Goal: Task Accomplishment & Management: Use online tool/utility

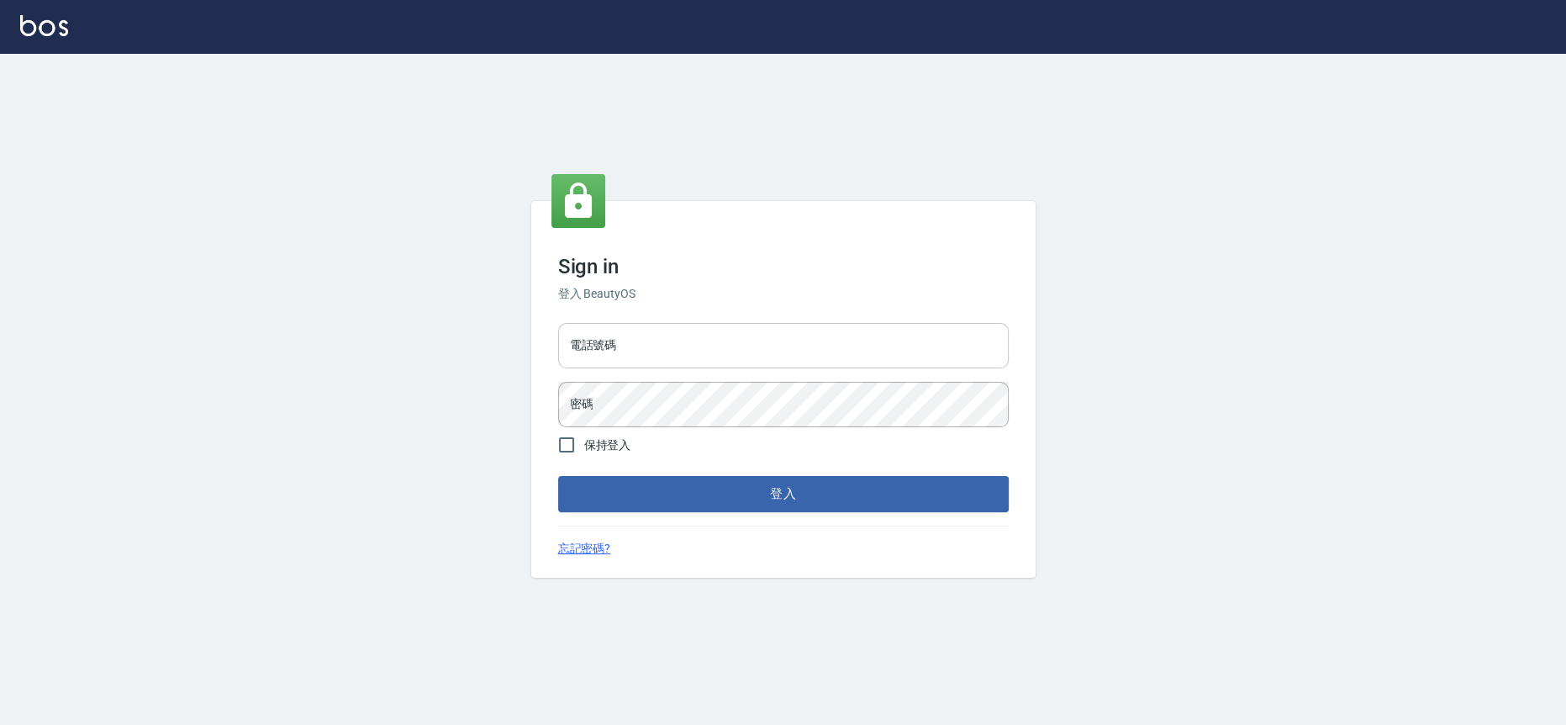
click at [655, 341] on input "電話號碼" at bounding box center [783, 345] width 451 height 45
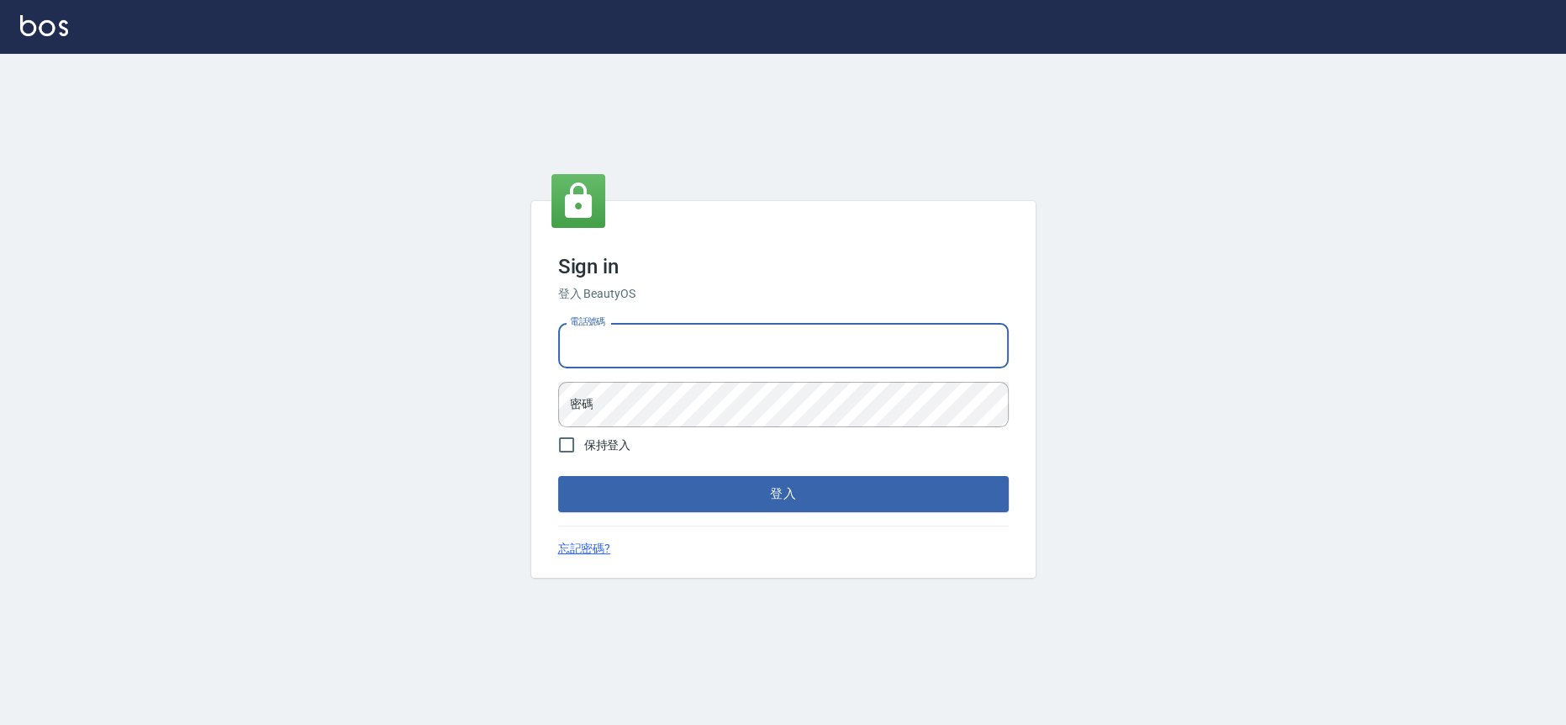
type input "0223709007"
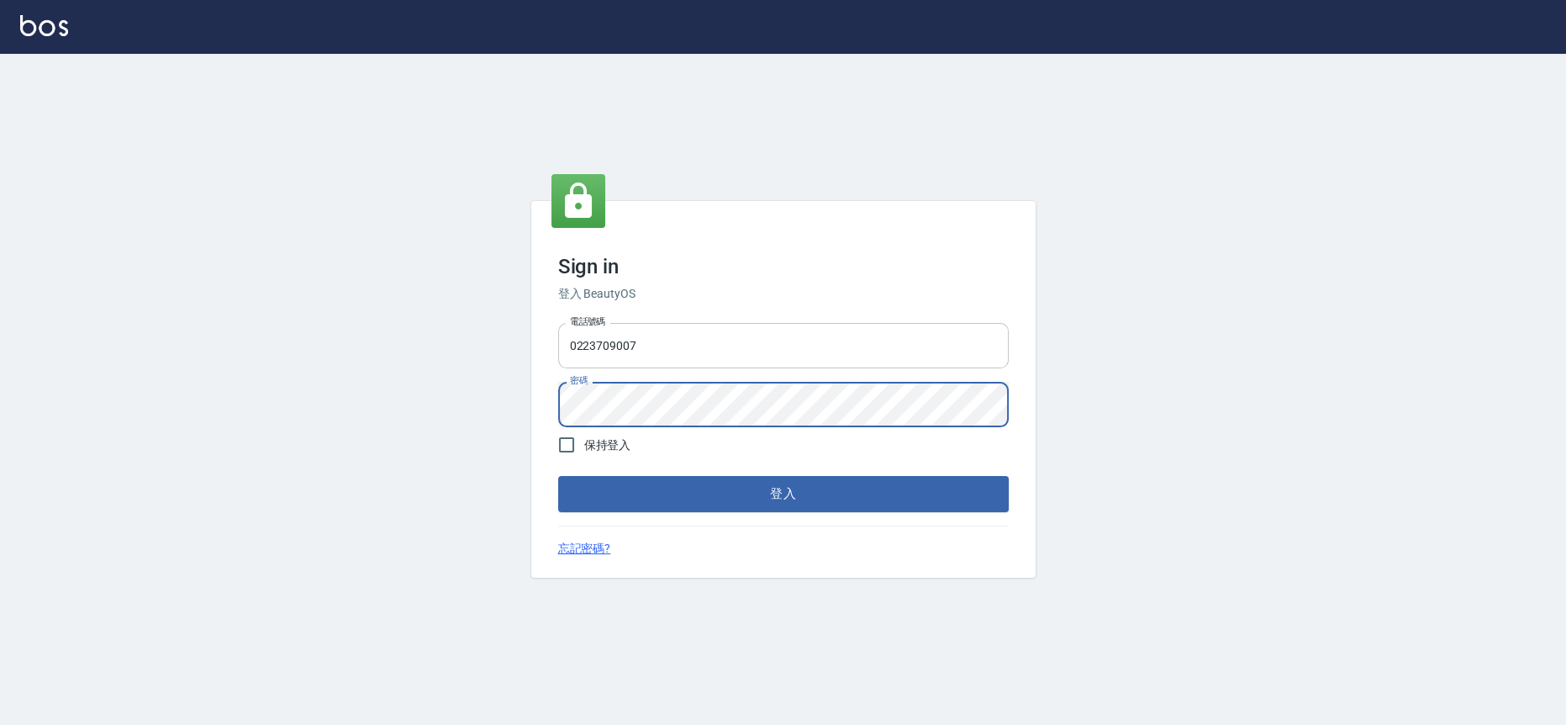
click at [558, 476] on button "登入" at bounding box center [783, 493] width 451 height 35
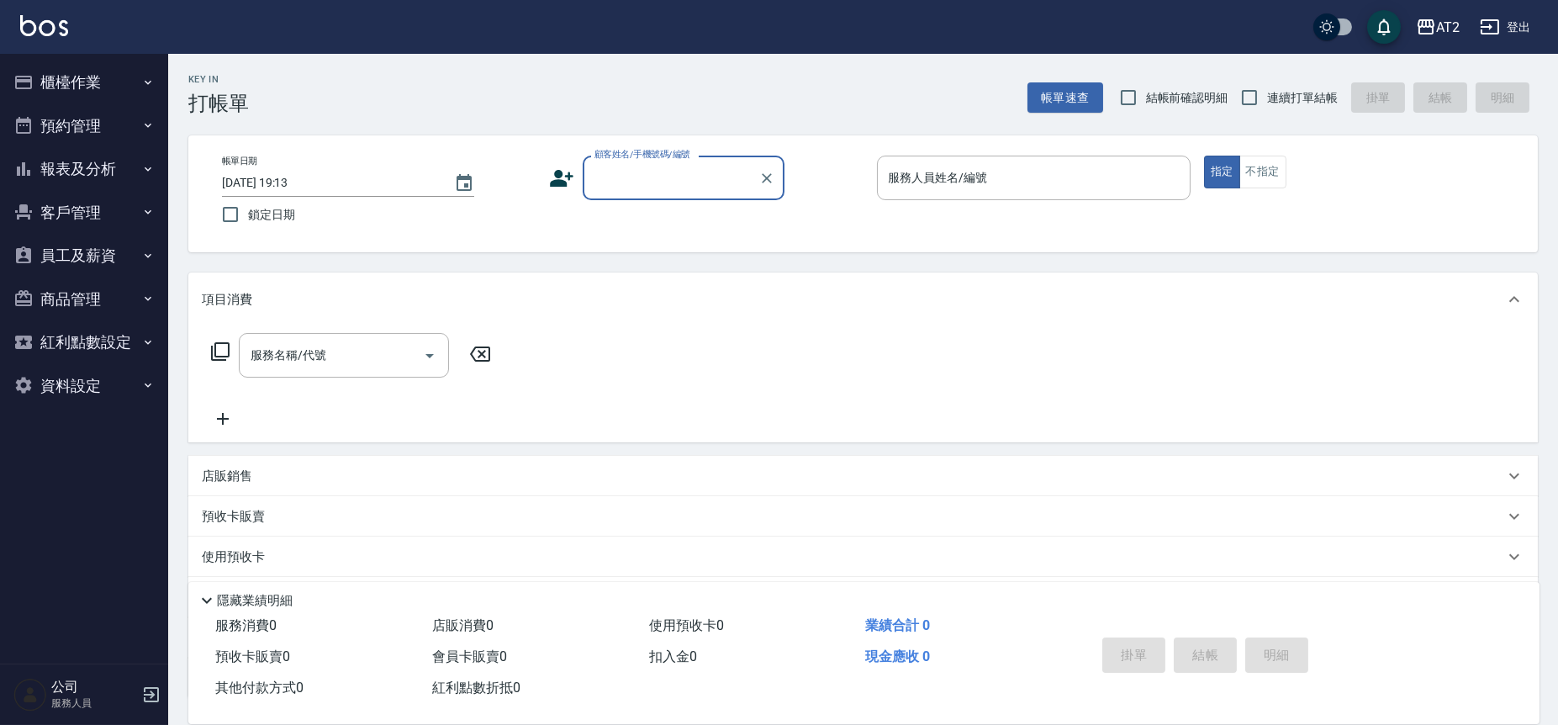
click at [1259, 118] on div "Key In 打帳單 帳單速查 結帳前確認明細 連續打單結帳 掛單 結帳 明細 帳單日期 2025/09/18 19:13 鎖定日期 顧客姓名/手機號碼/編號…" at bounding box center [862, 456] width 1389 height 804
click at [1254, 85] on input "連續打單結帳" at bounding box center [1248, 97] width 35 height 35
checkbox input "true"
click at [668, 184] on input "顧客姓名/手機號碼/編號" at bounding box center [670, 177] width 161 height 29
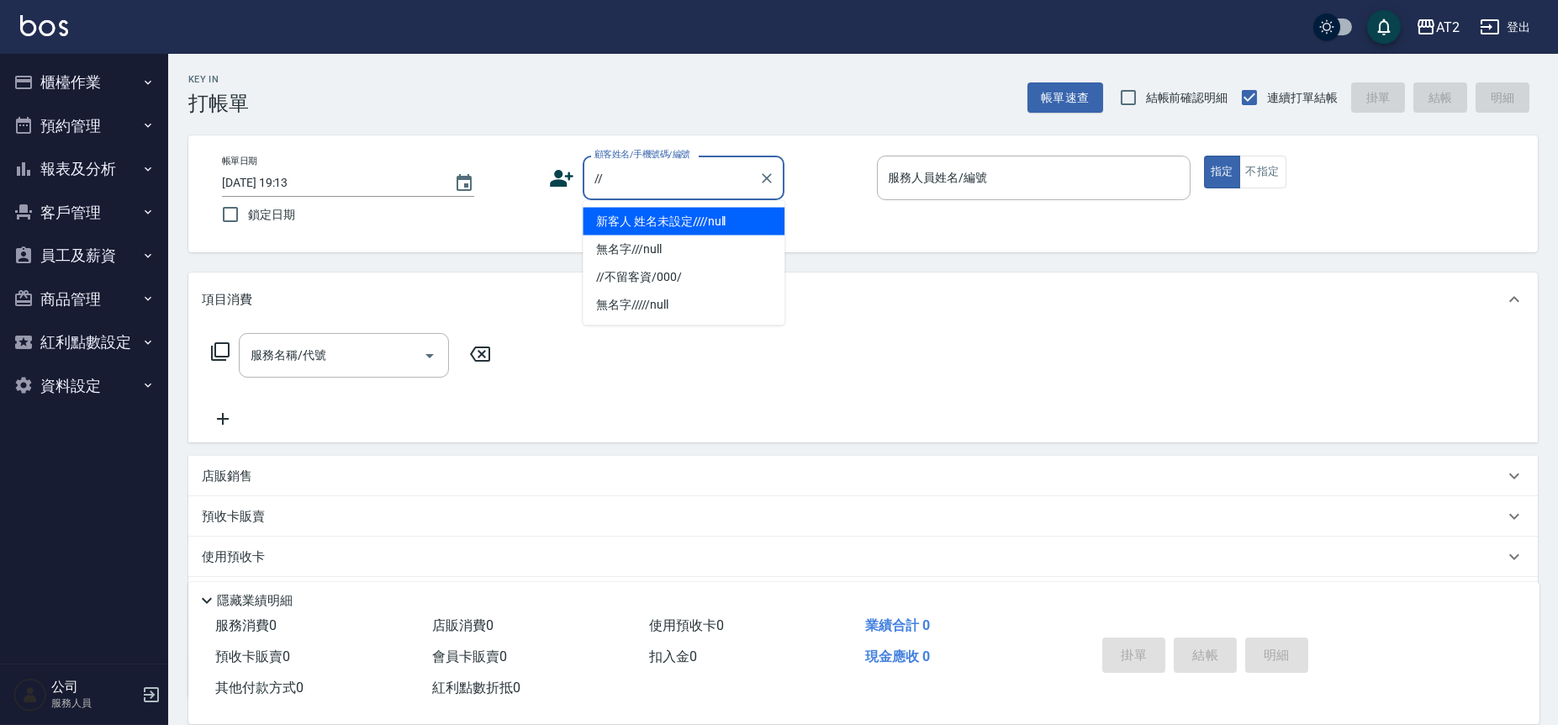
type input "新客人 姓名未設定////null"
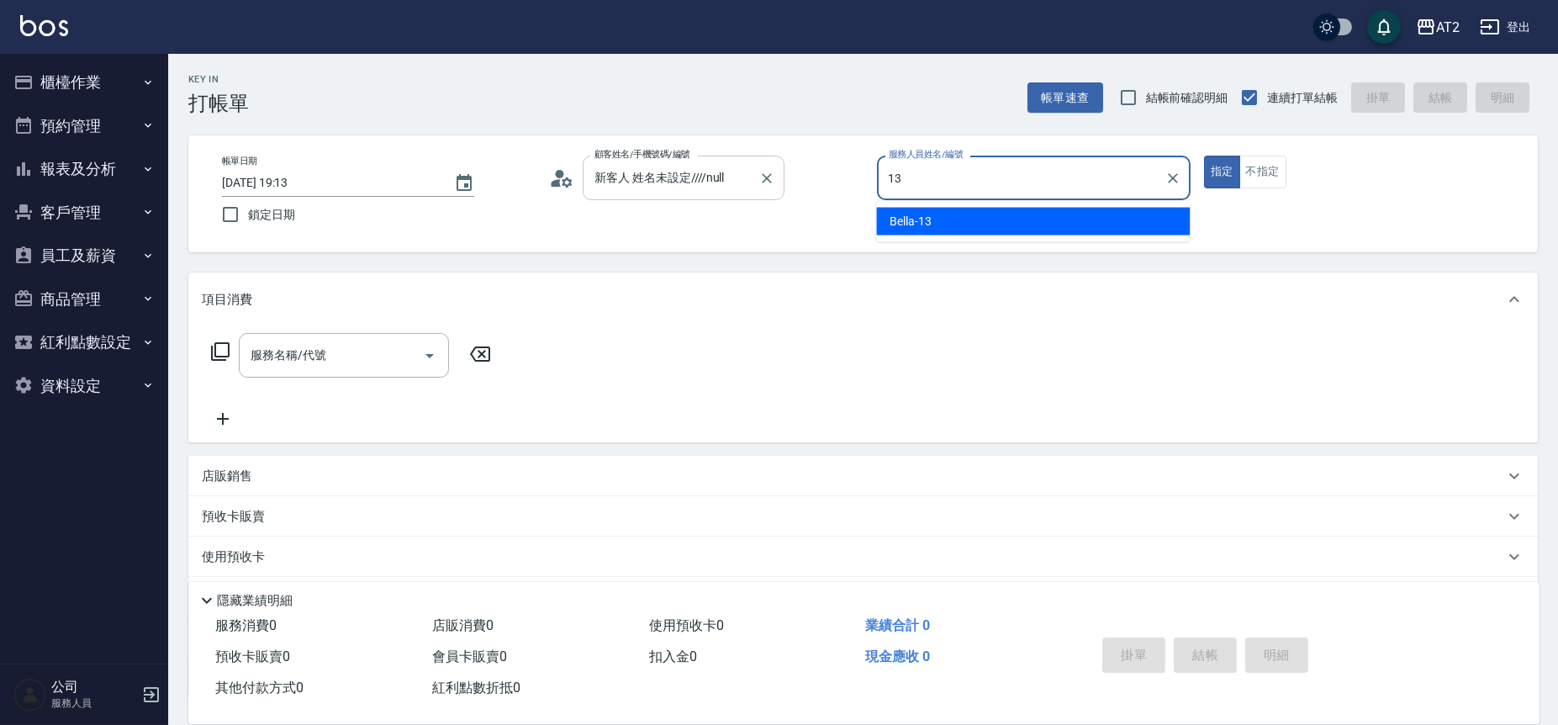
type input "Bella-13"
type button "true"
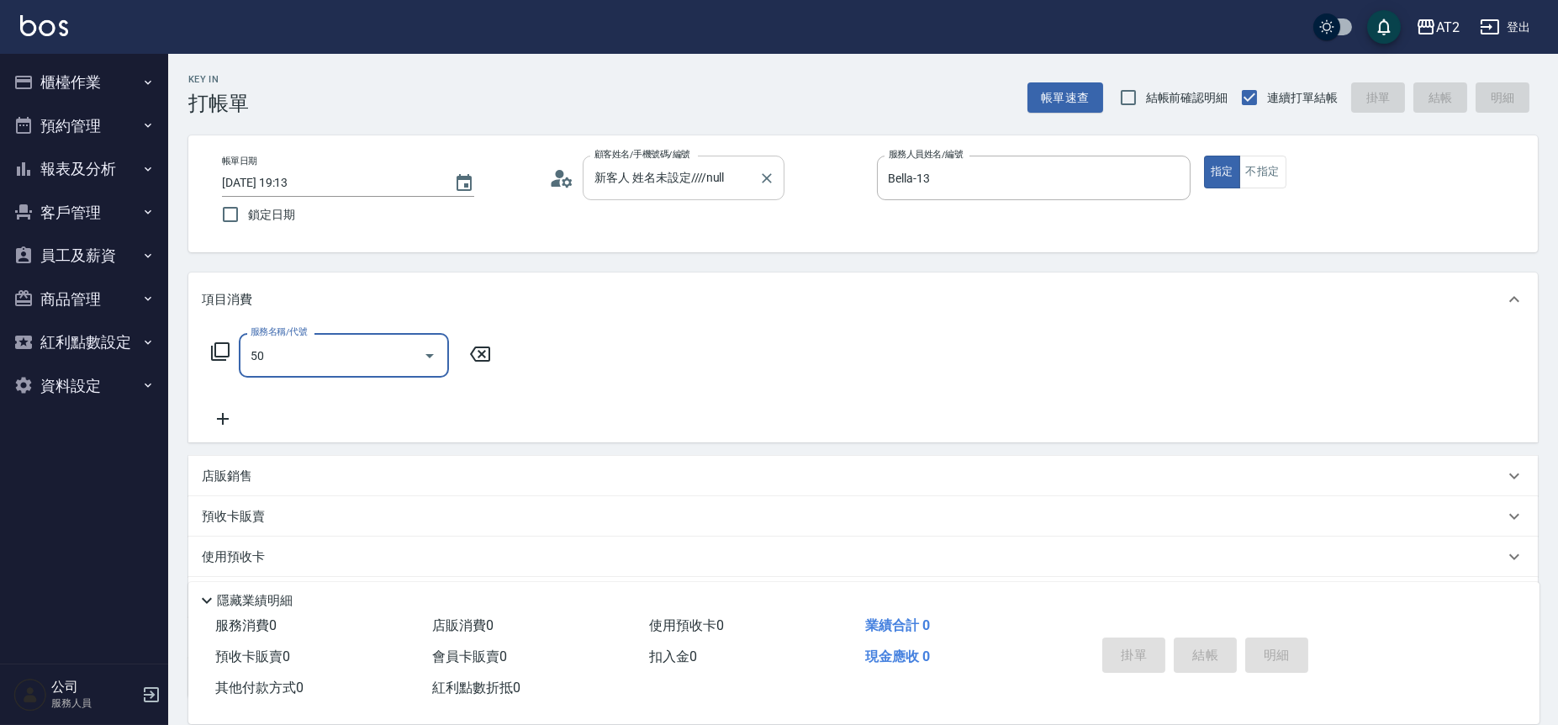
type input "501"
type input "100"
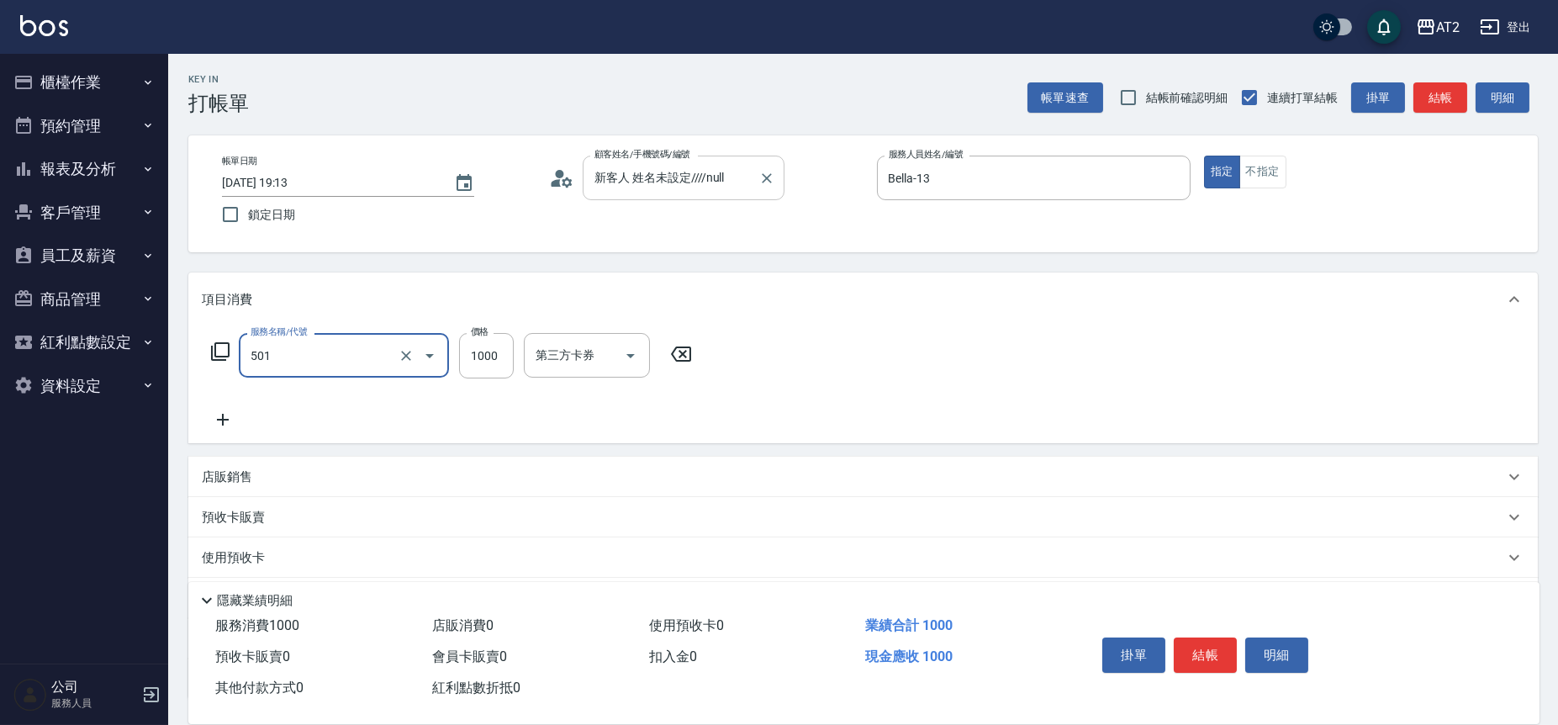
type input "染髮(501)"
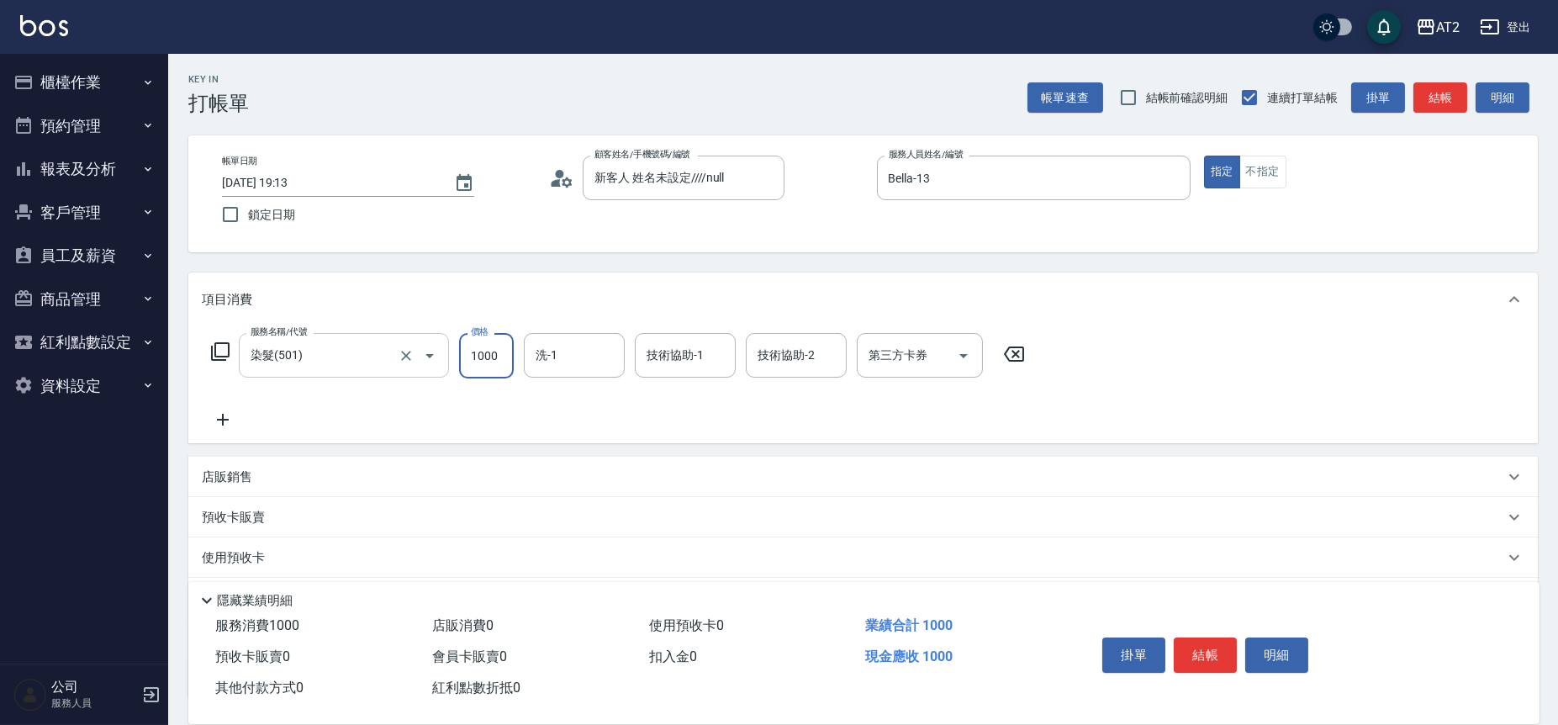
click at [372, 338] on div "染髮(501) 服務名稱/代號" at bounding box center [344, 355] width 210 height 45
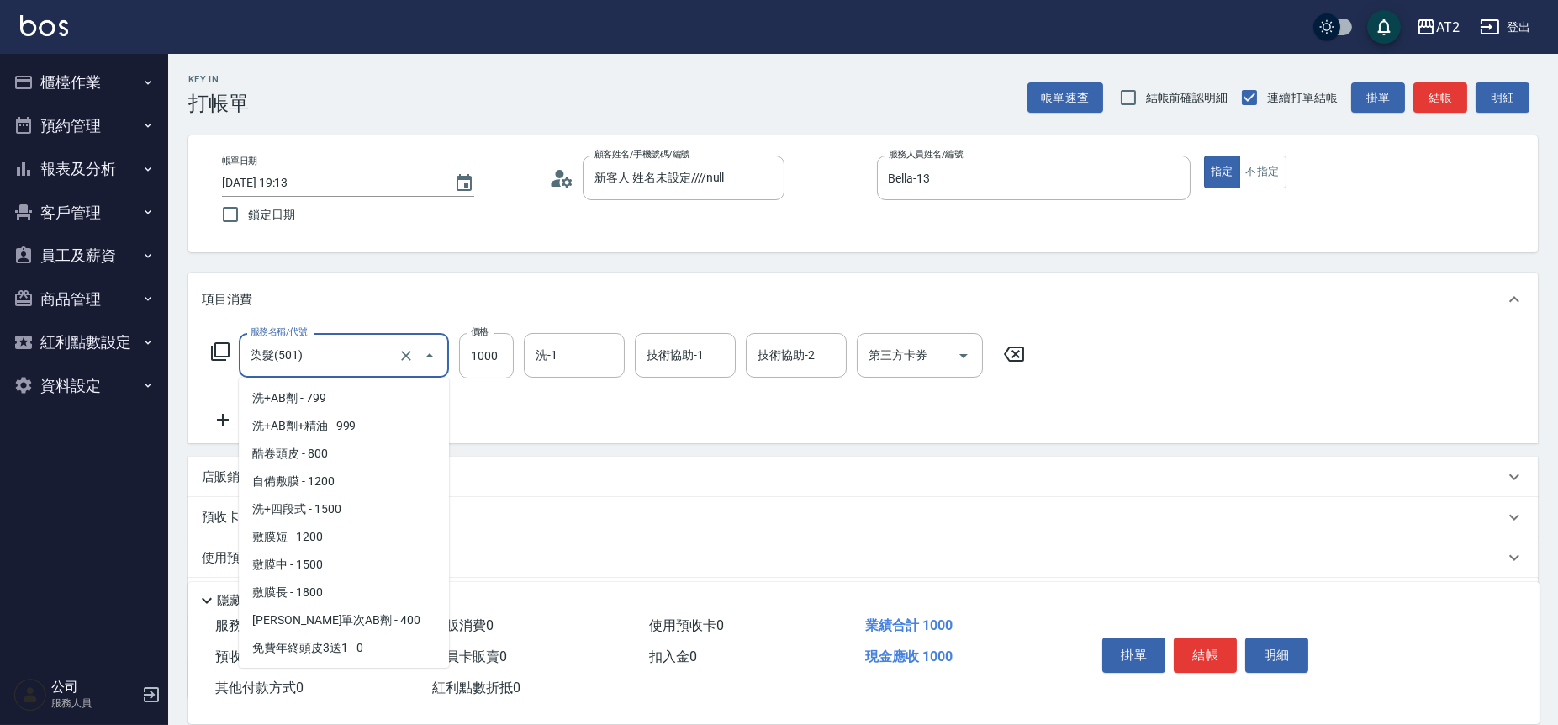
scroll to position [520, 0]
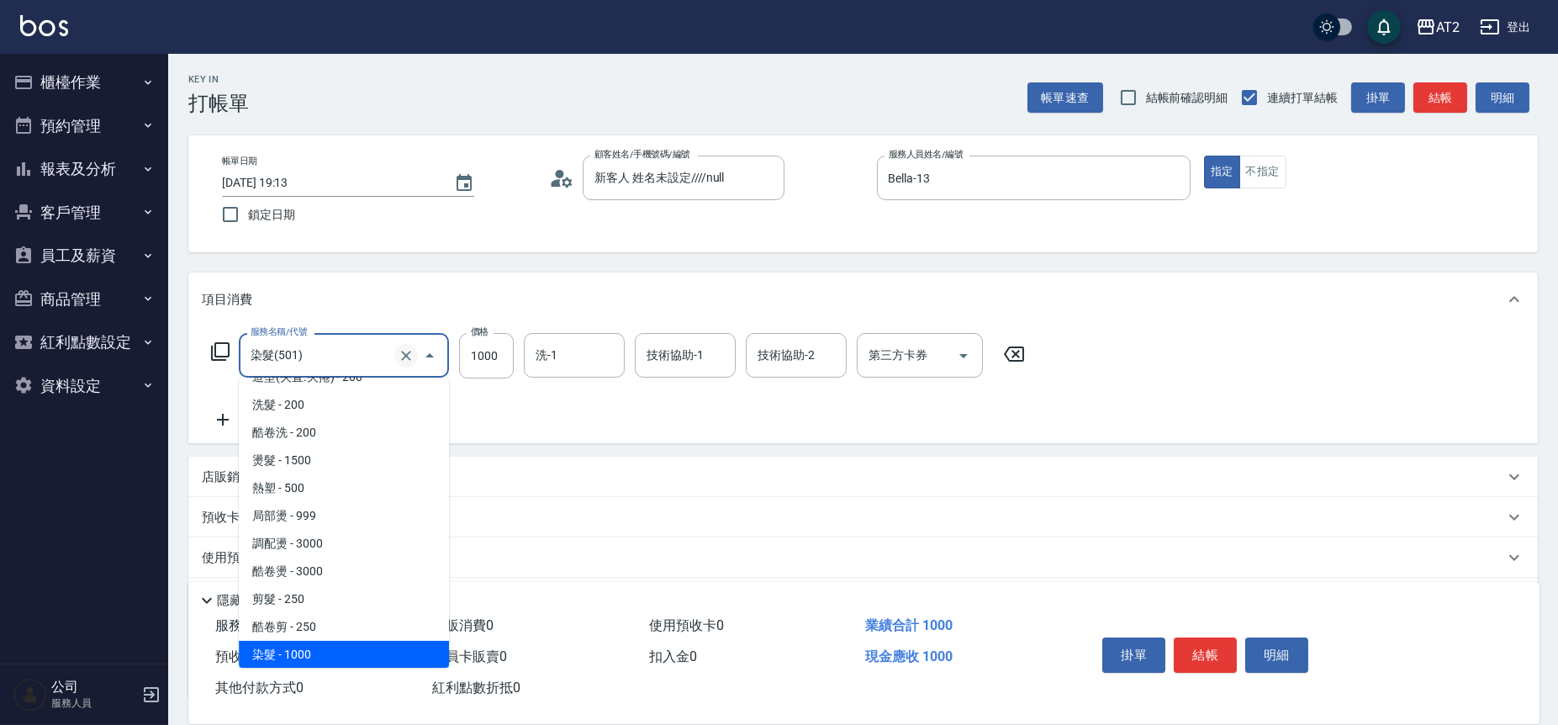
click at [407, 359] on icon "Clear" at bounding box center [406, 355] width 17 height 17
type input "2"
type input "0"
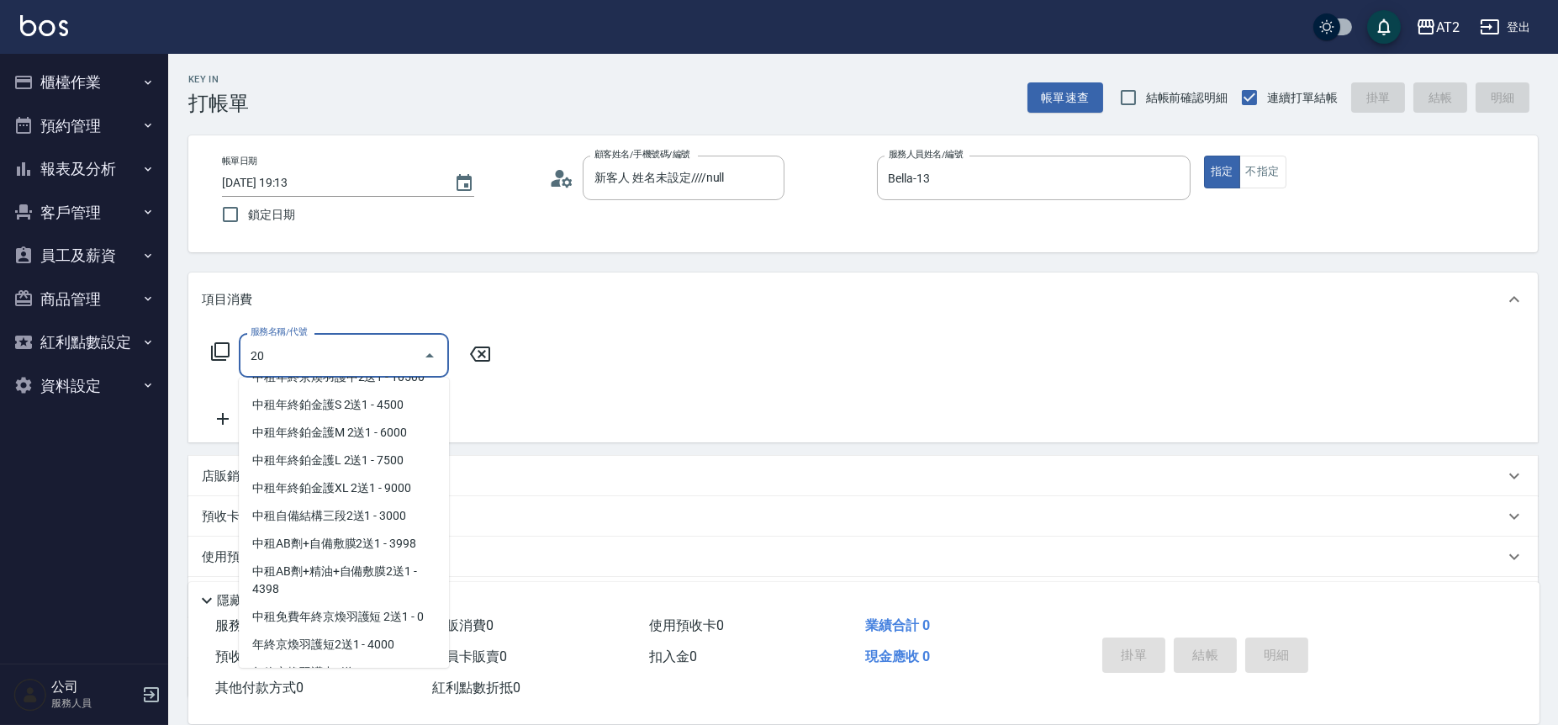
scroll to position [0, 0]
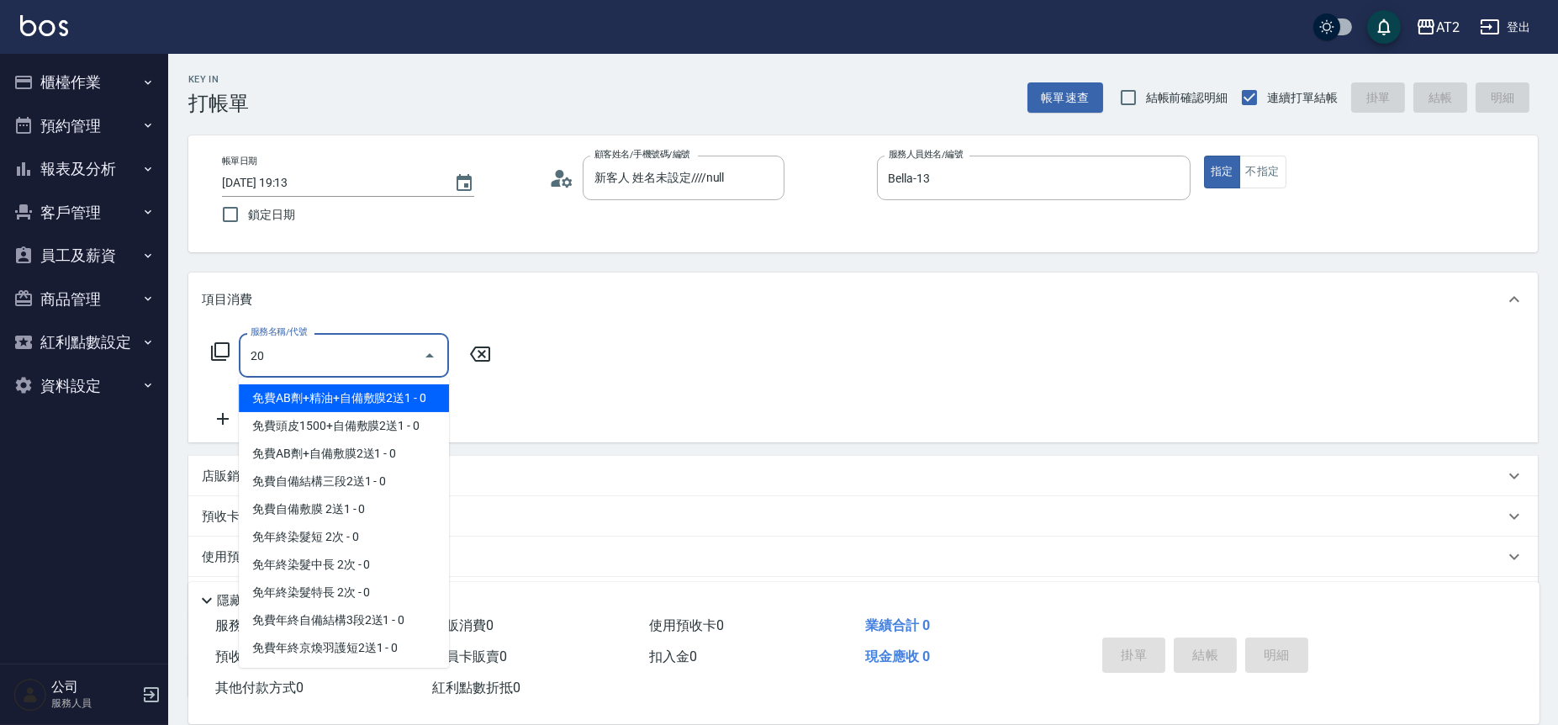
type input "201"
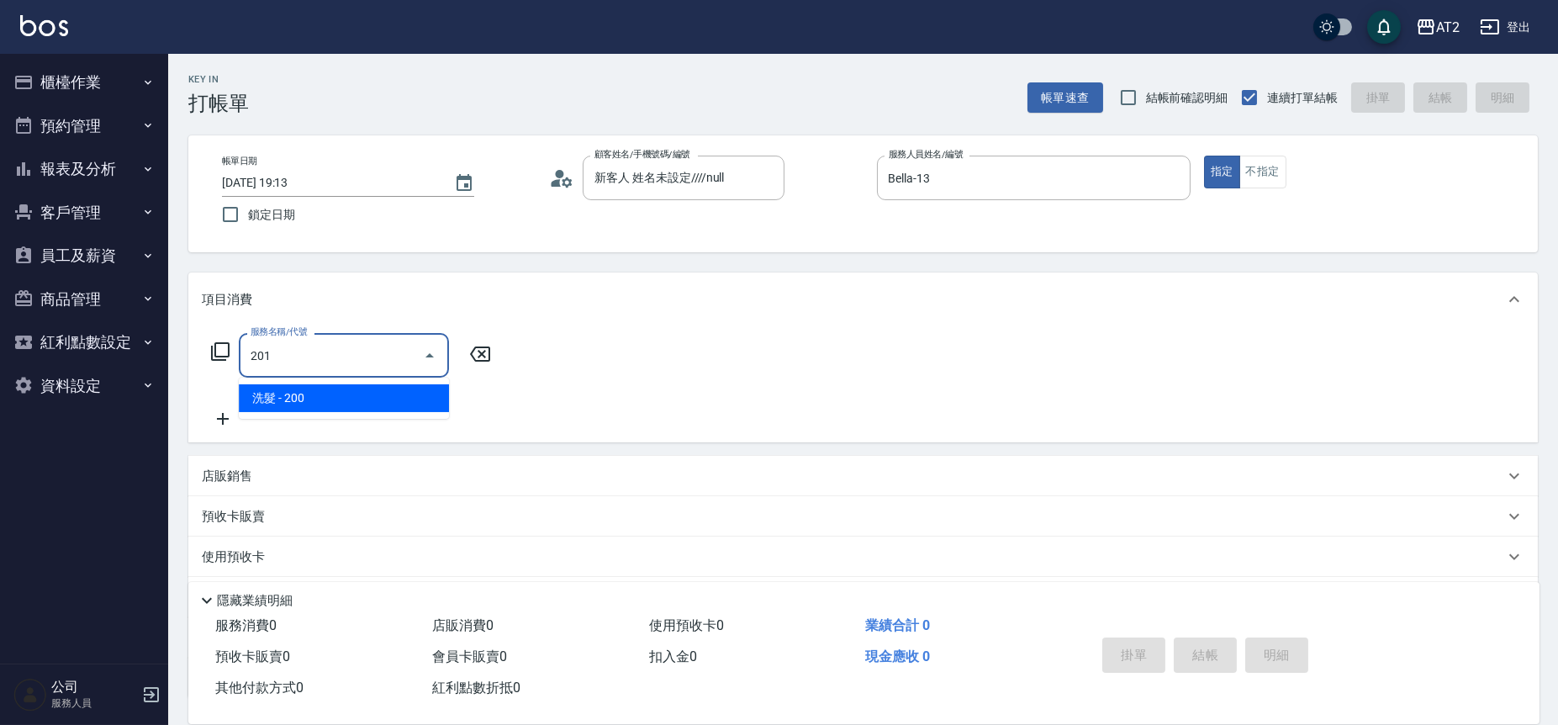
type input "20"
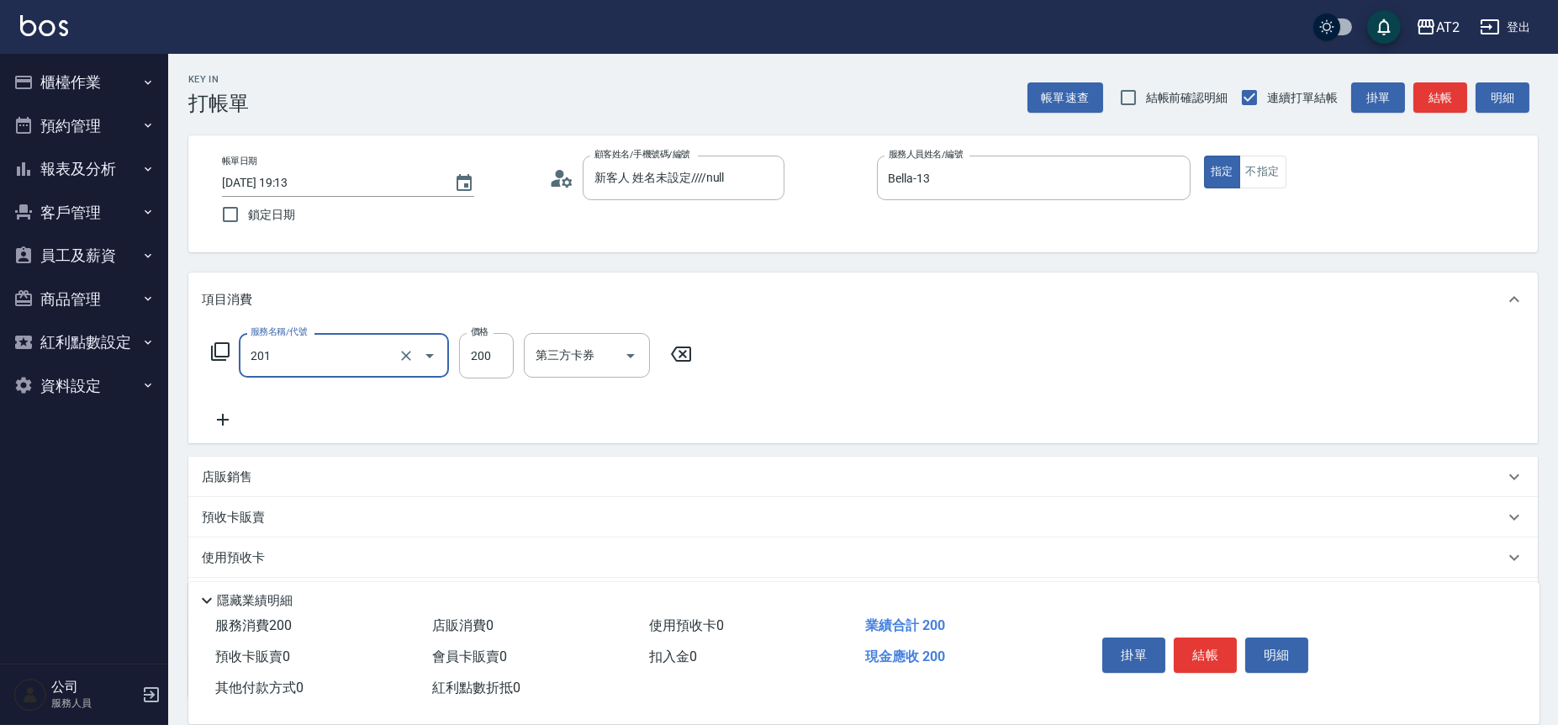
type input "洗髮(201)"
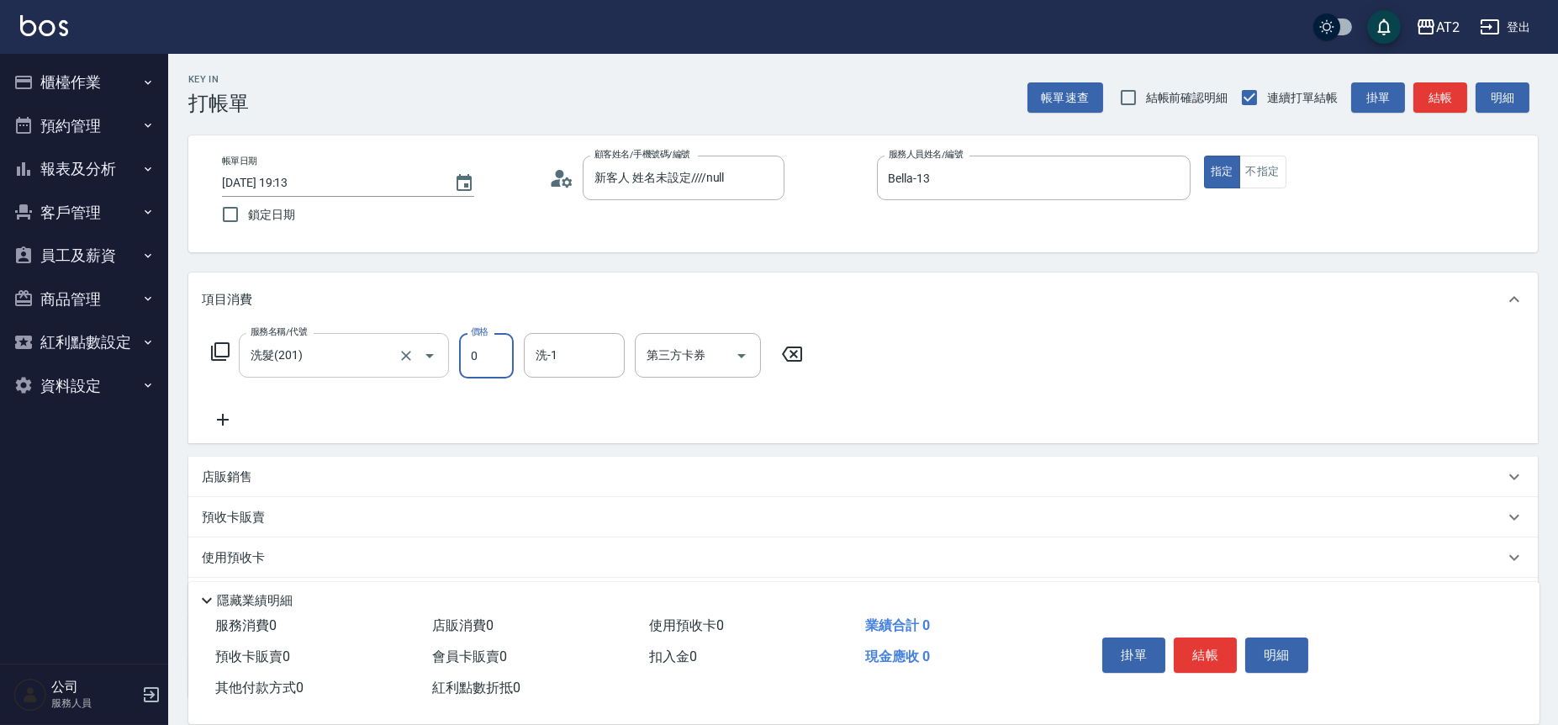
type input "0"
type input "Ivy-48"
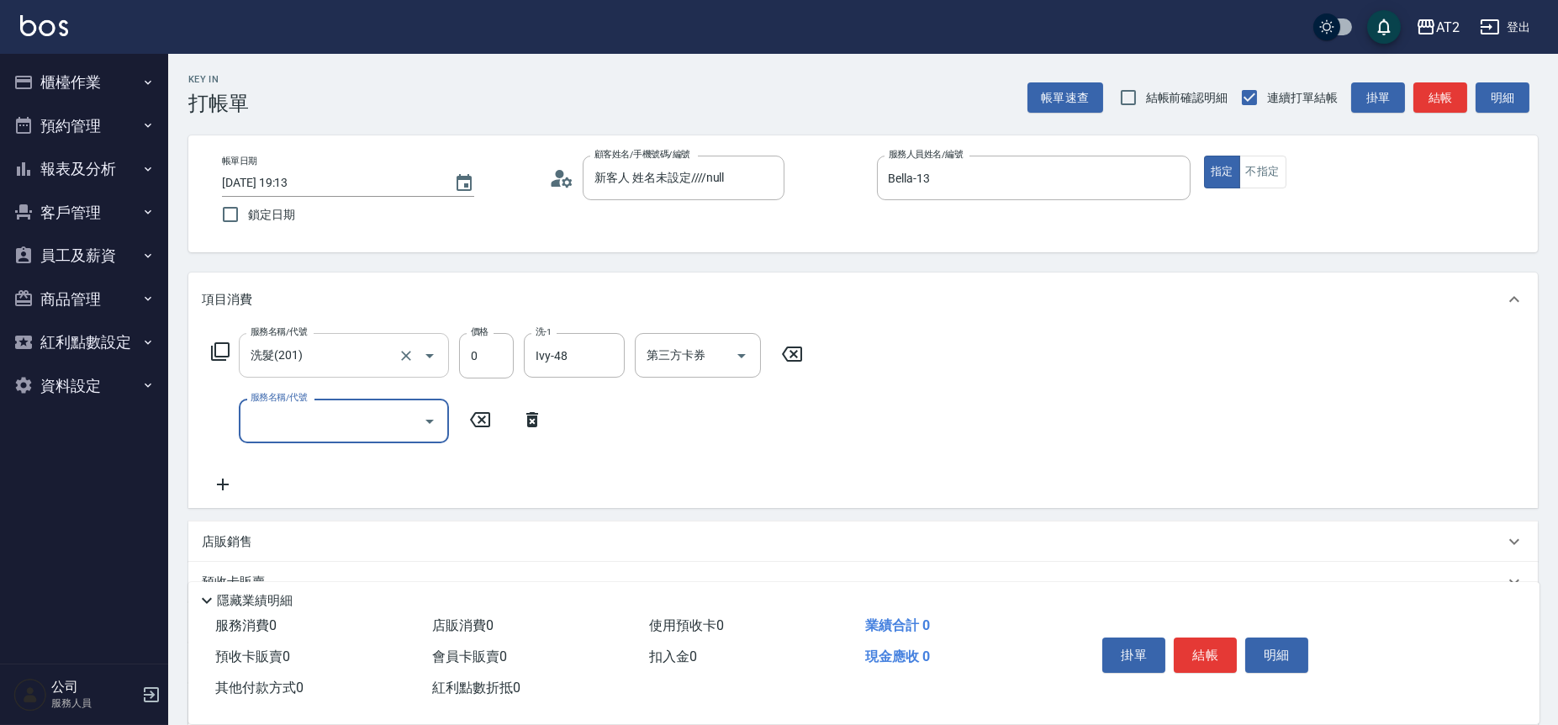
type input "5"
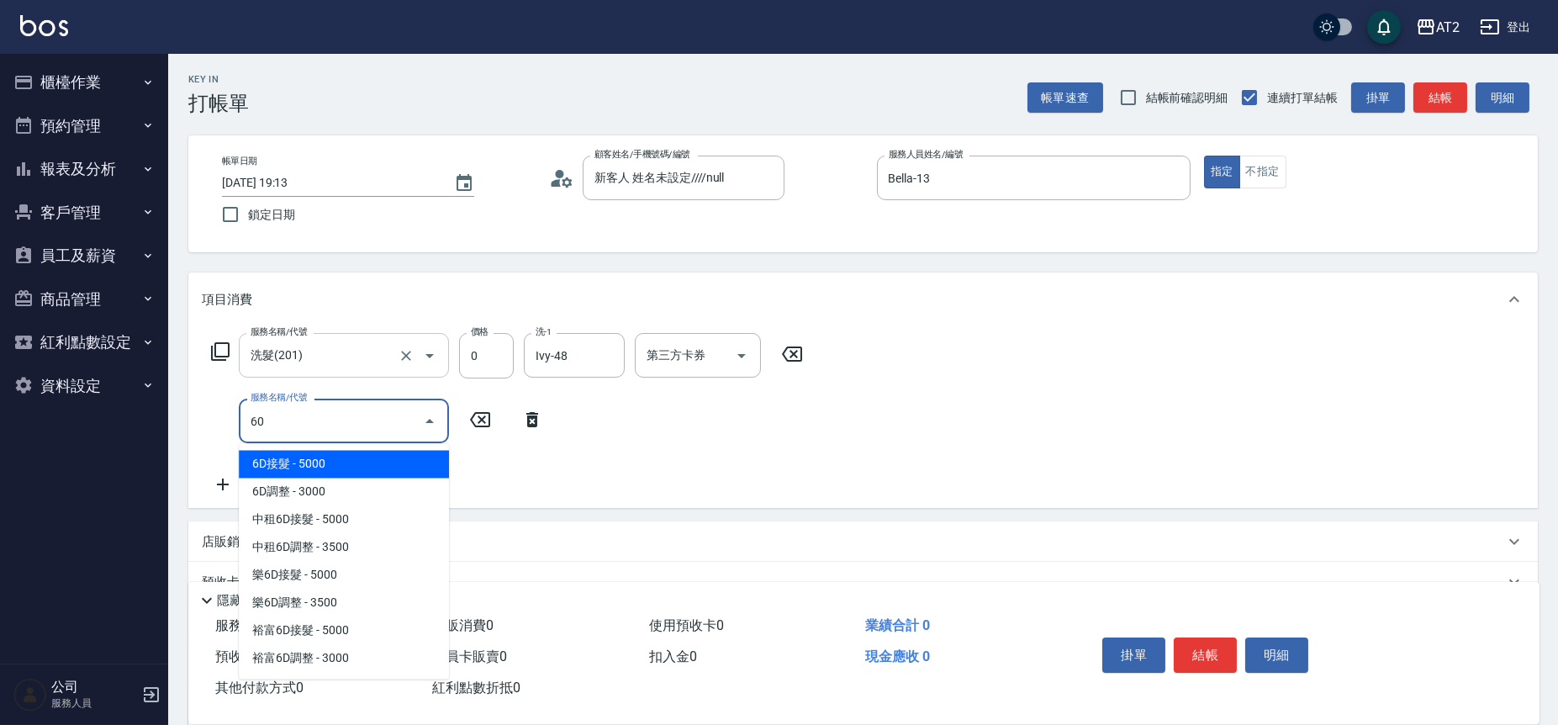
type input "601"
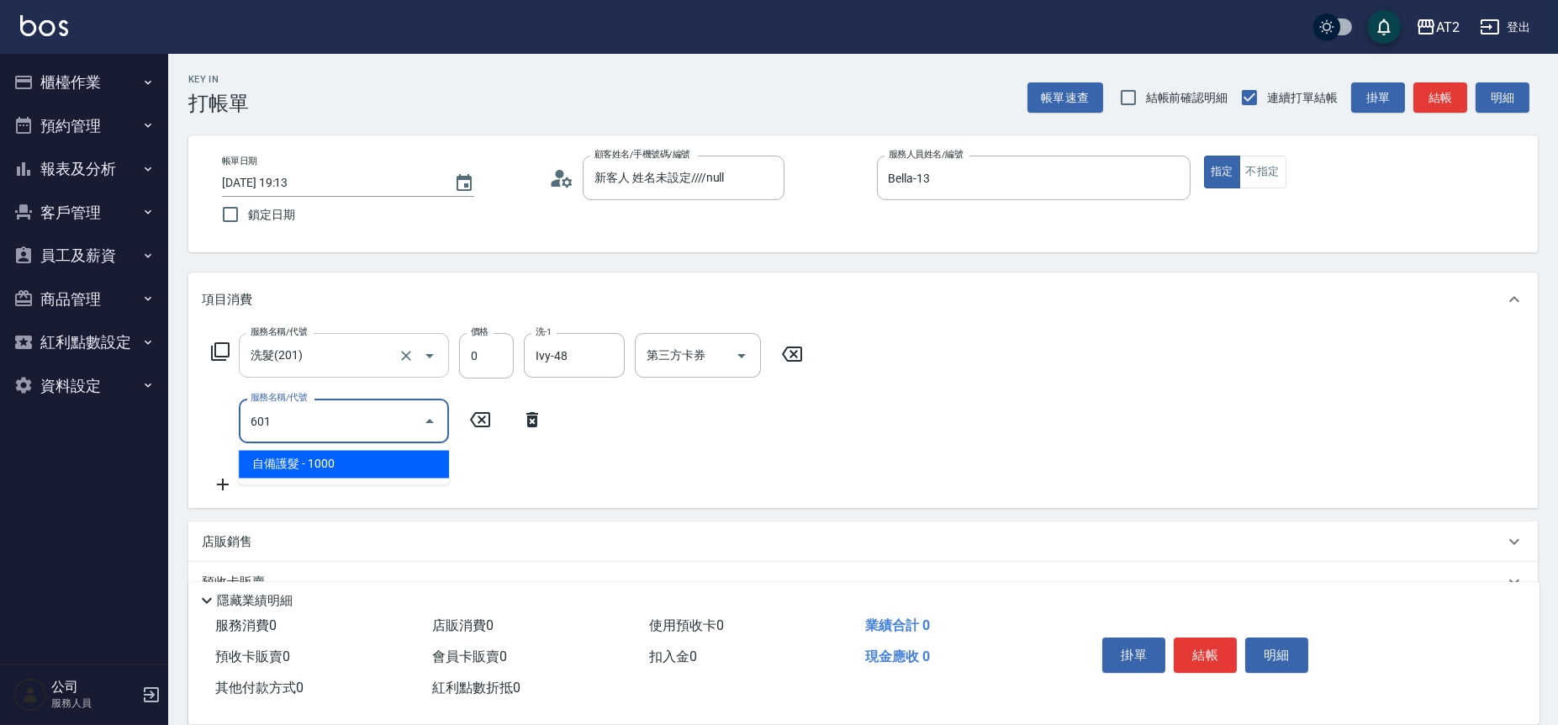
type input "100"
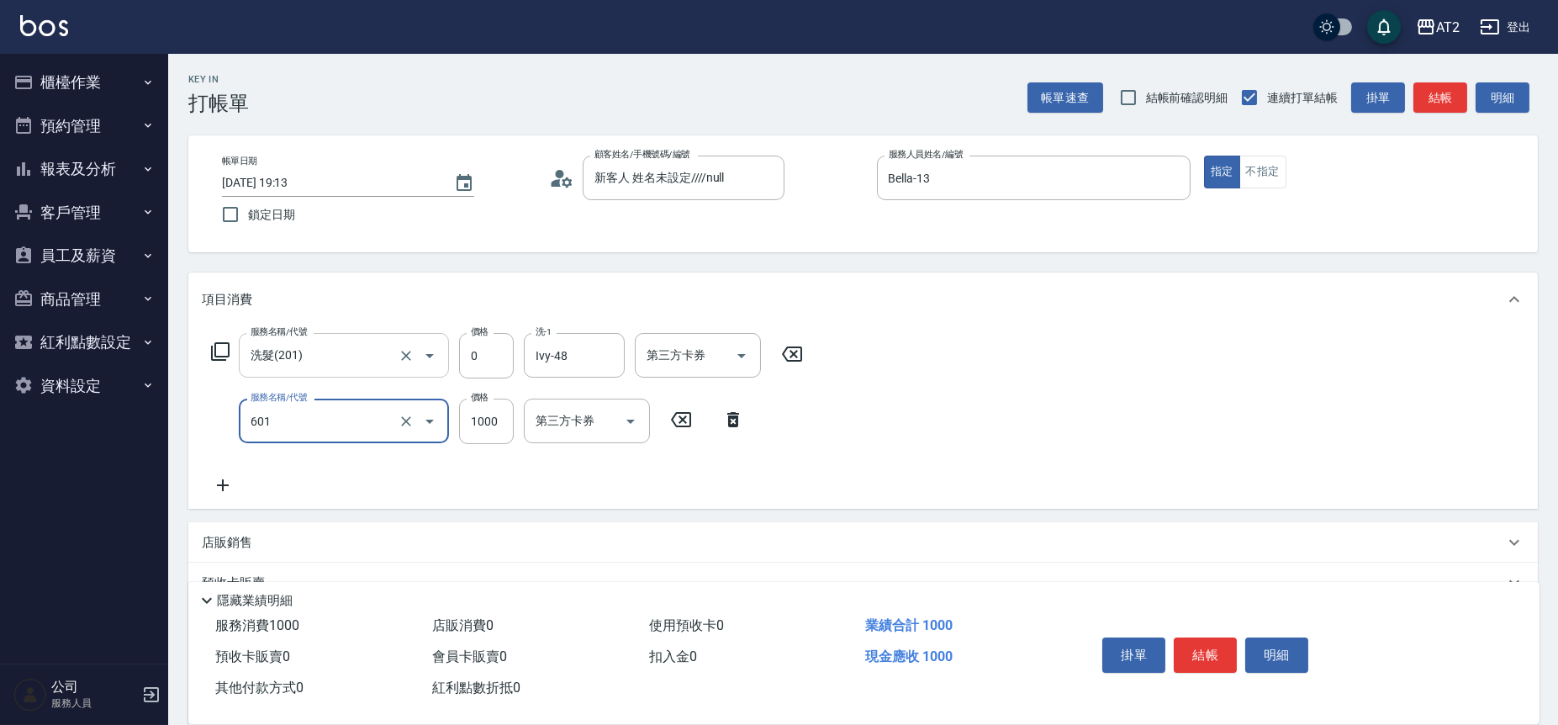
type input "自備護髮(601)"
type input "0"
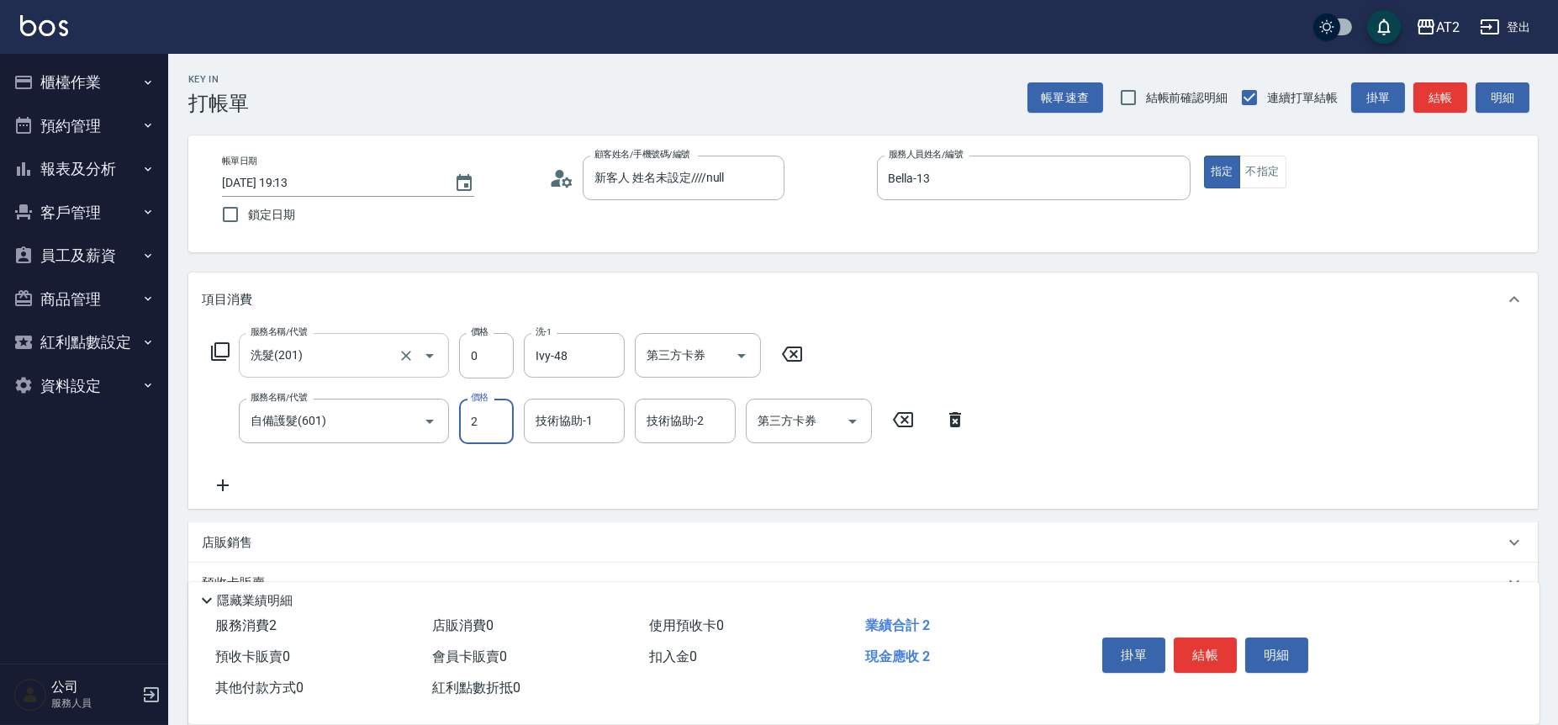
type input "27"
type input "20"
type input "2700"
type input "270"
type input "2700"
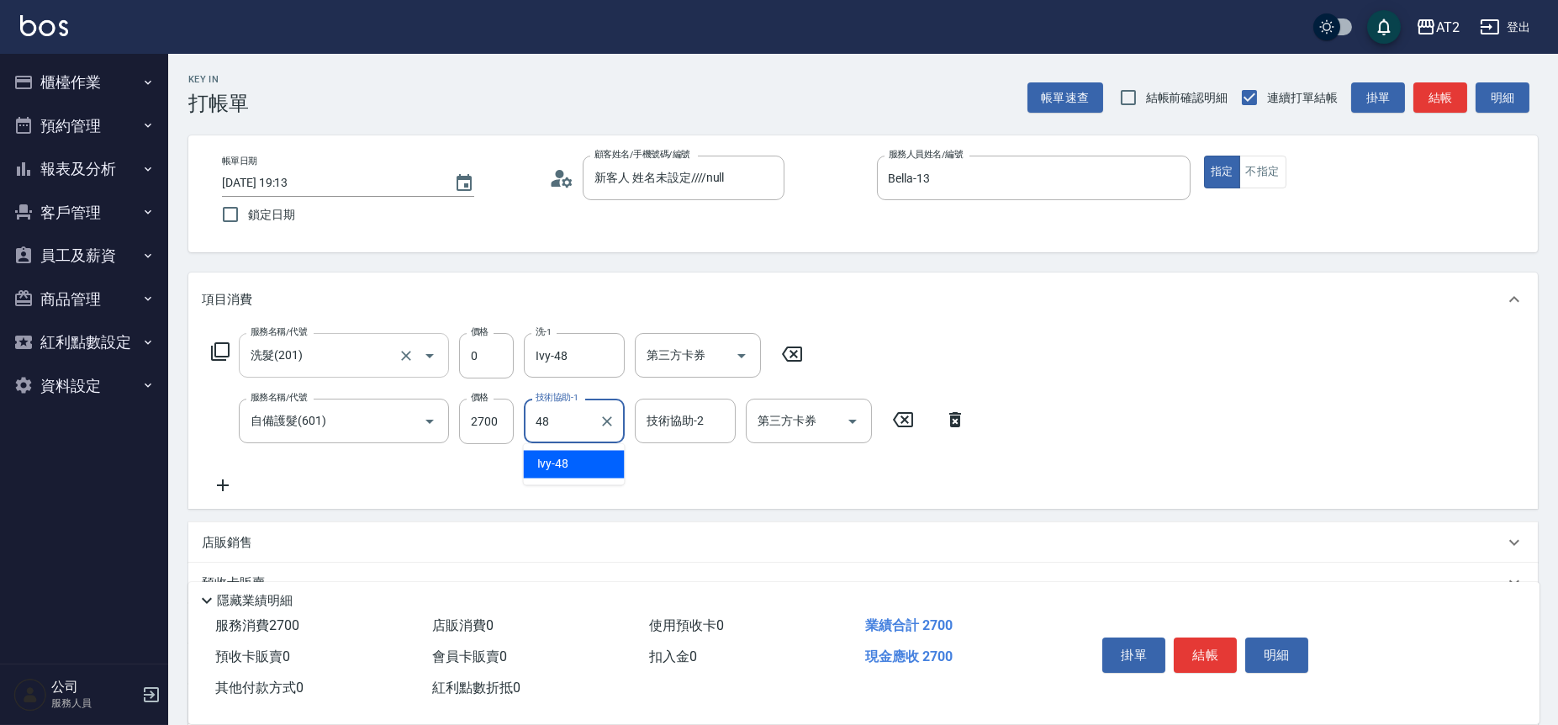
type input "Ivy-48"
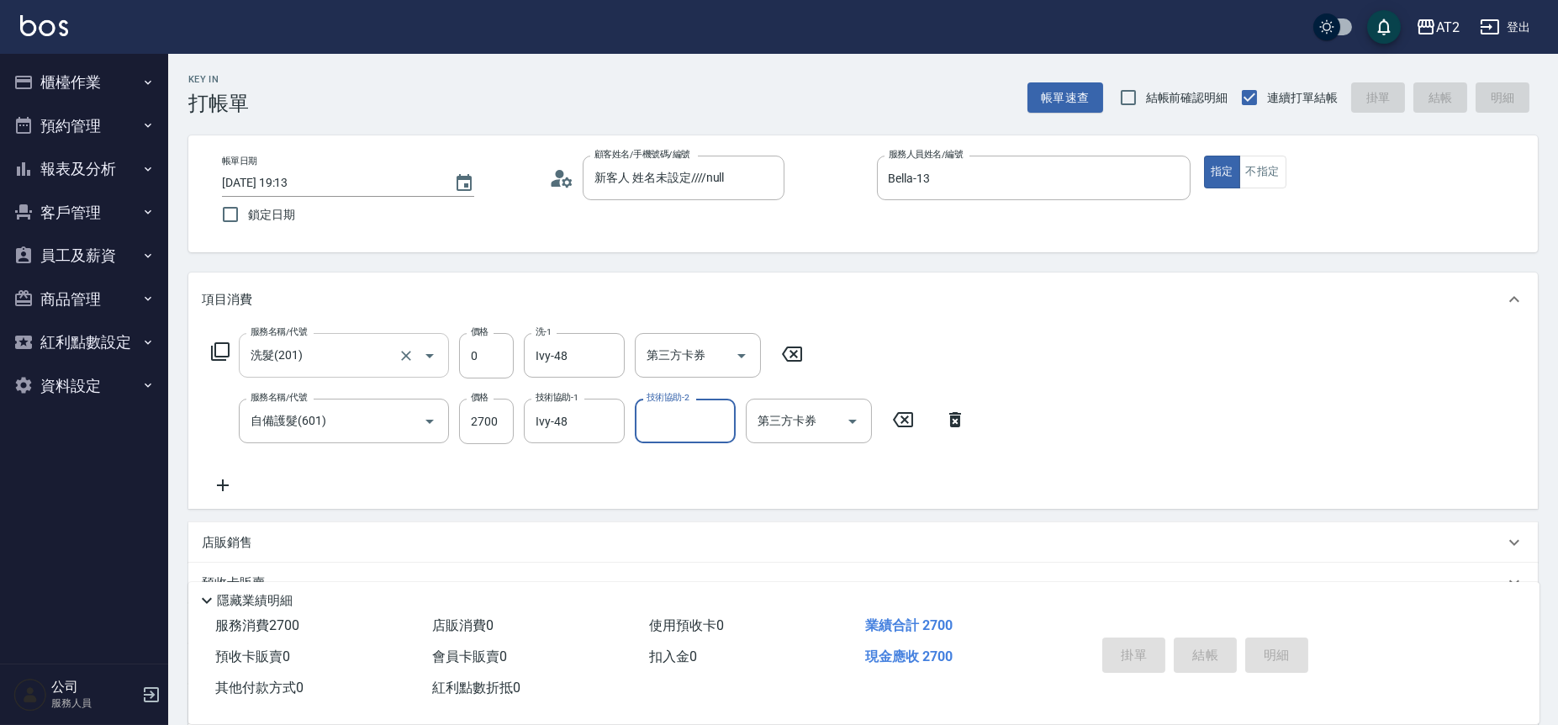
type input "2025/09/18 19:14"
type input "0"
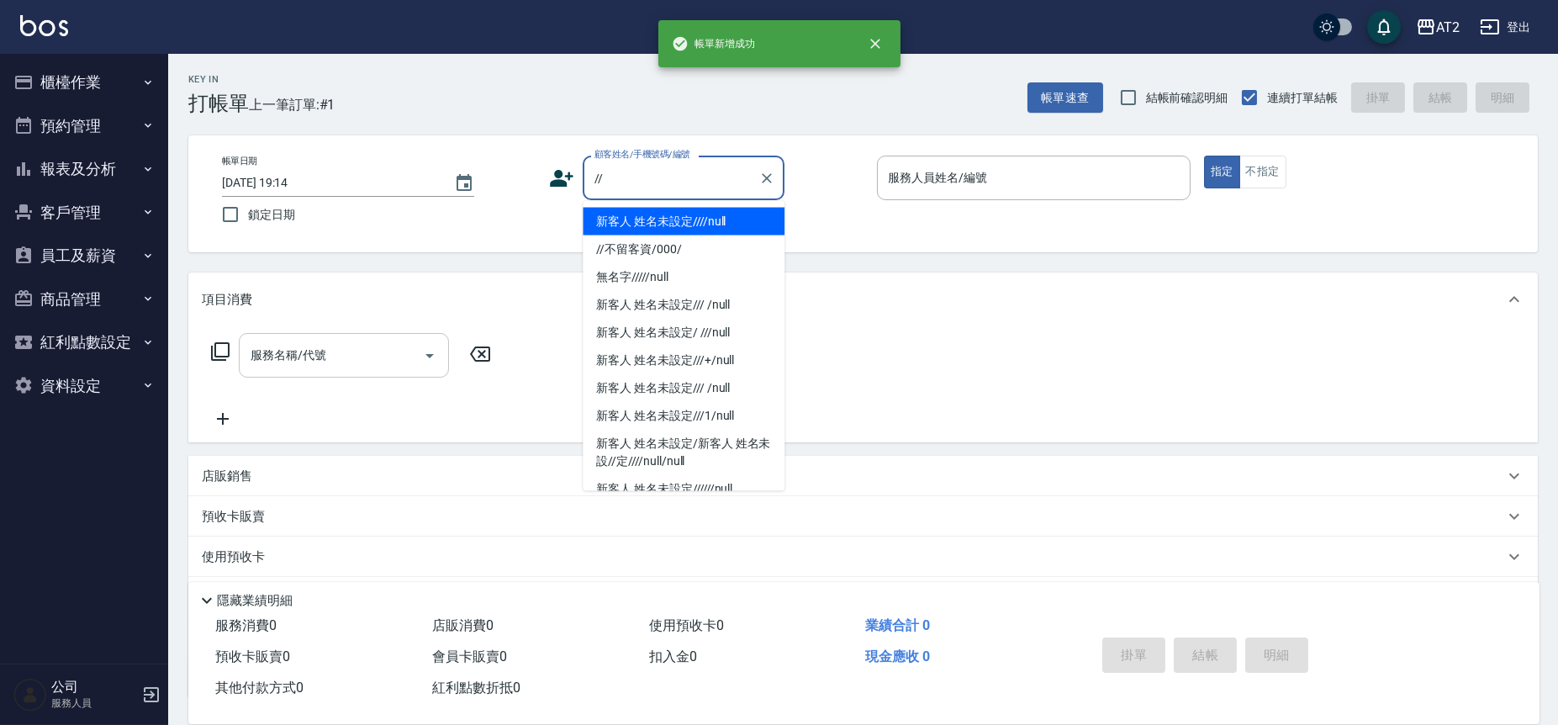
type input "新客人 姓名未設定////null"
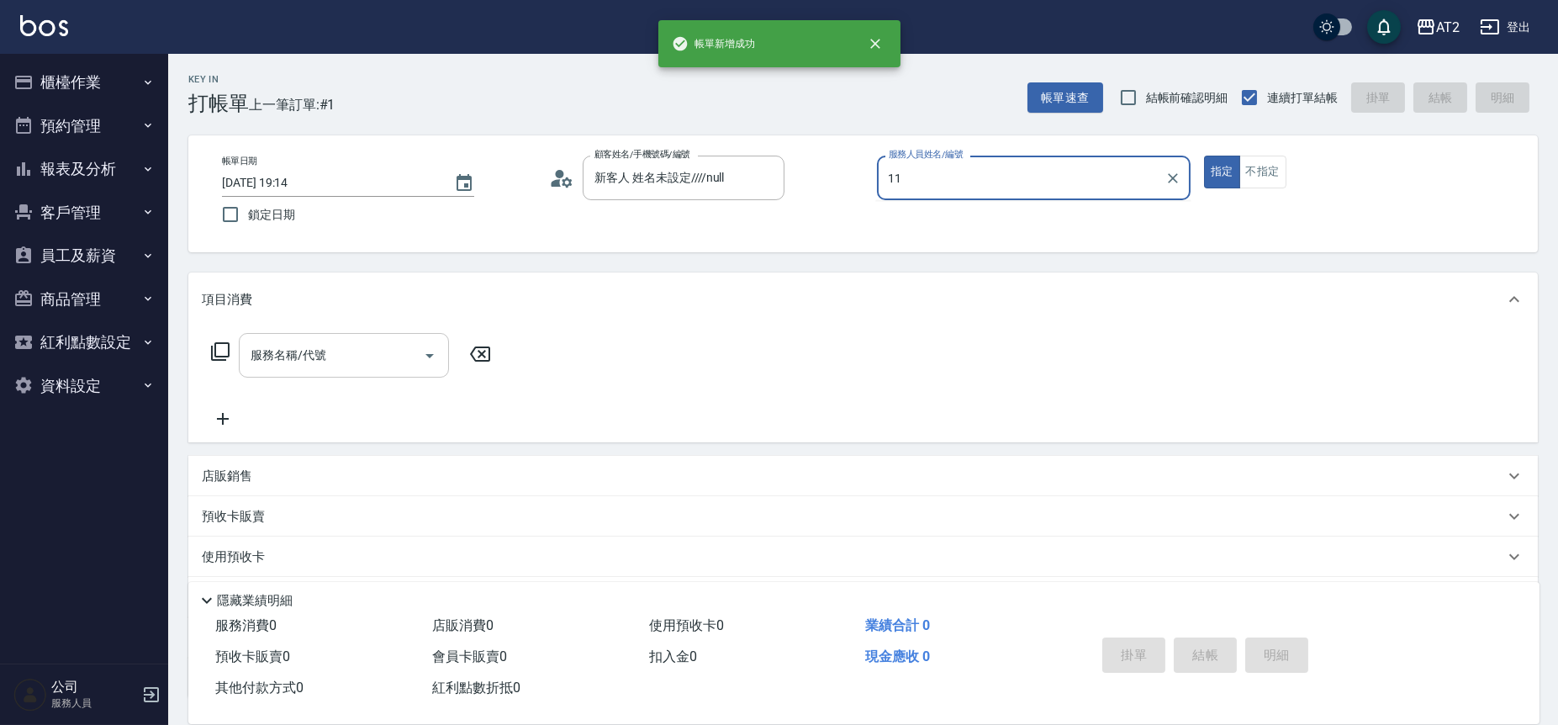
type input "Nini-11"
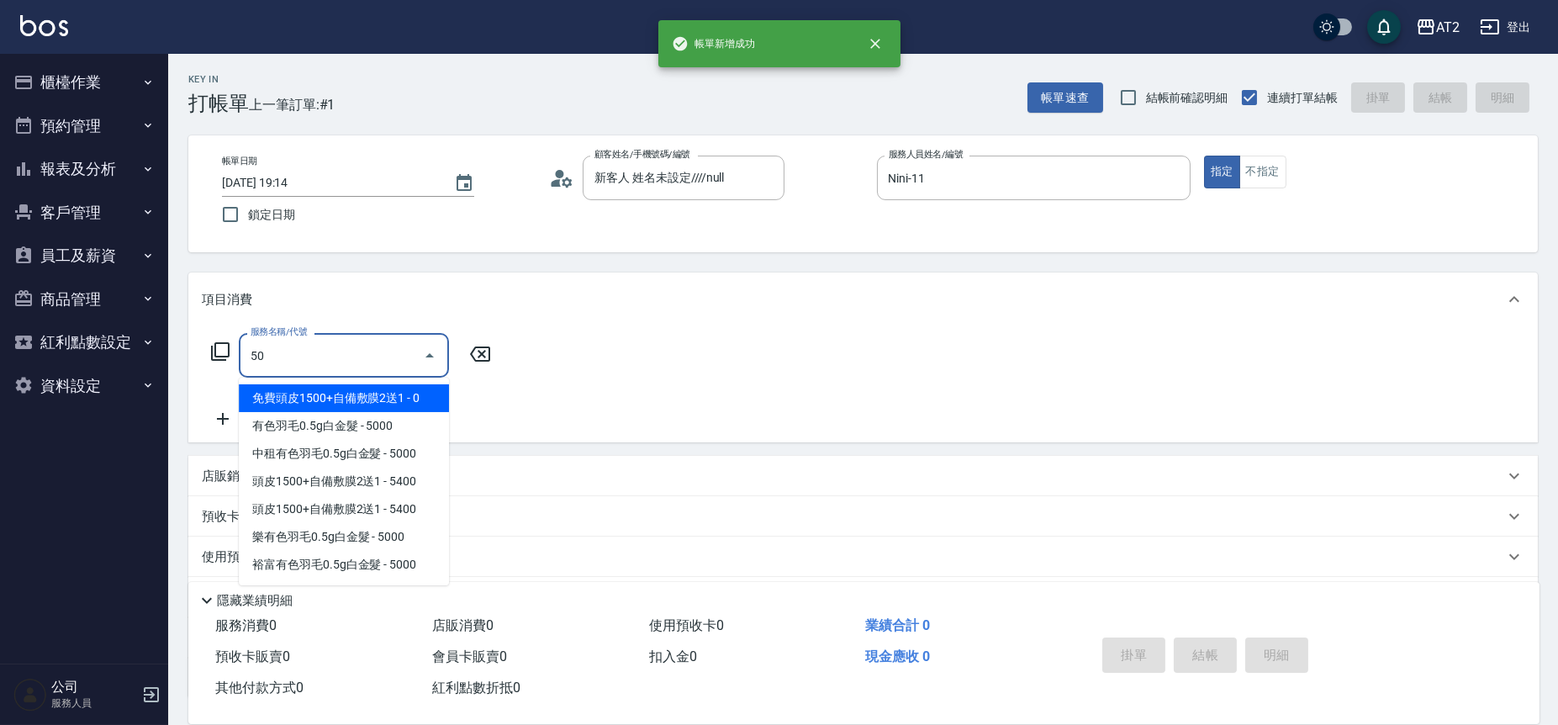
type input "501"
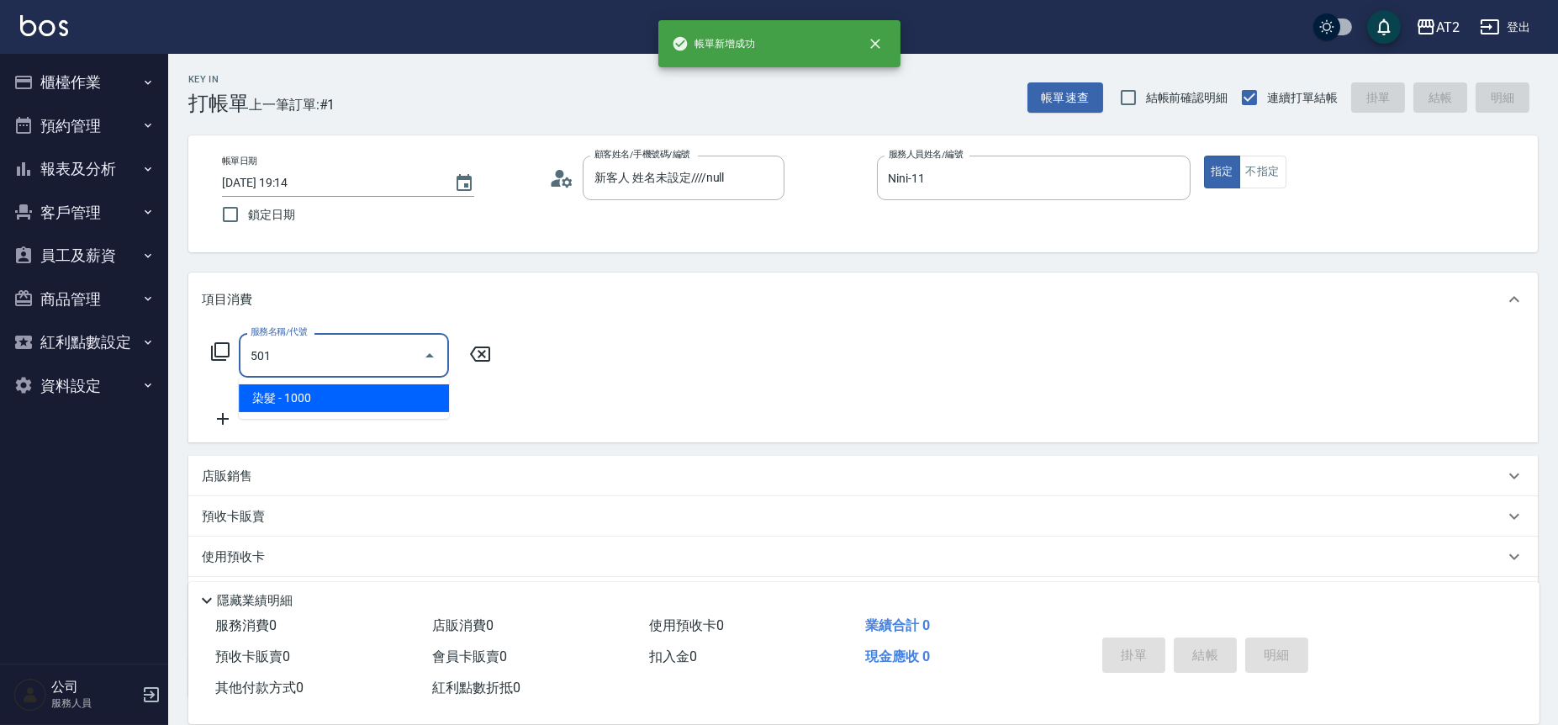
type input "100"
type input "染髮(501)"
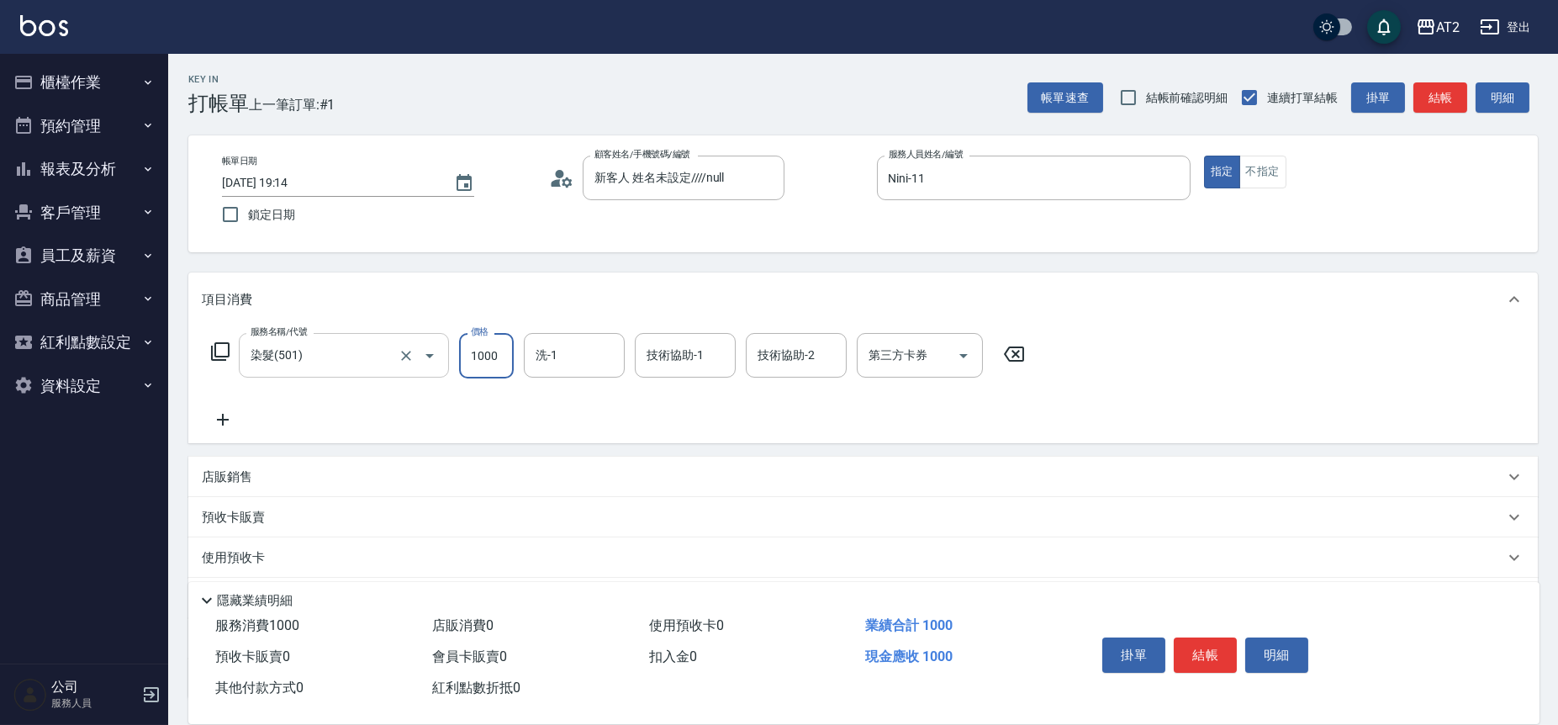
type input "0"
type input "24"
type input "20"
type input "249"
type input "240"
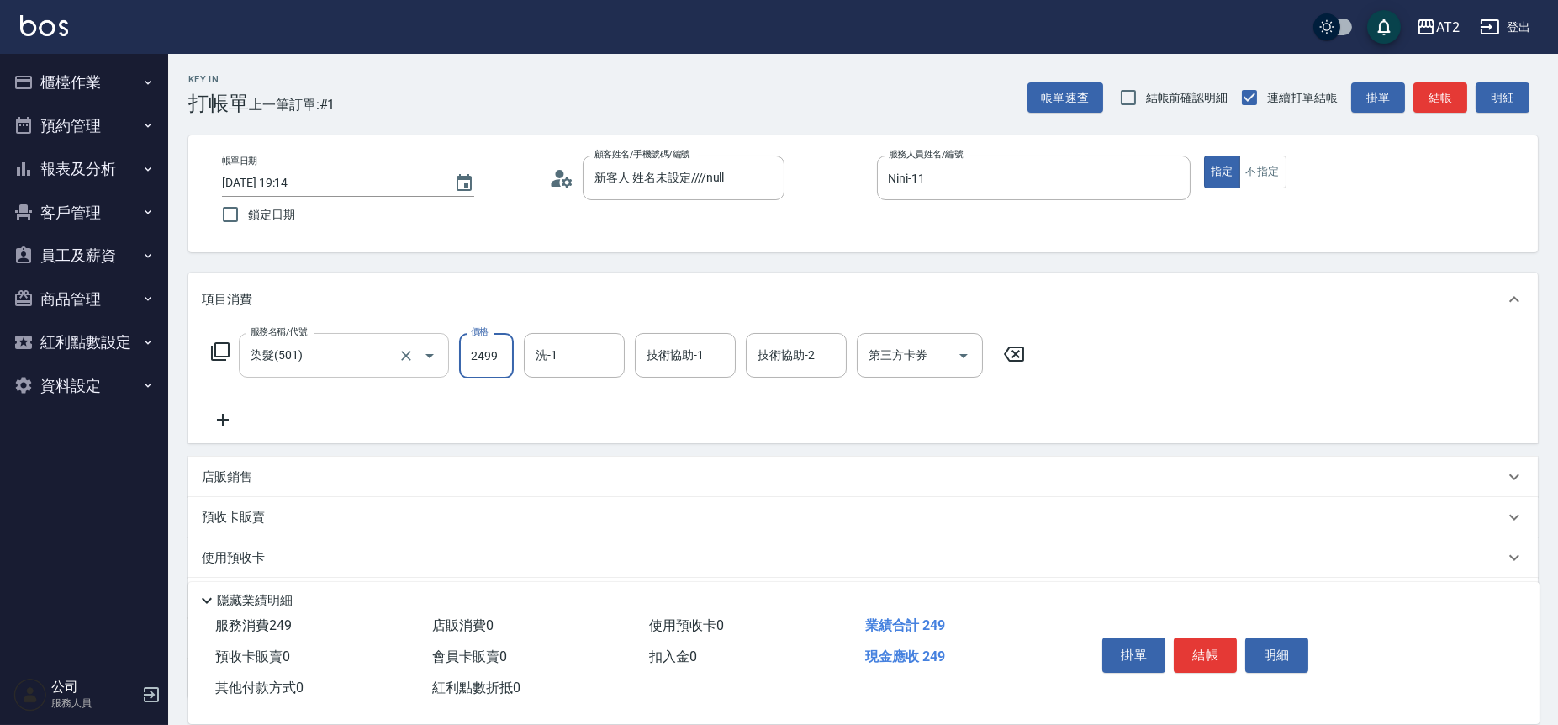
type input "2499"
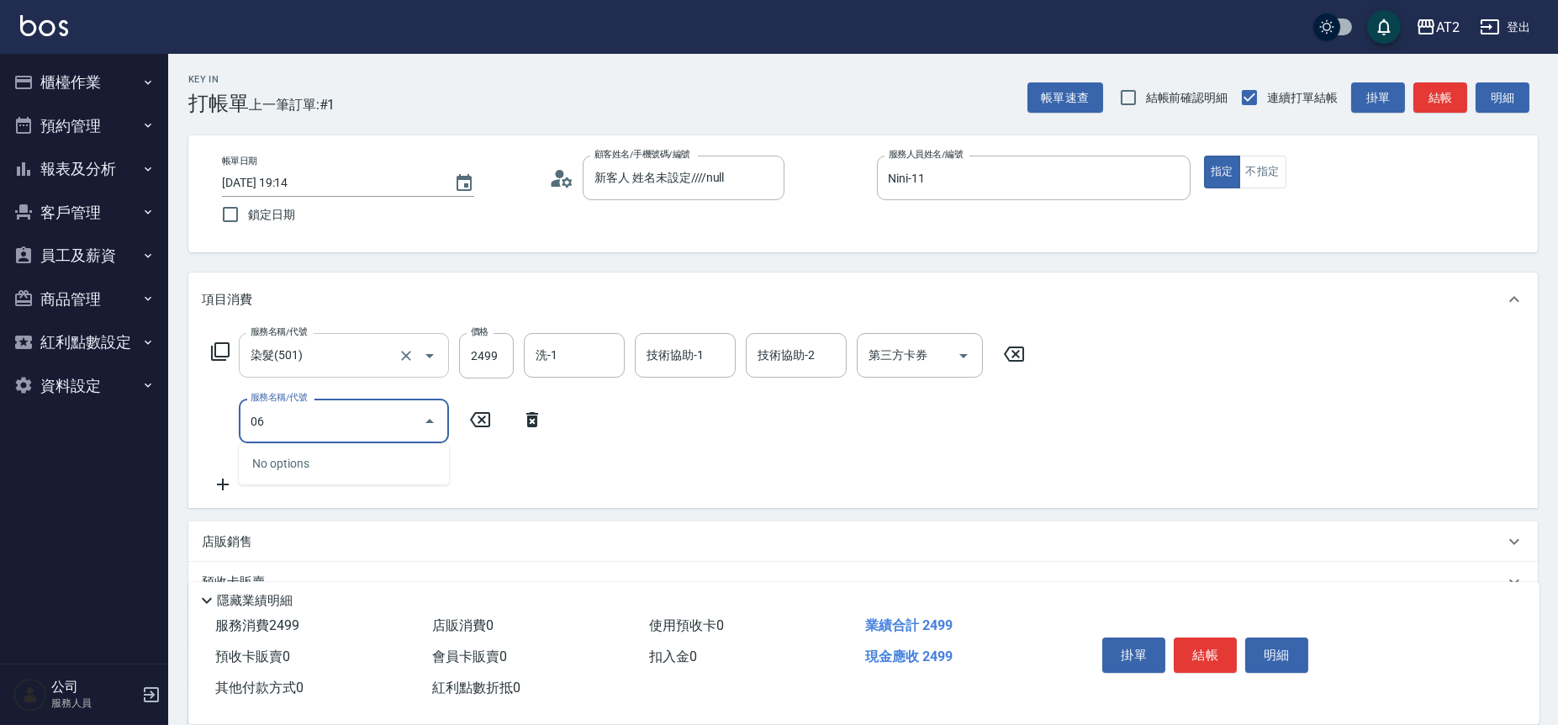
type input "0"
type input "601"
type input "340"
type input "自備護髮(601)"
type input "250"
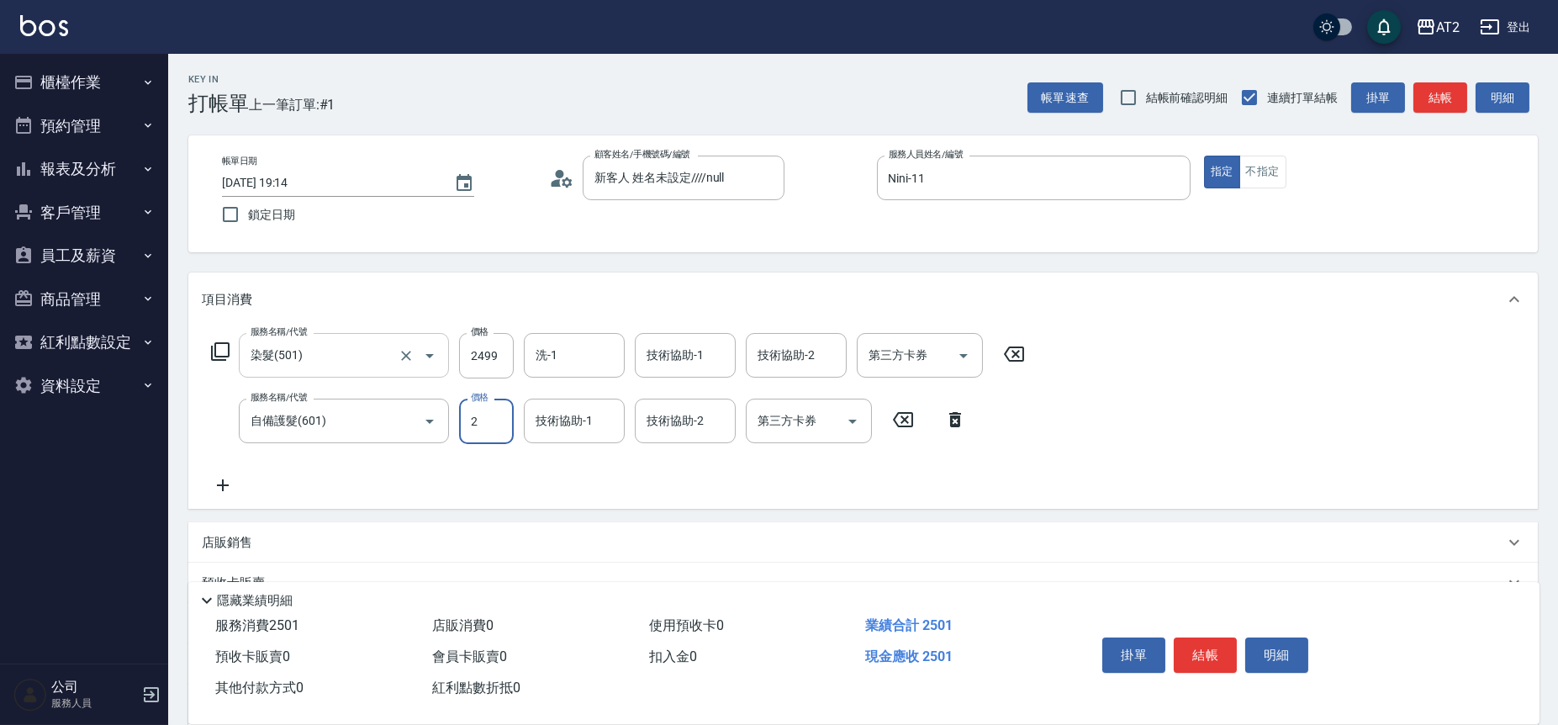
type input "20"
type input "260"
type input "200"
type input "440"
type input "2000"
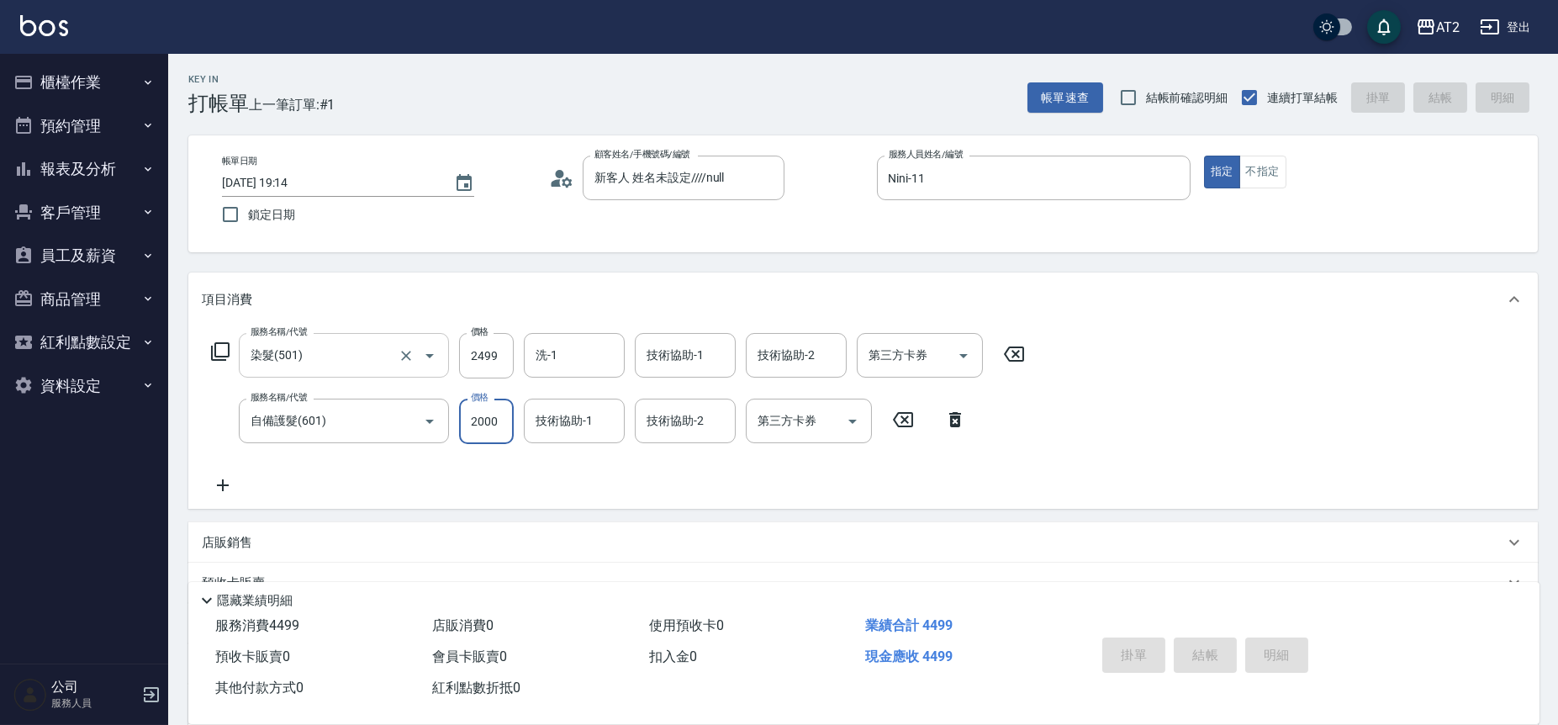
type input "2025/09/18 19:15"
type input "0"
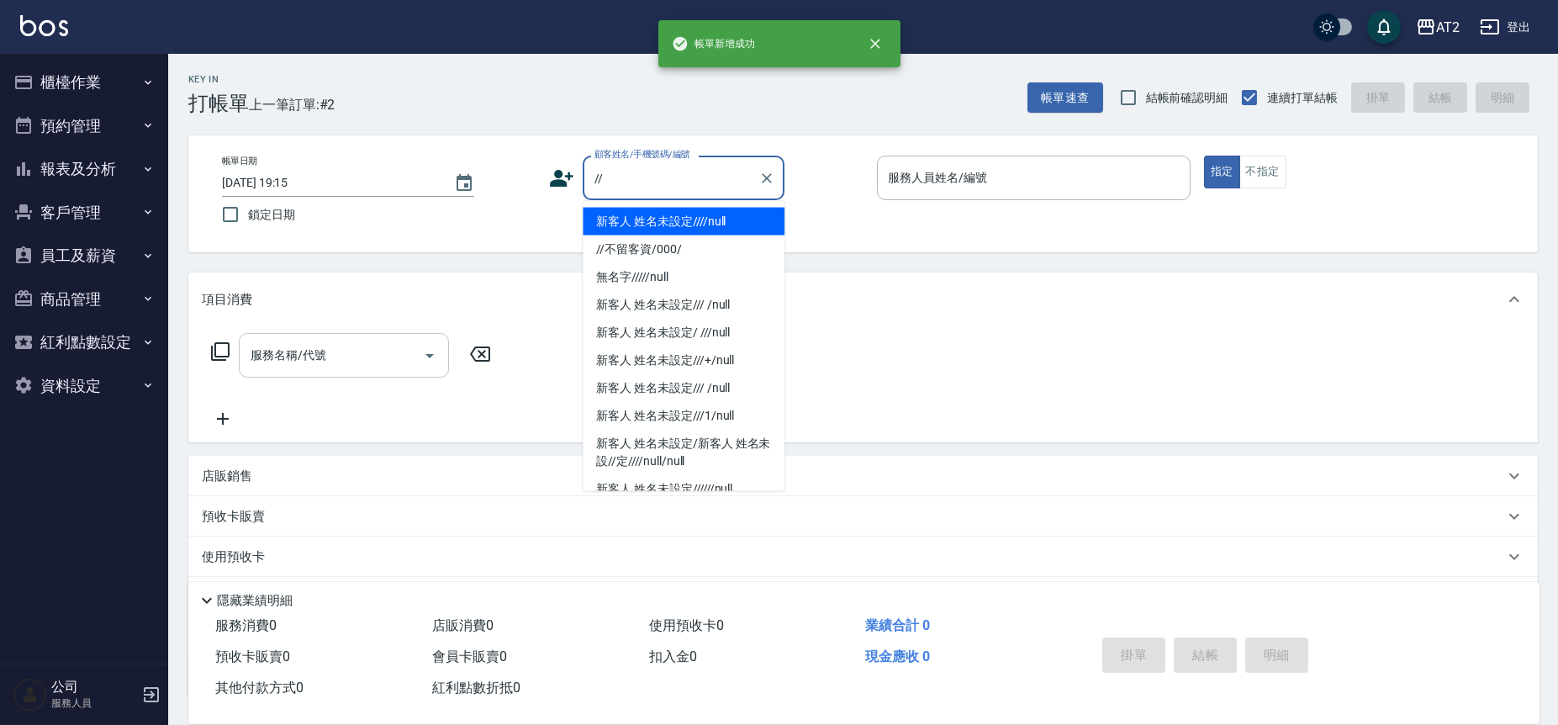
type input "新客人 姓名未設定////null"
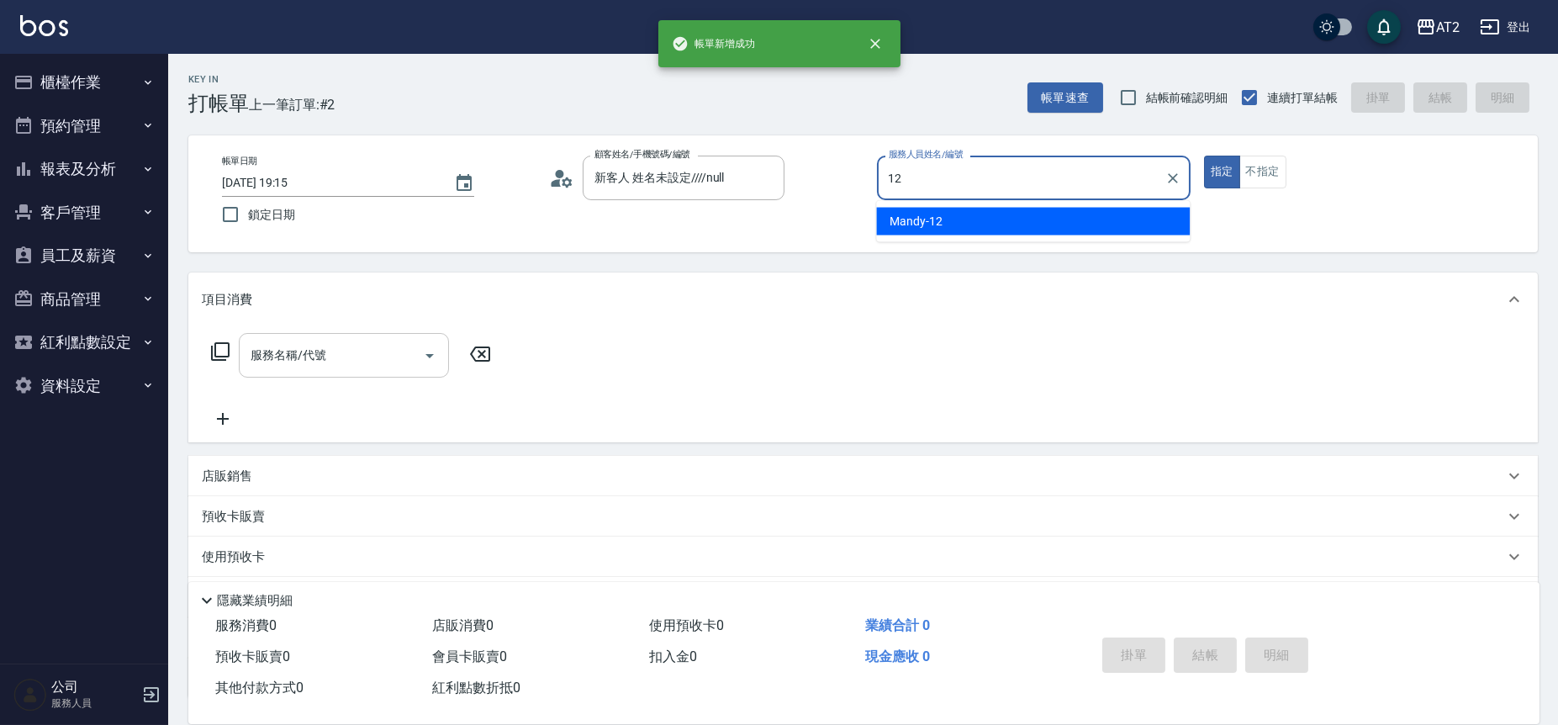
type input "Mandy-12"
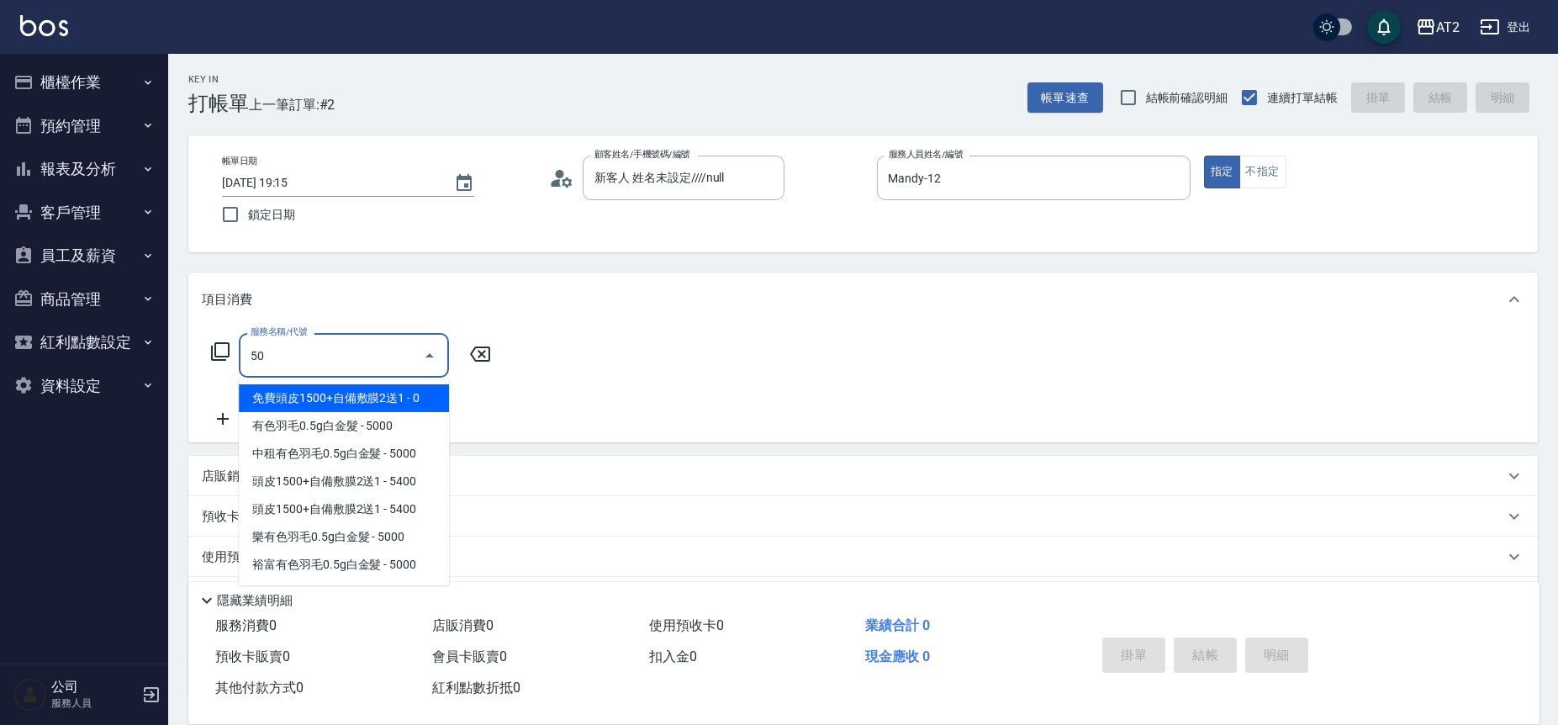
type input "501"
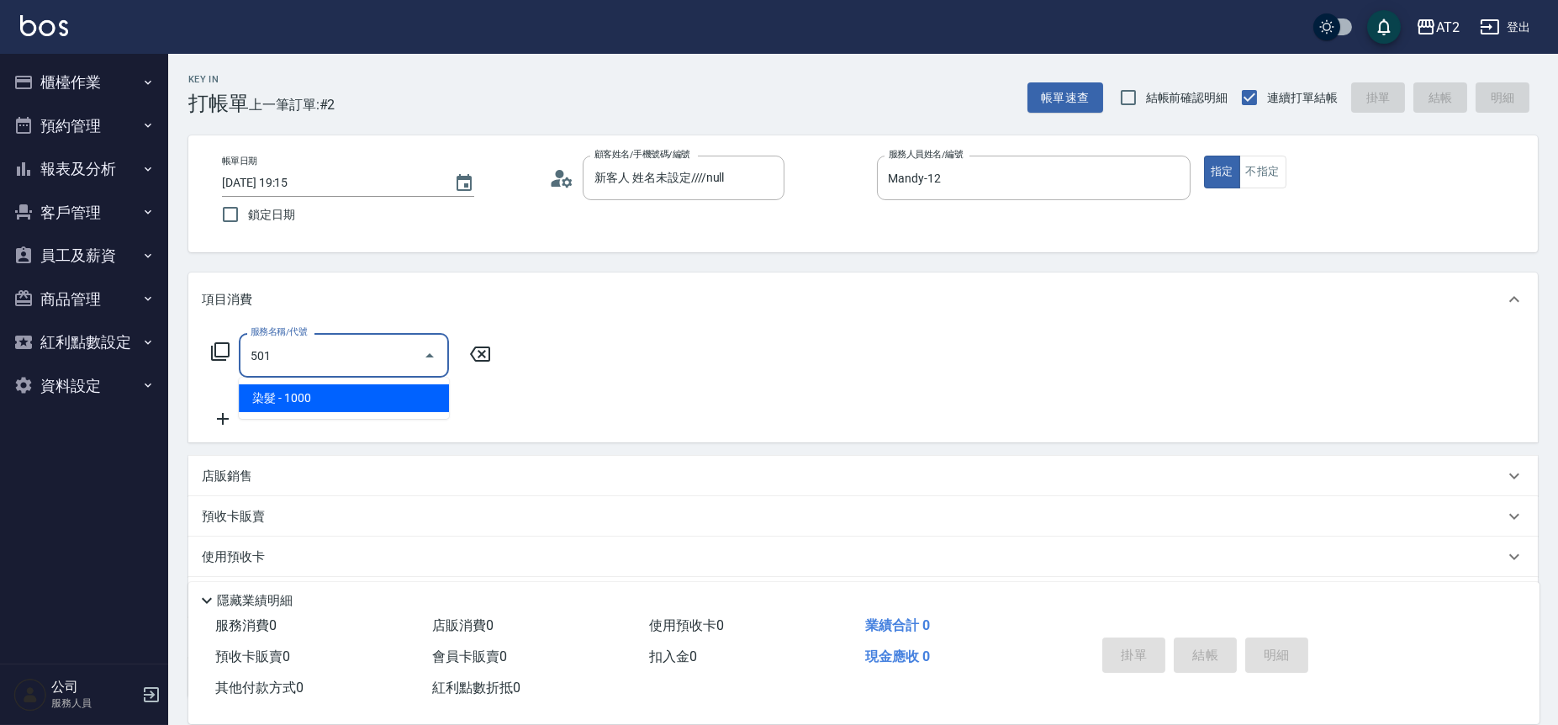
type input "100"
type input "染髮(501)"
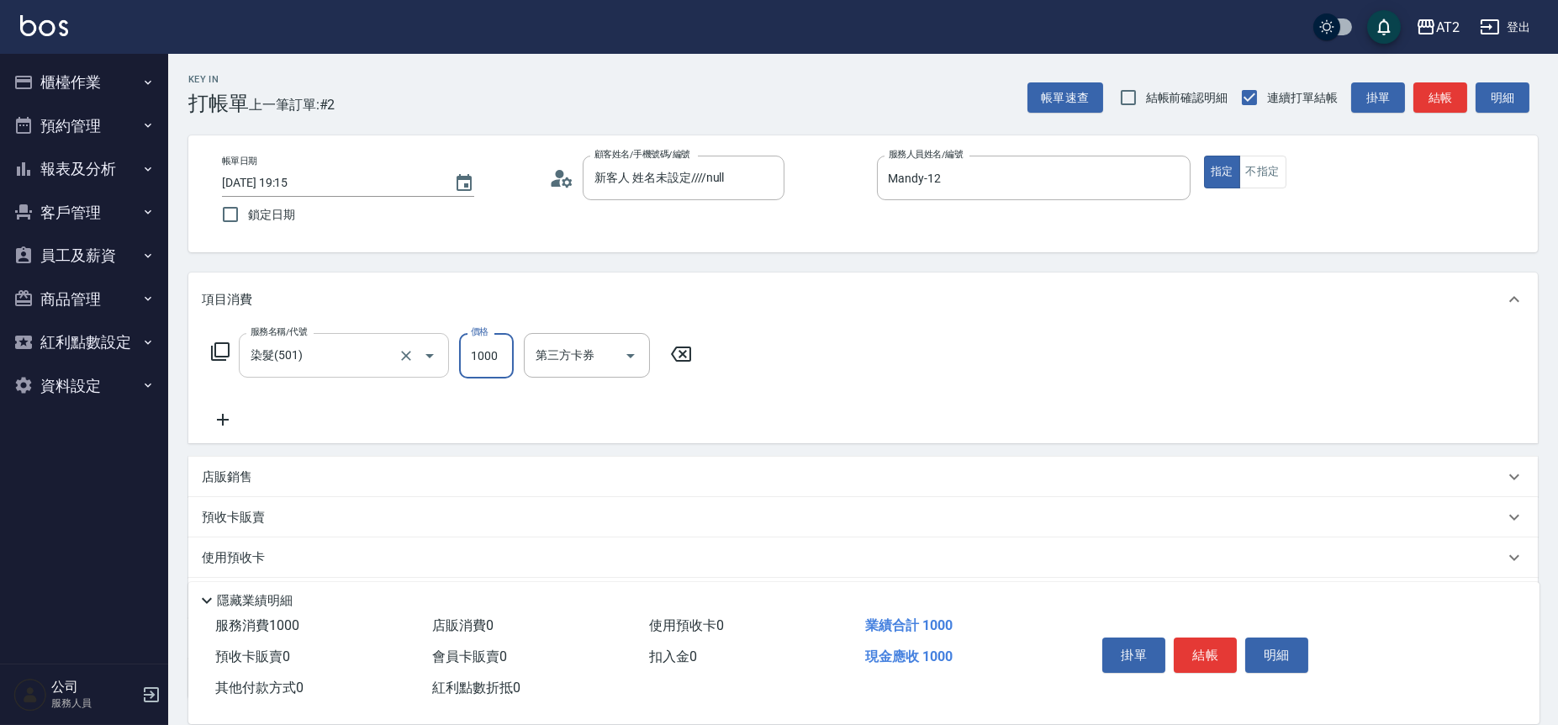
type input "0"
type input "160"
type input "1600"
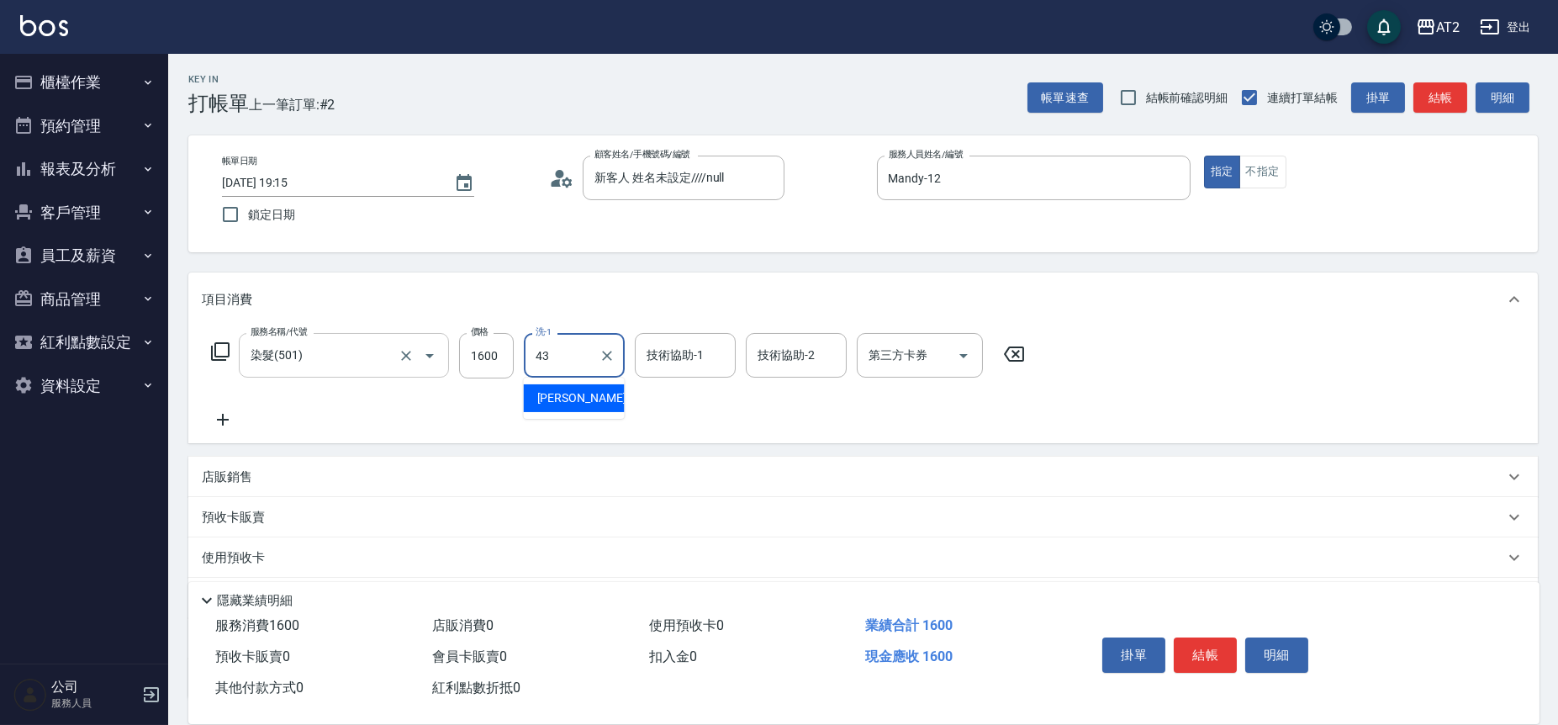
type input "小馨-43"
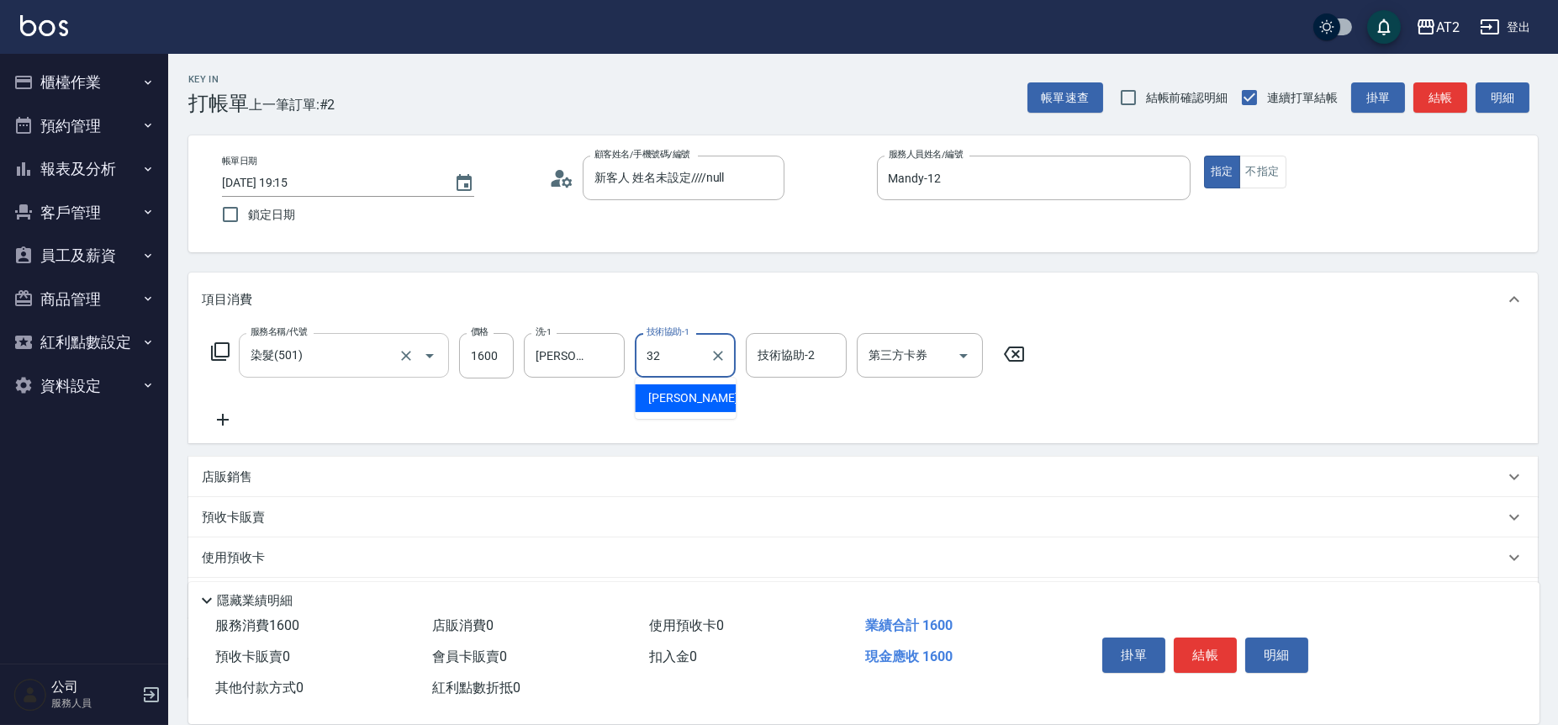
type input "紫涵-32"
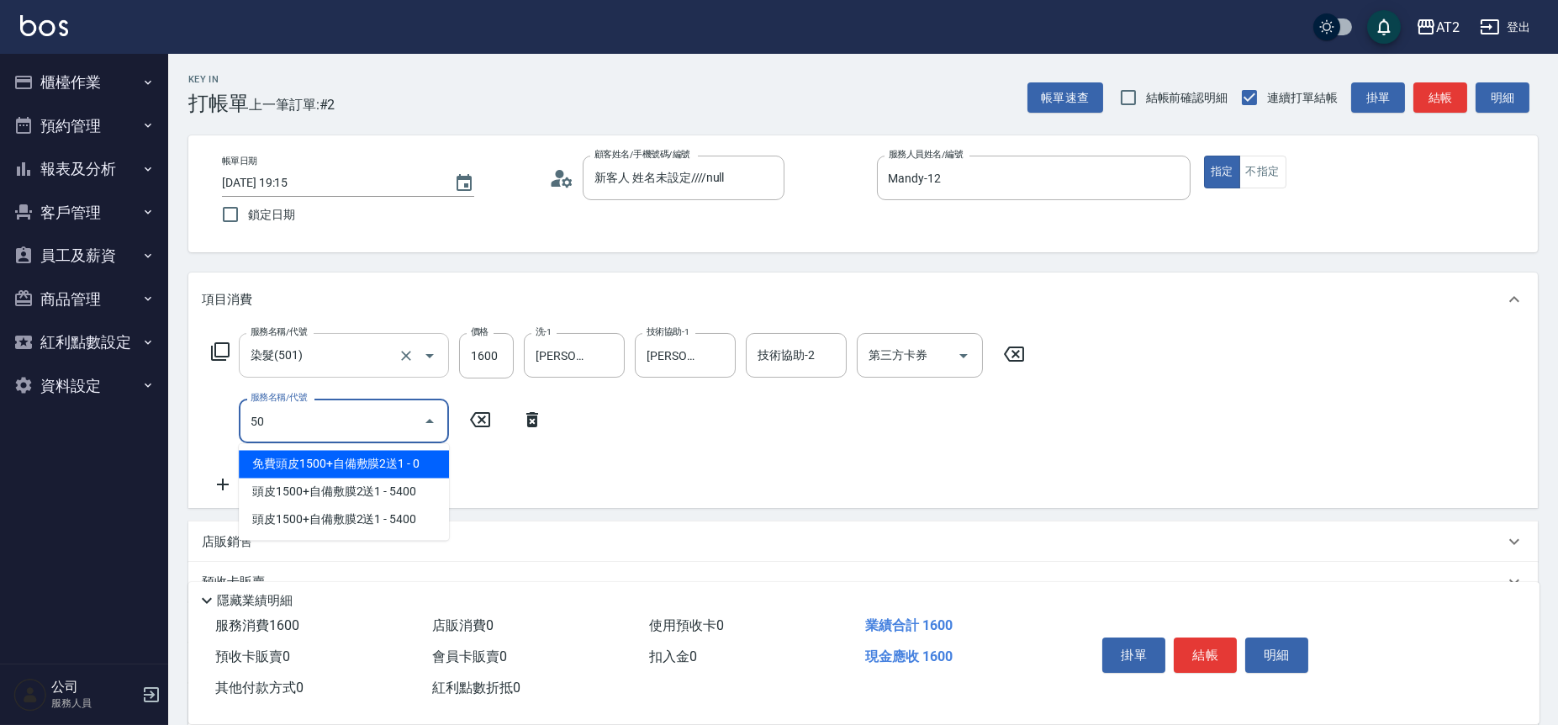
type input "502"
type input "210"
type input "漂髮(502)"
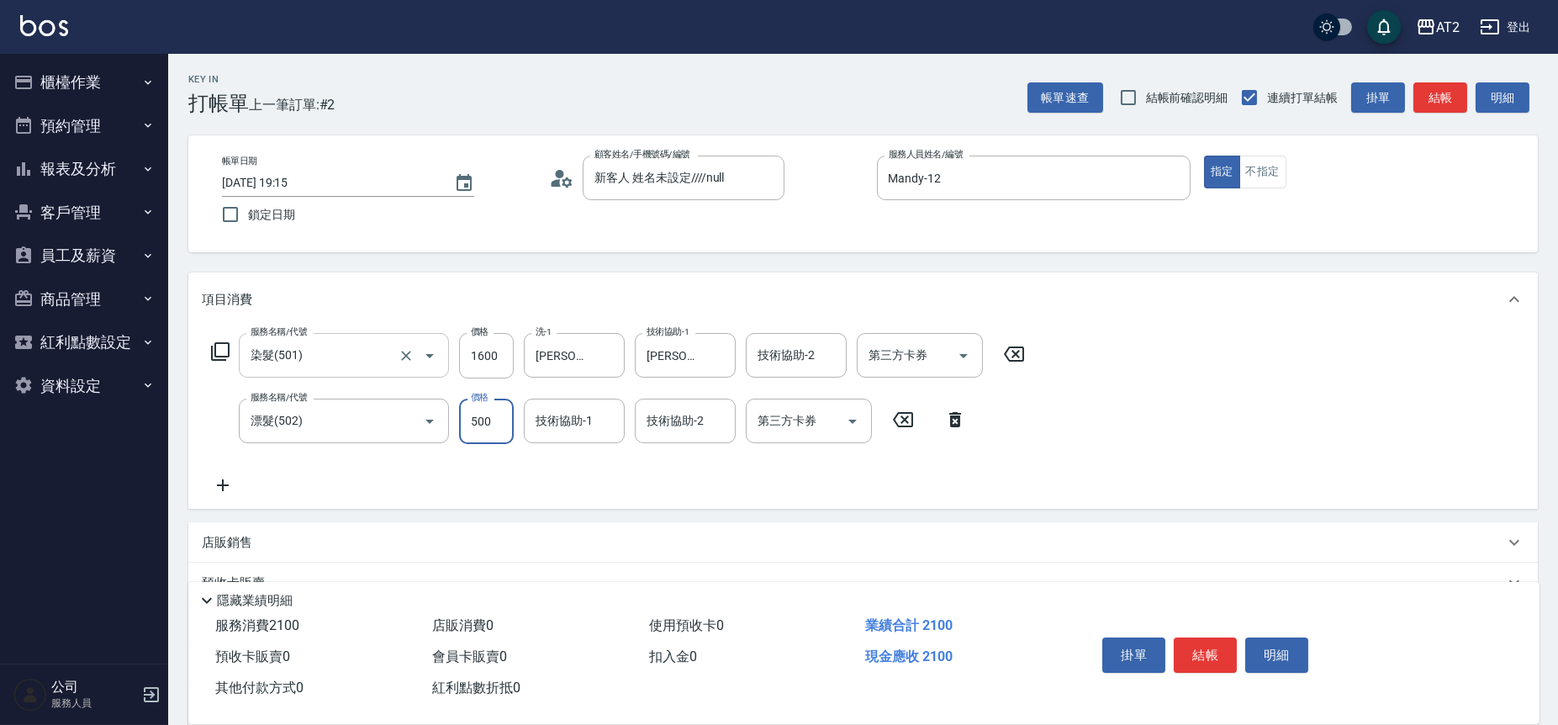
type input "160"
type input "0"
type input "紫涵-32"
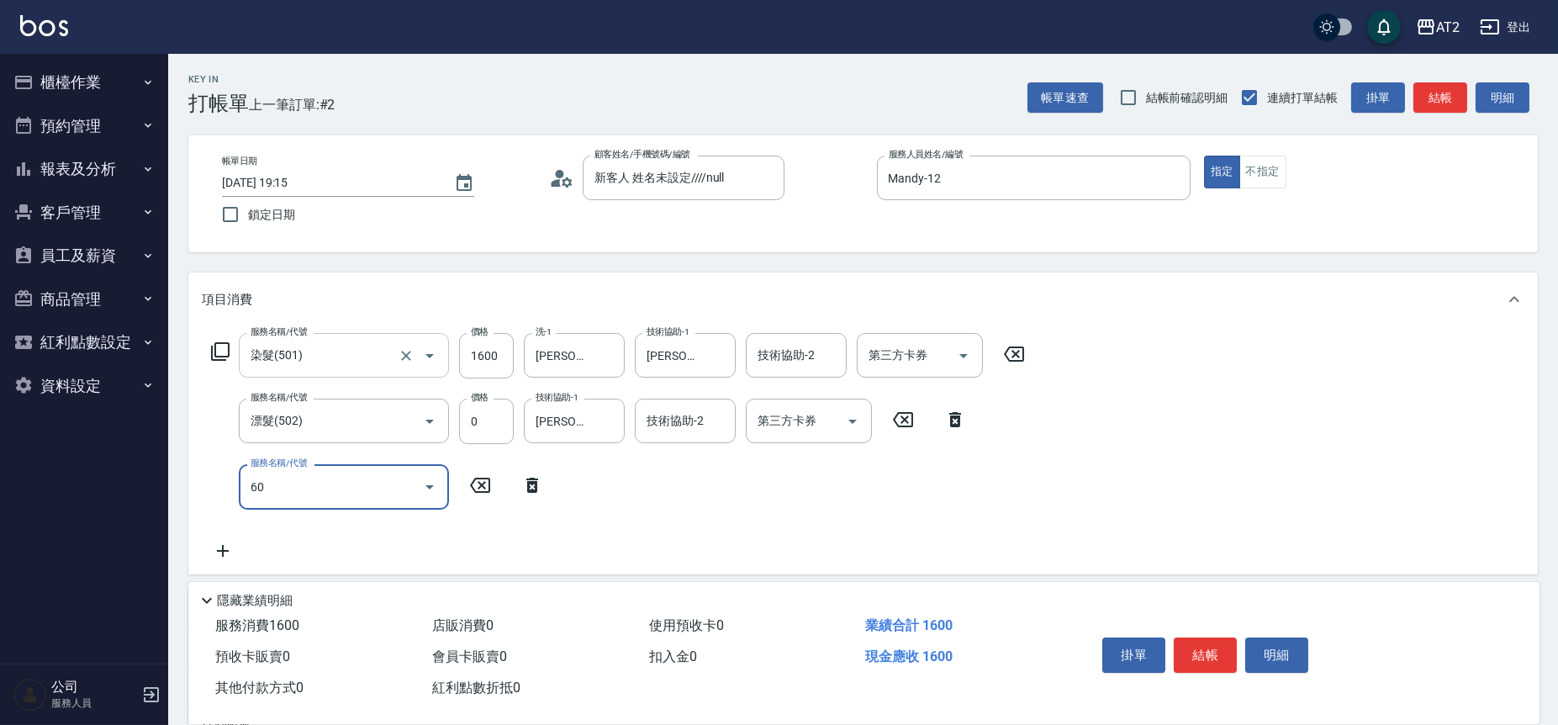
type input "601"
type input "260"
type input "自備護髮(601)"
type input "2"
type input "160"
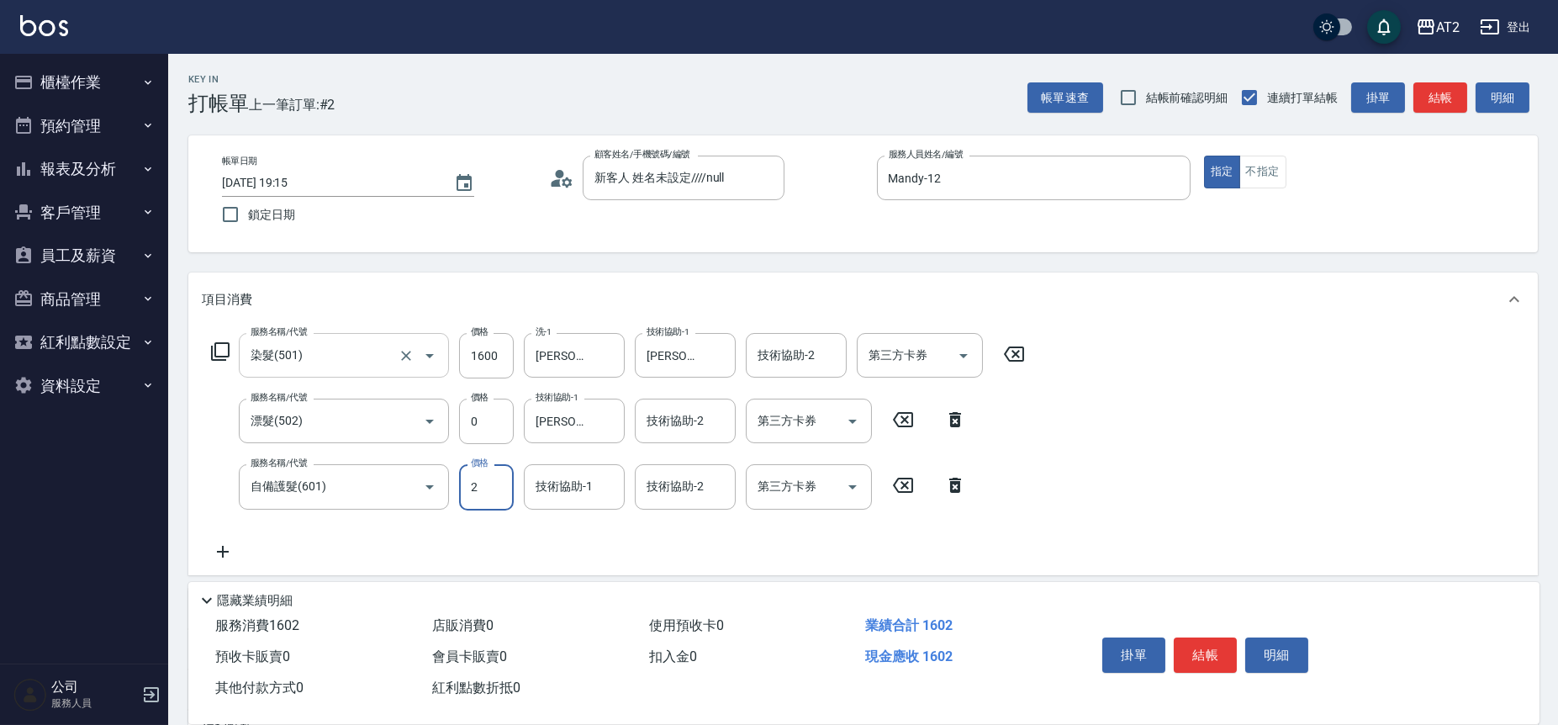
type input "25"
type input "180"
type input "2500"
type input "410"
type input "2500"
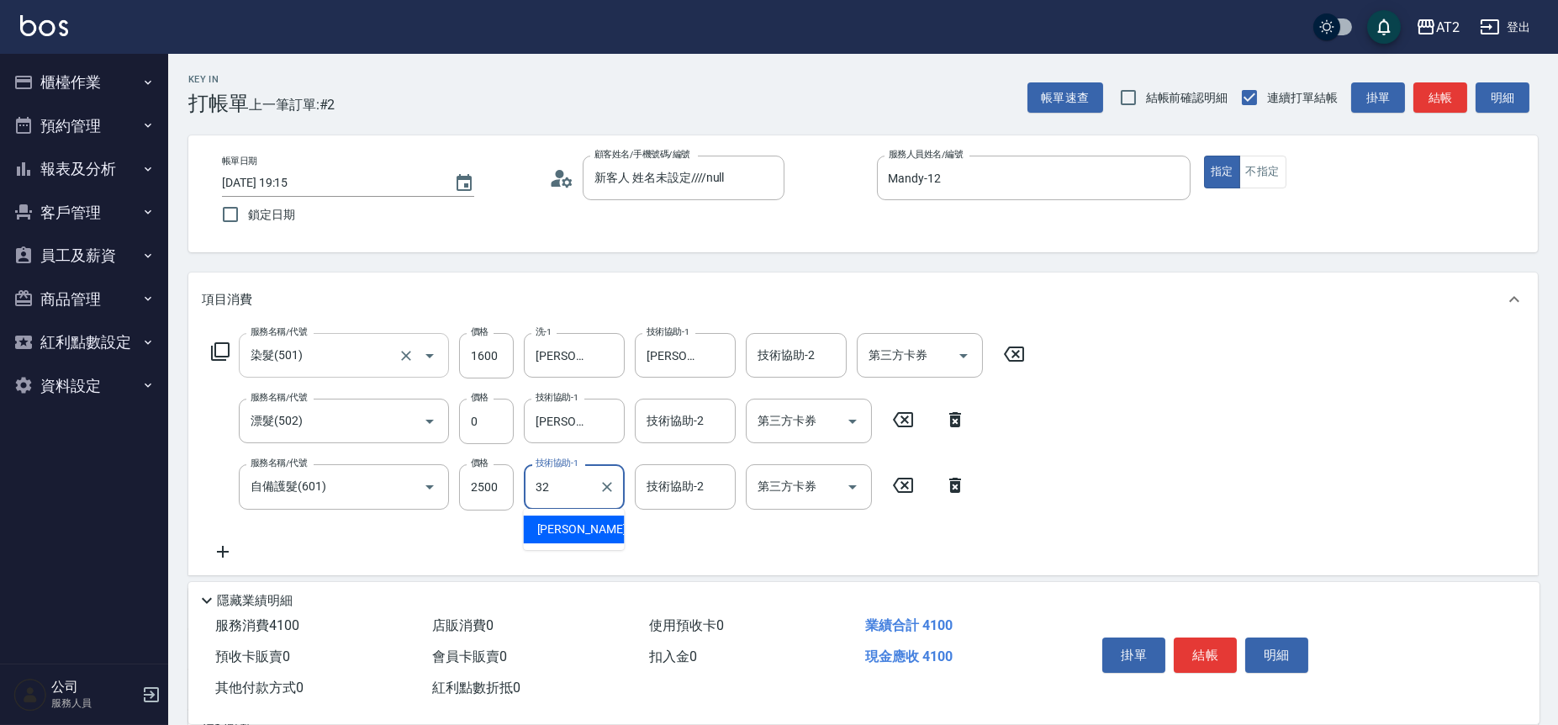
type input "紫涵-32"
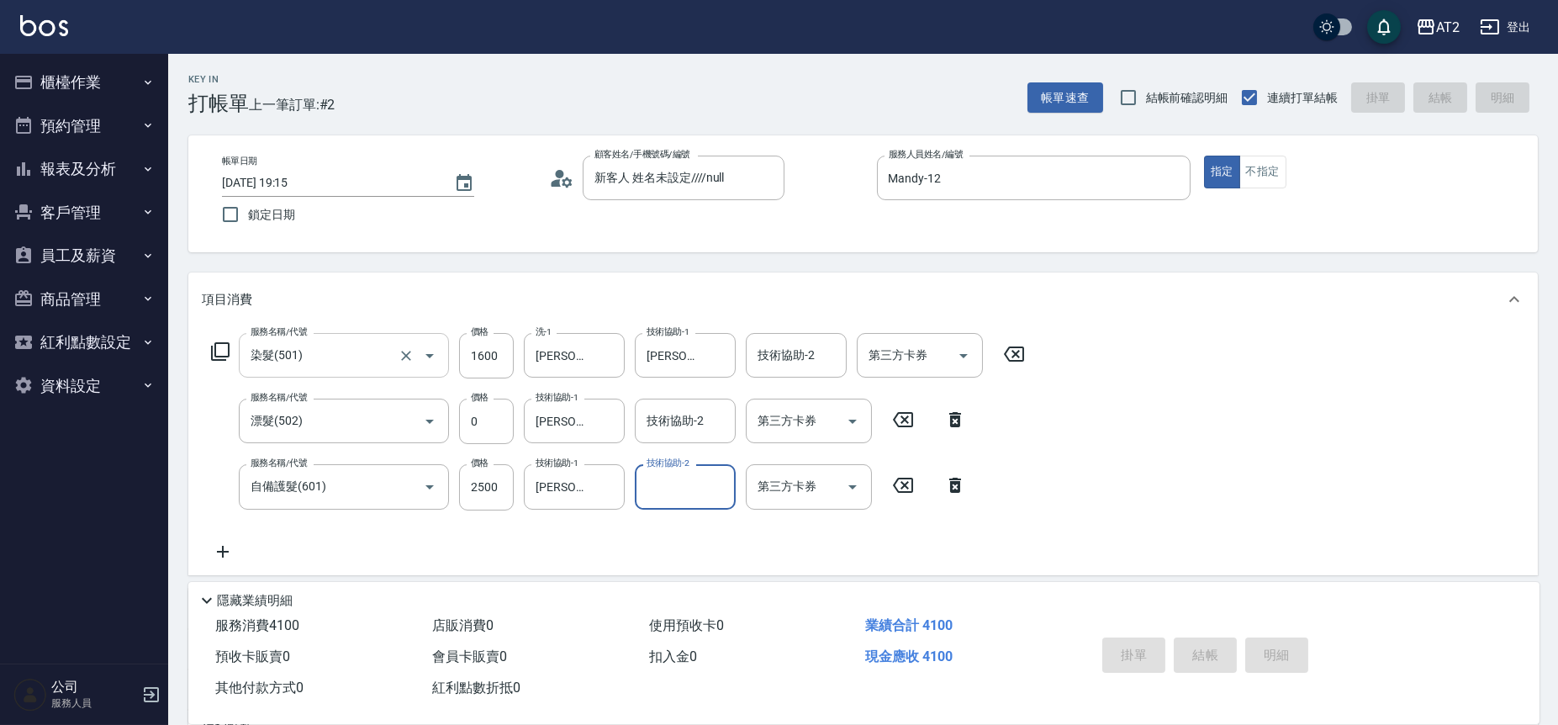
type input "0"
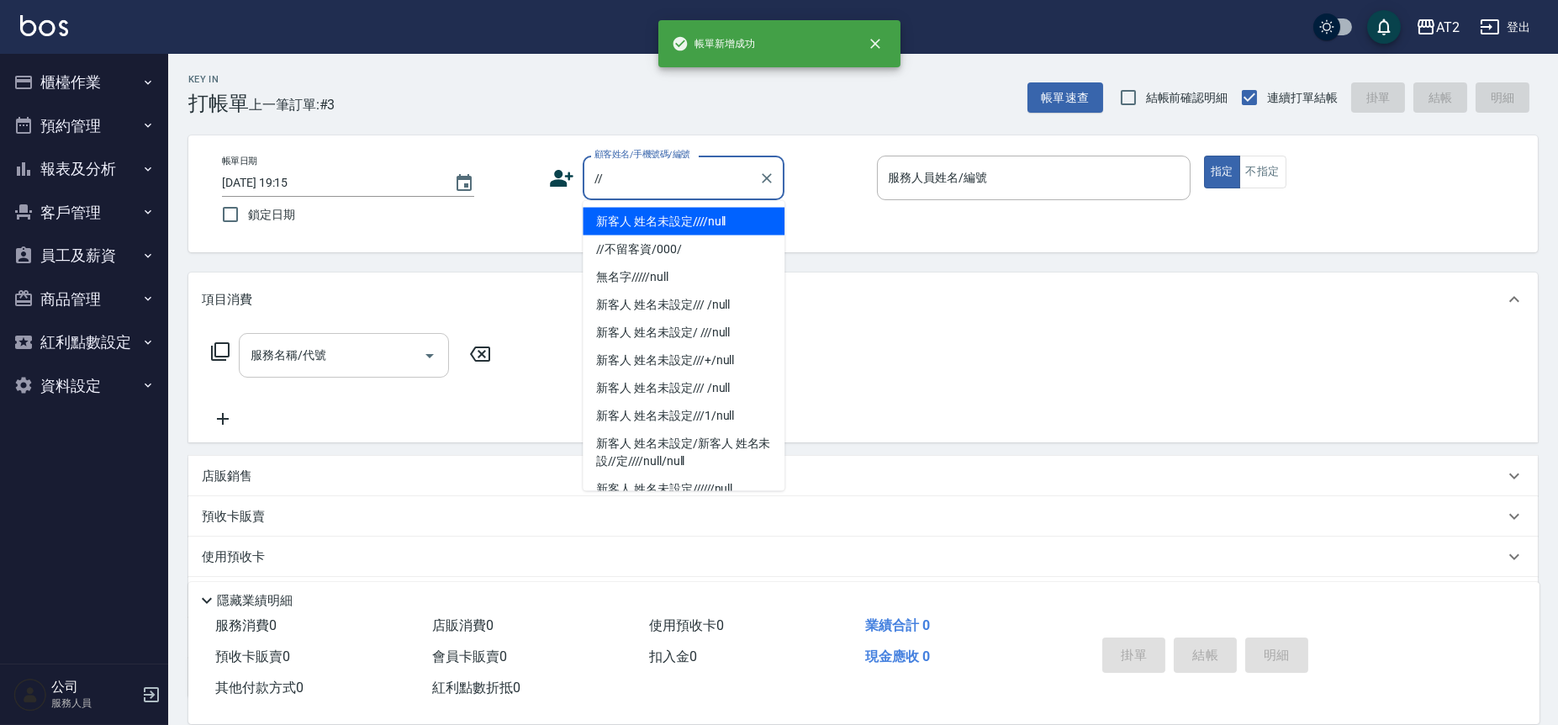
type input "新客人 姓名未設定////null"
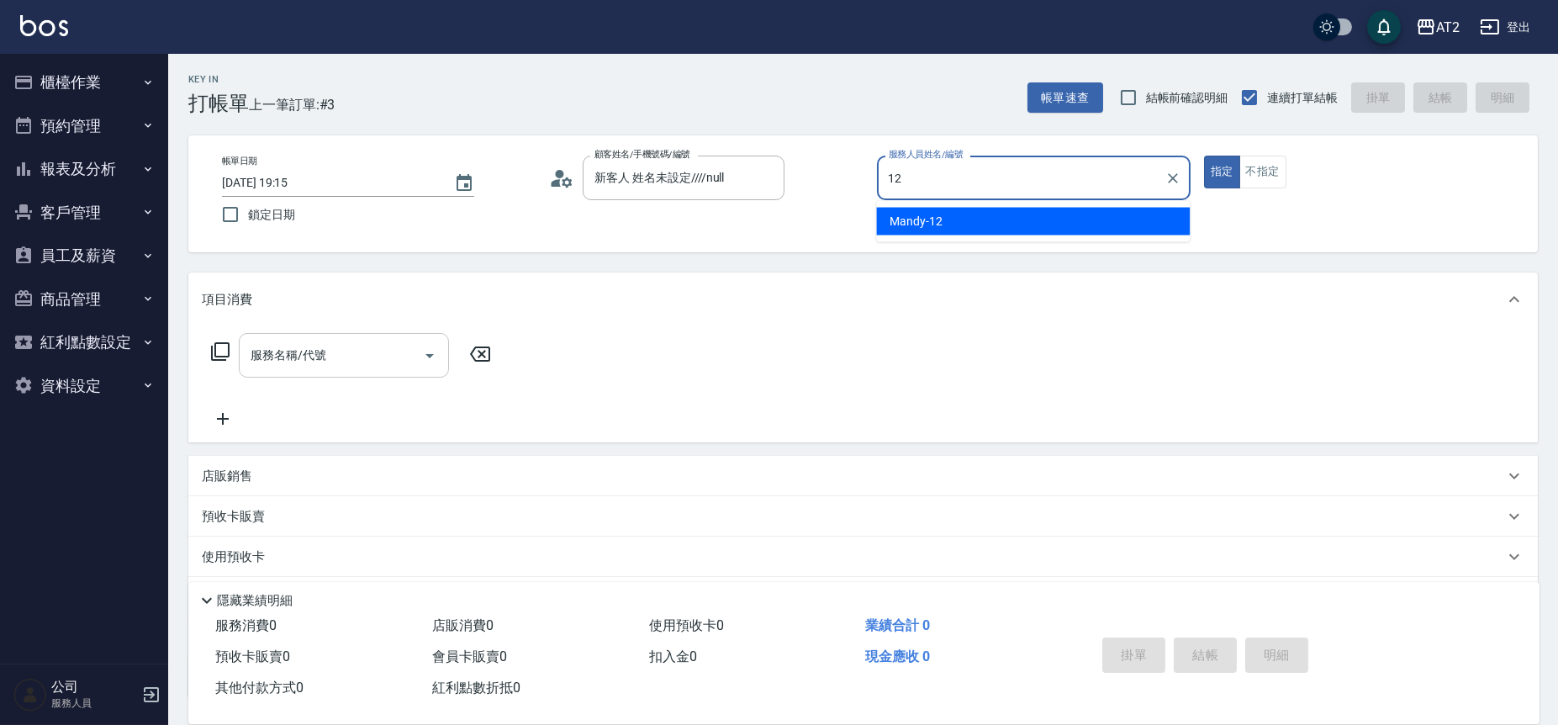
type input "Mandy-12"
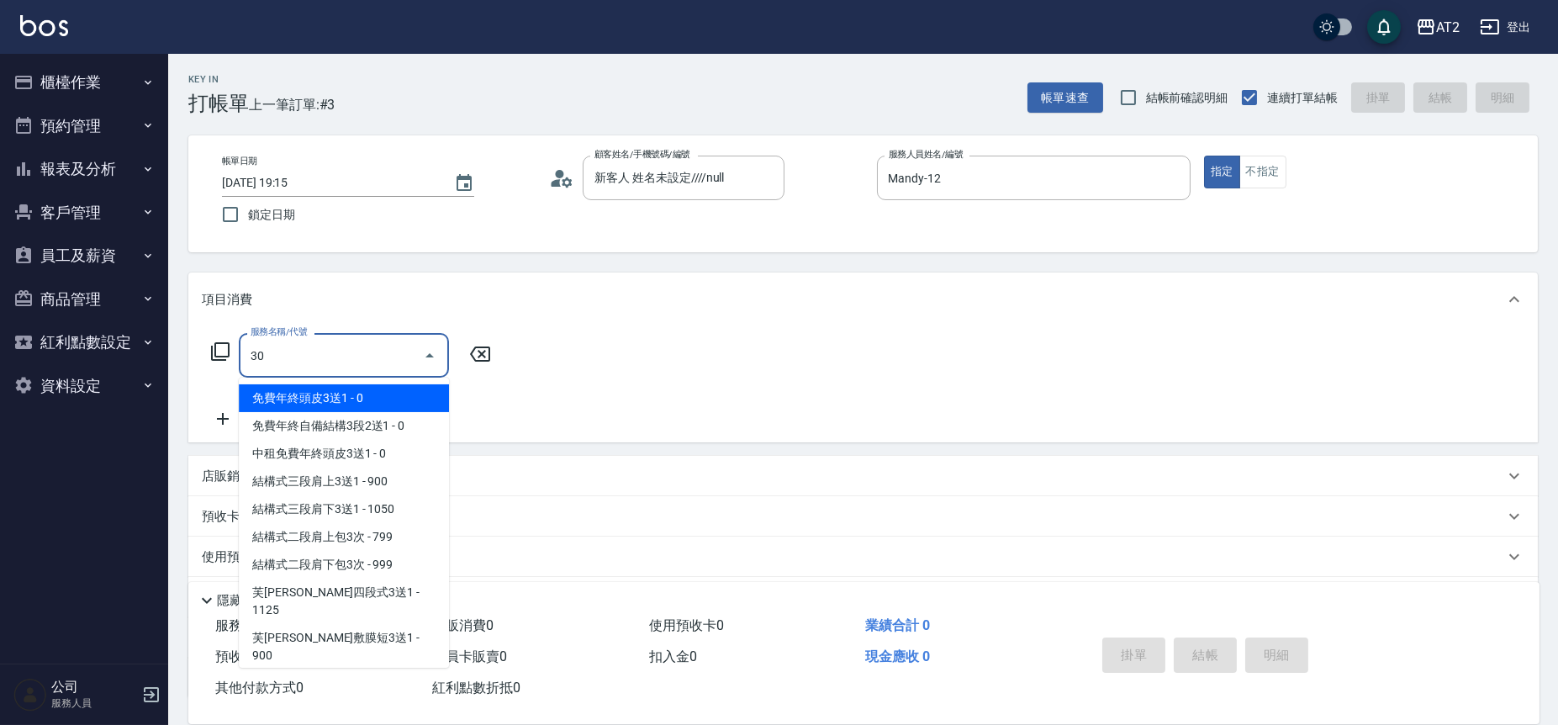
type input "301"
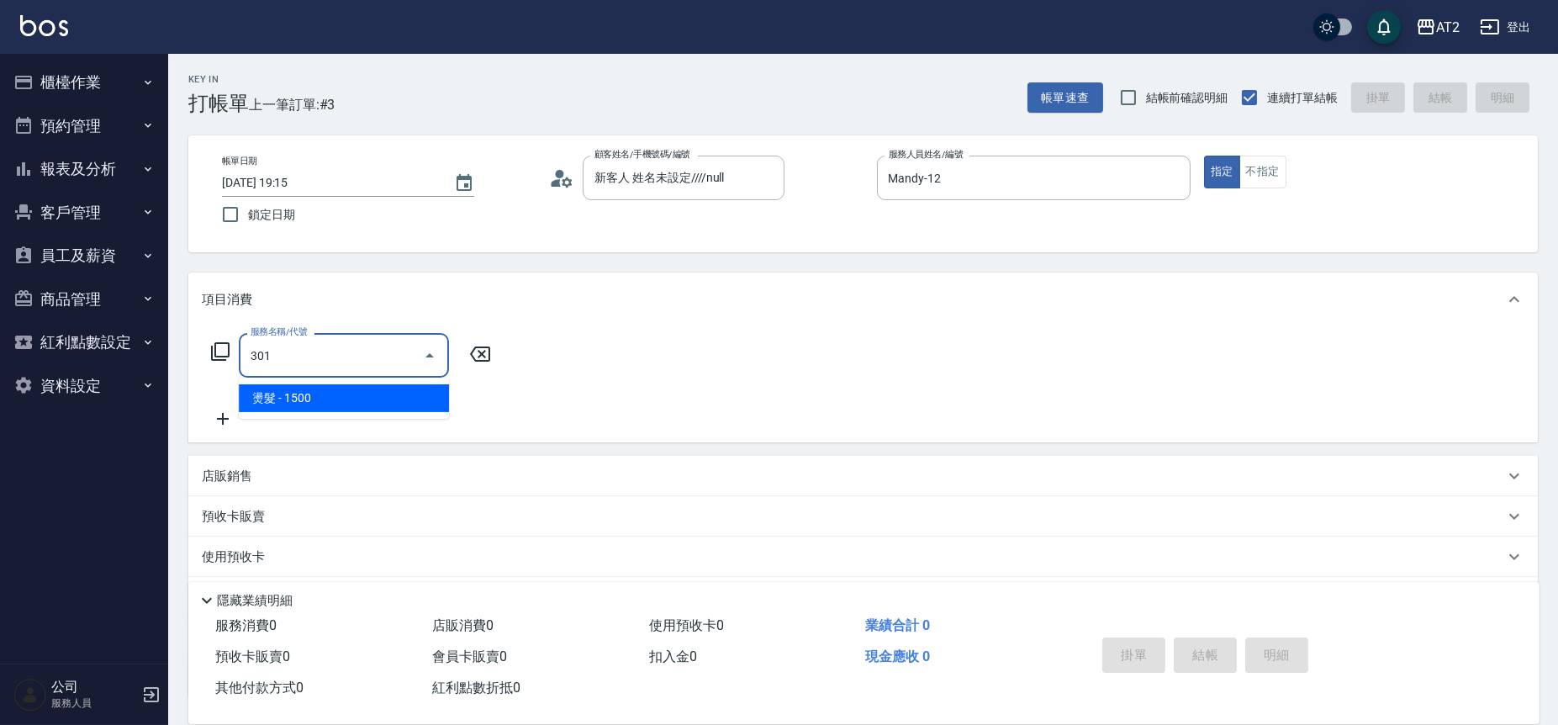
type input "150"
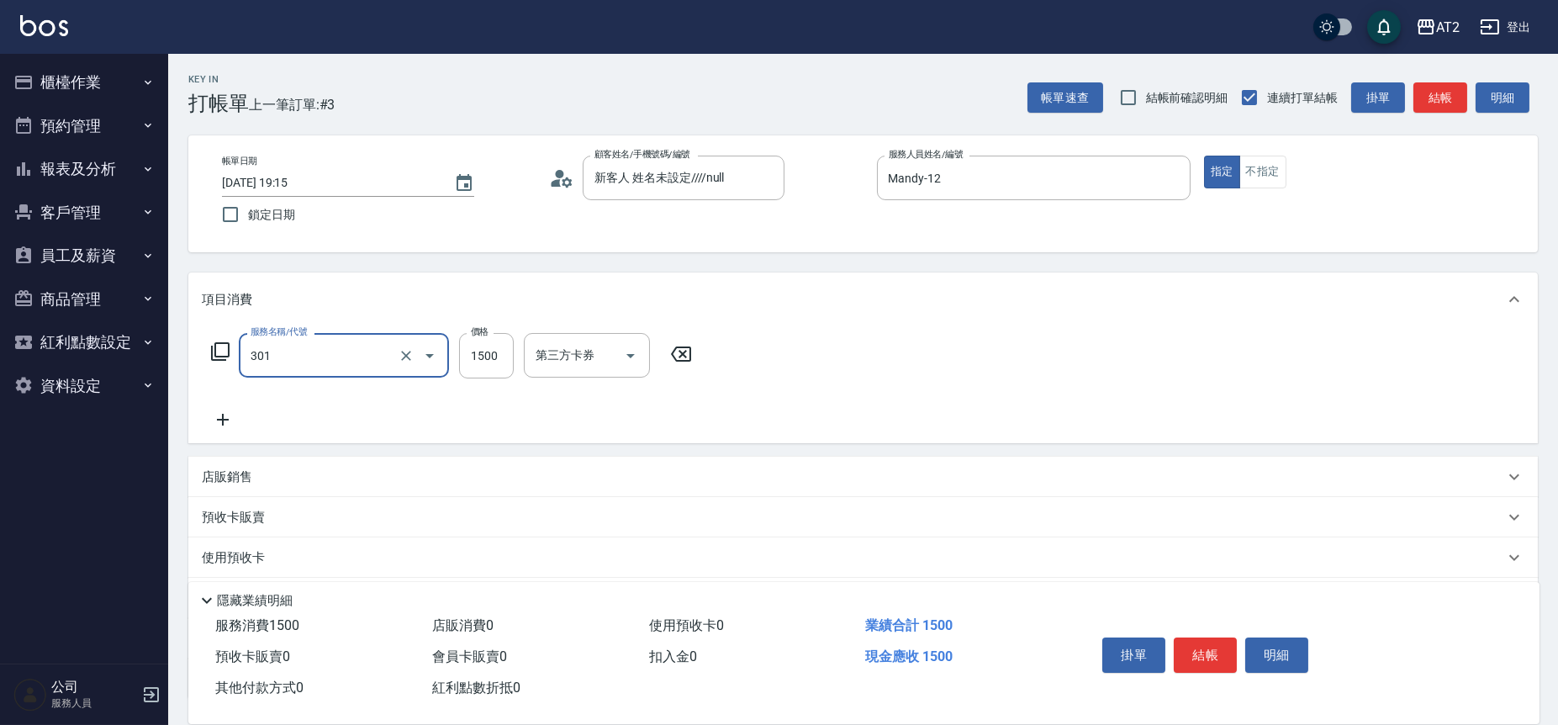
type input "燙髮(301)"
type input "0"
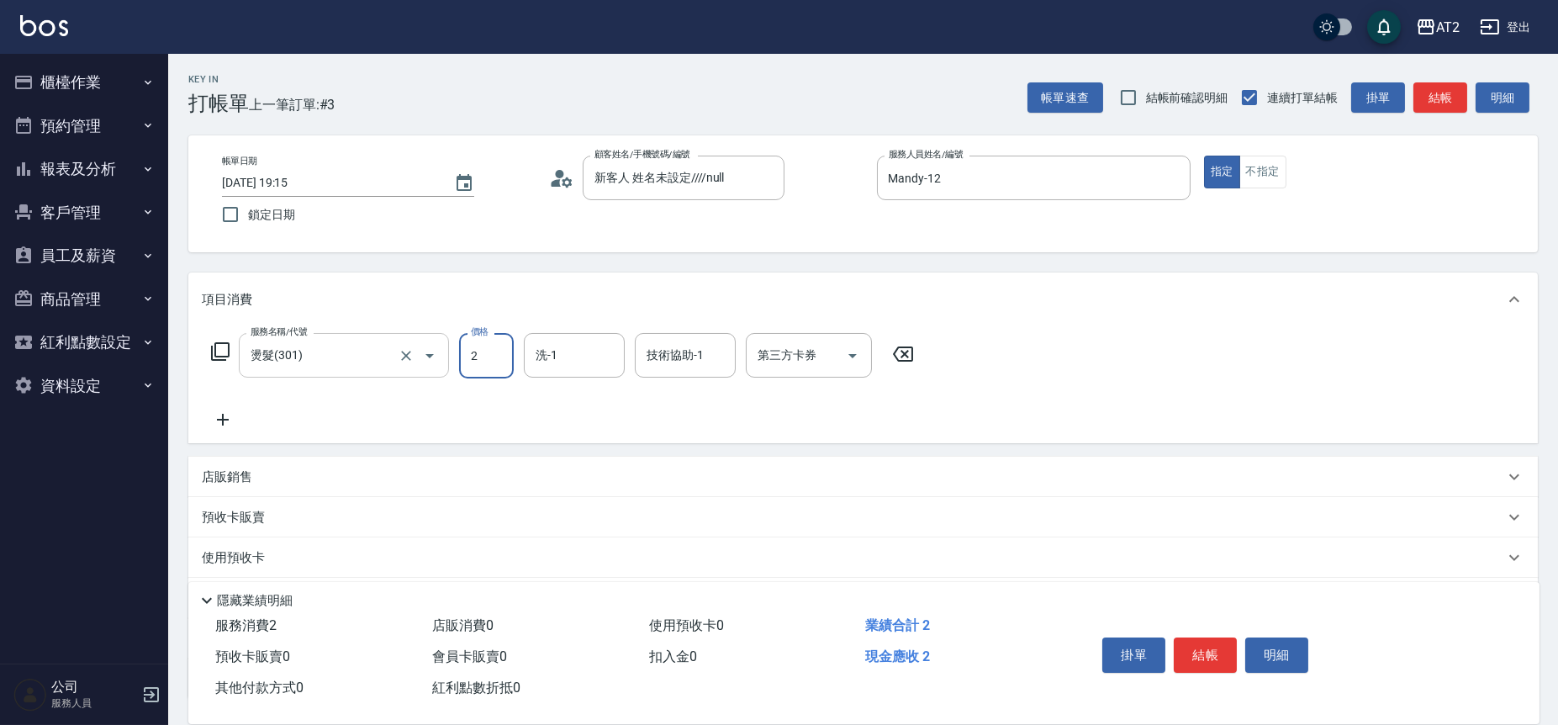
type input "28"
type input "20"
type input "280"
type input "2800"
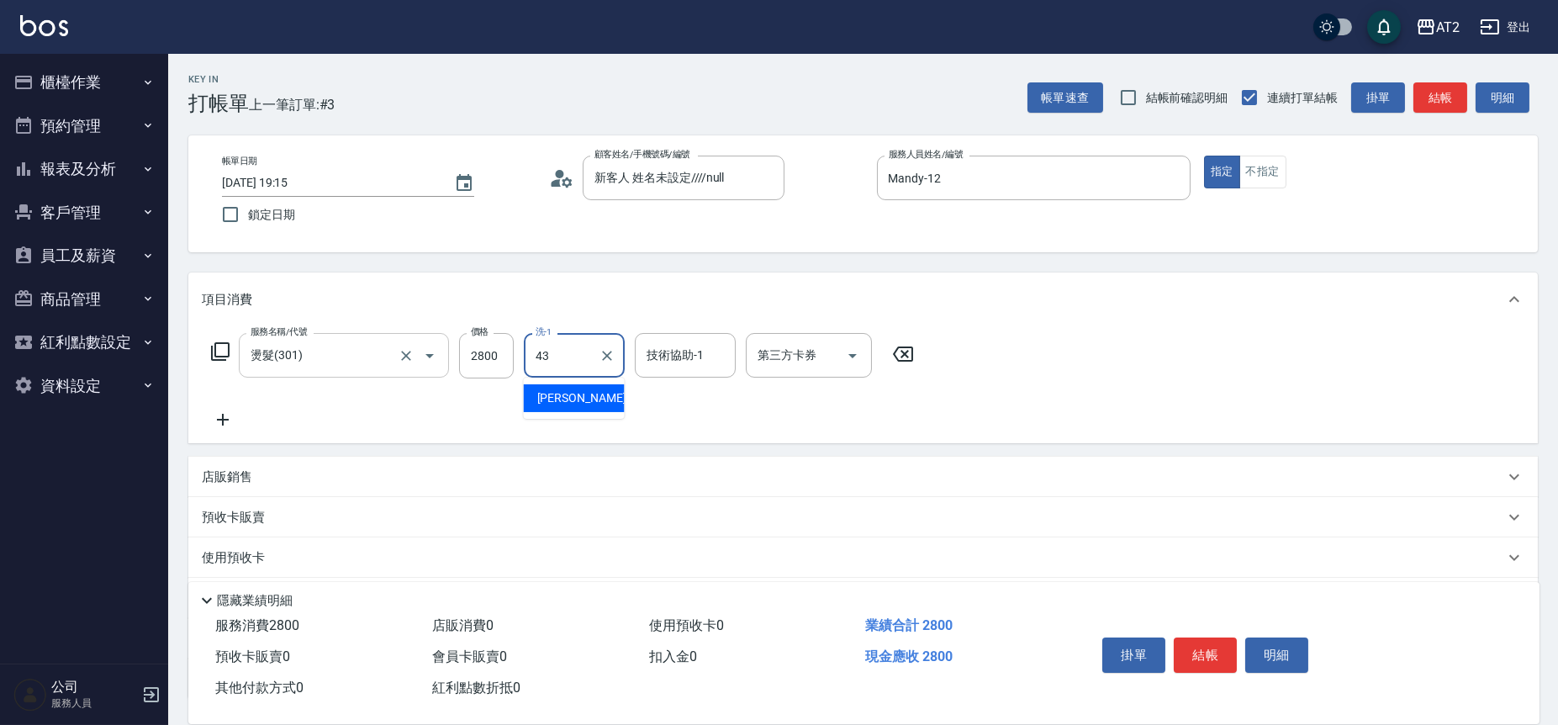
type input "小馨-43"
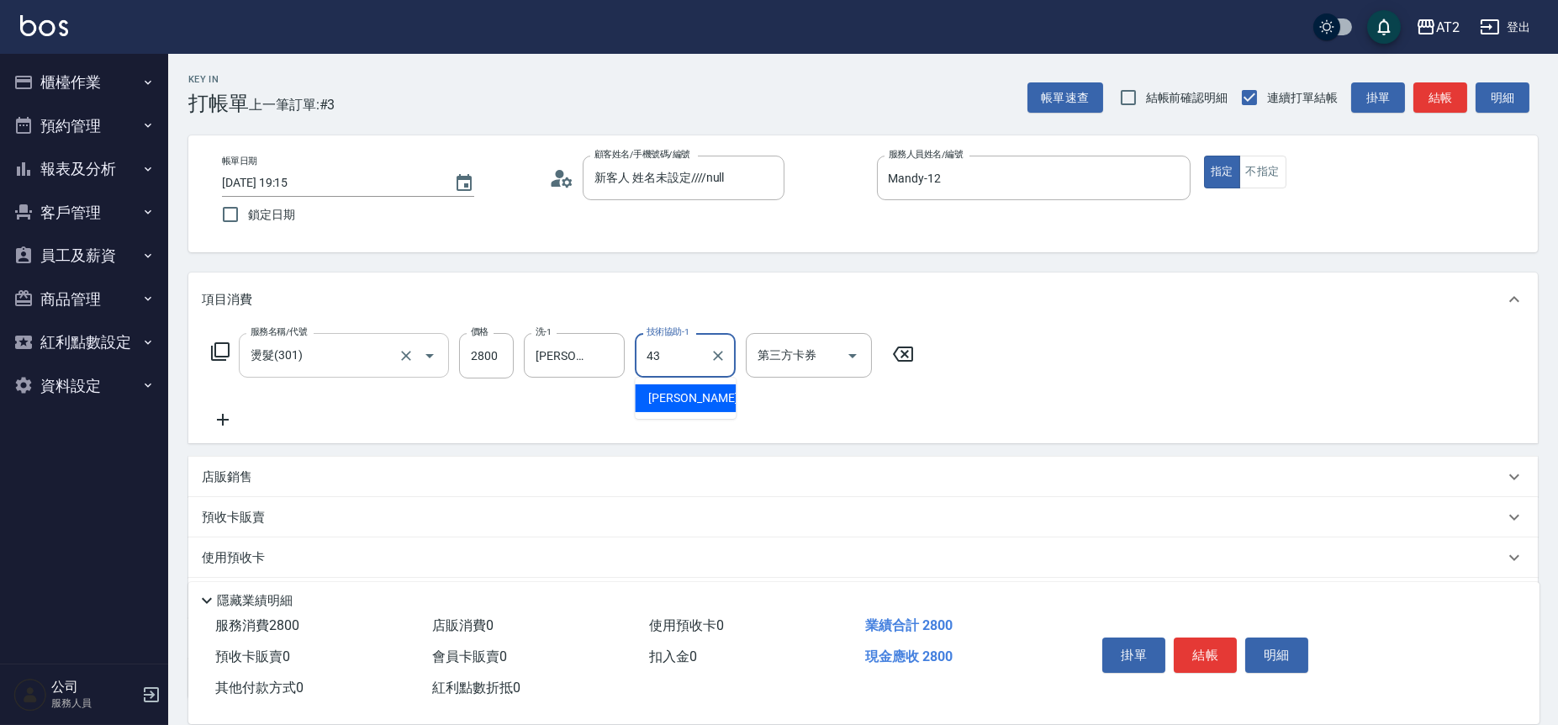
type input "小馨-43"
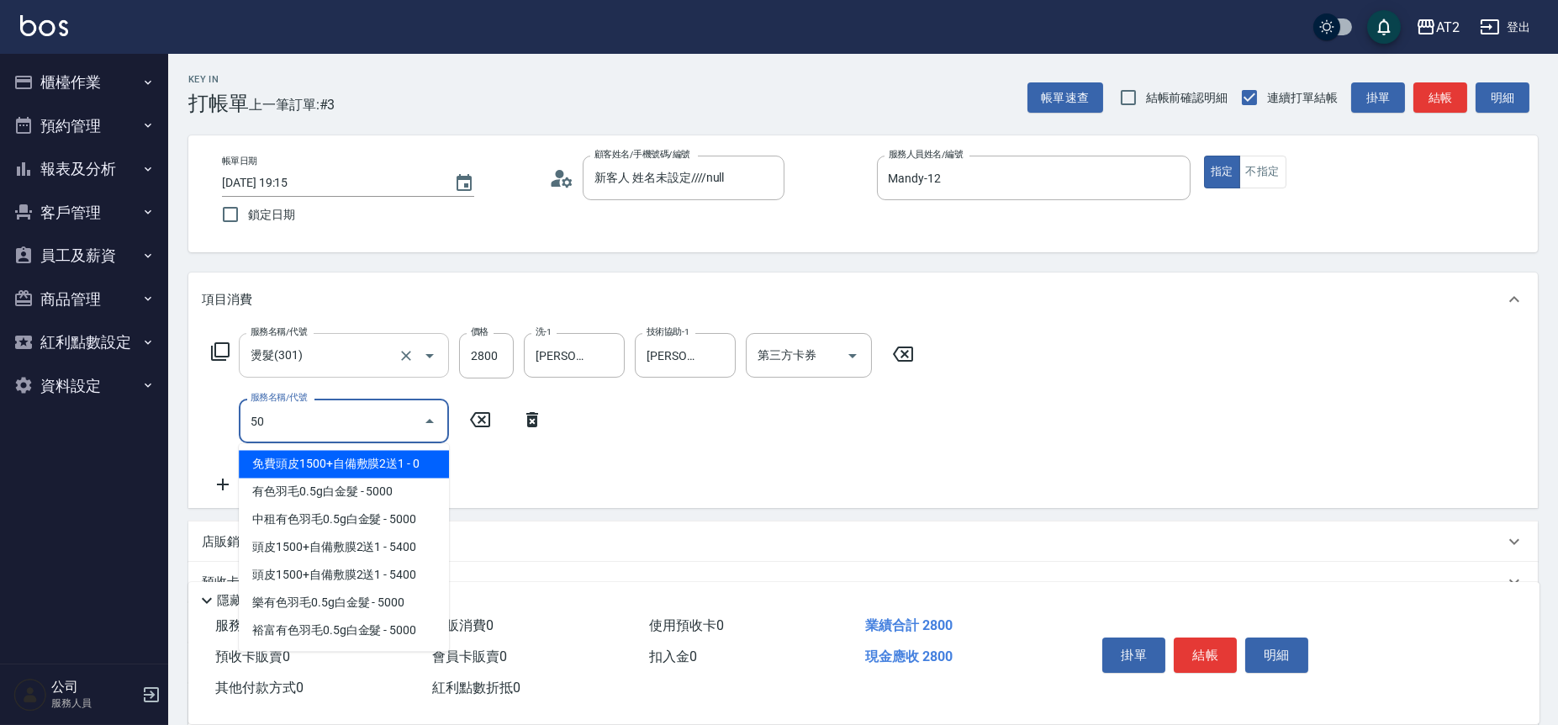
type input "501"
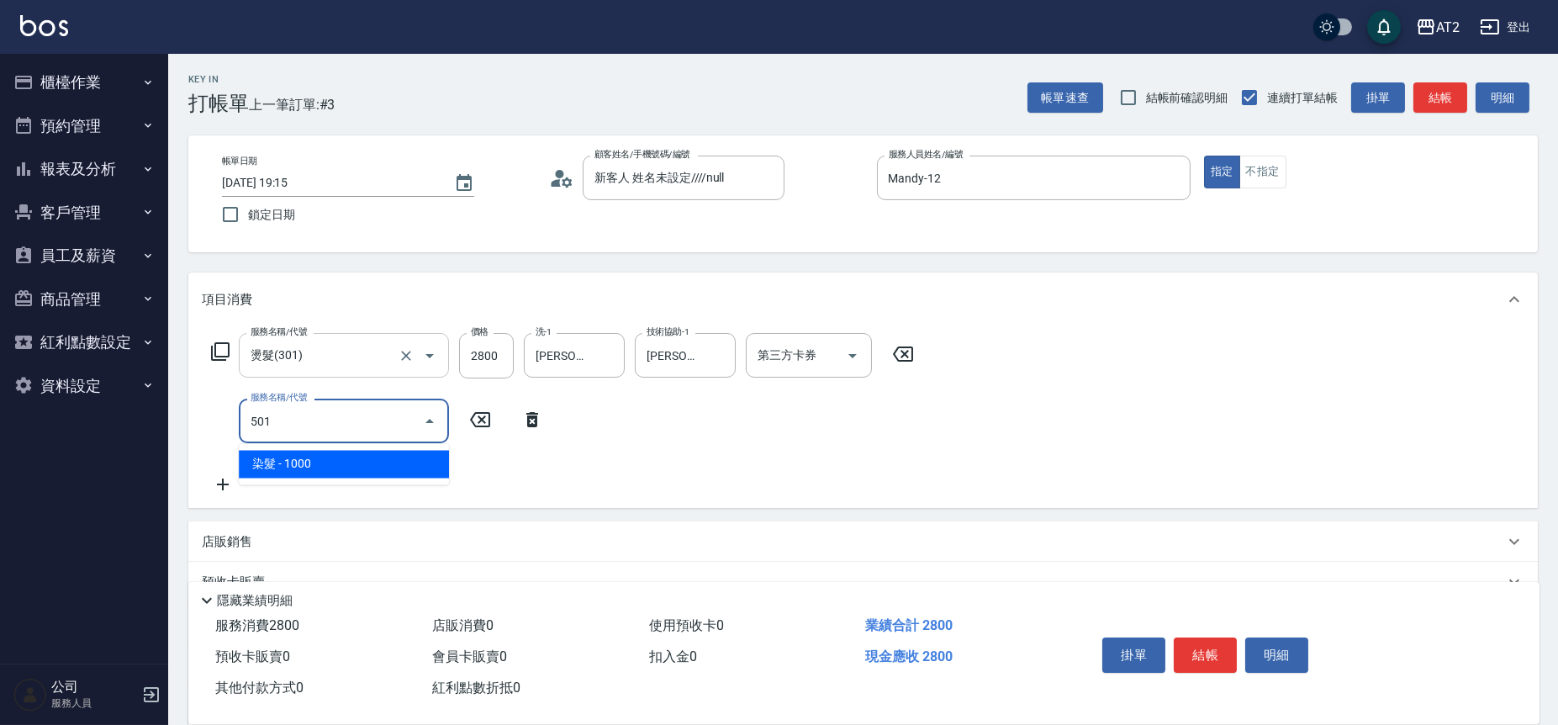
type input "380"
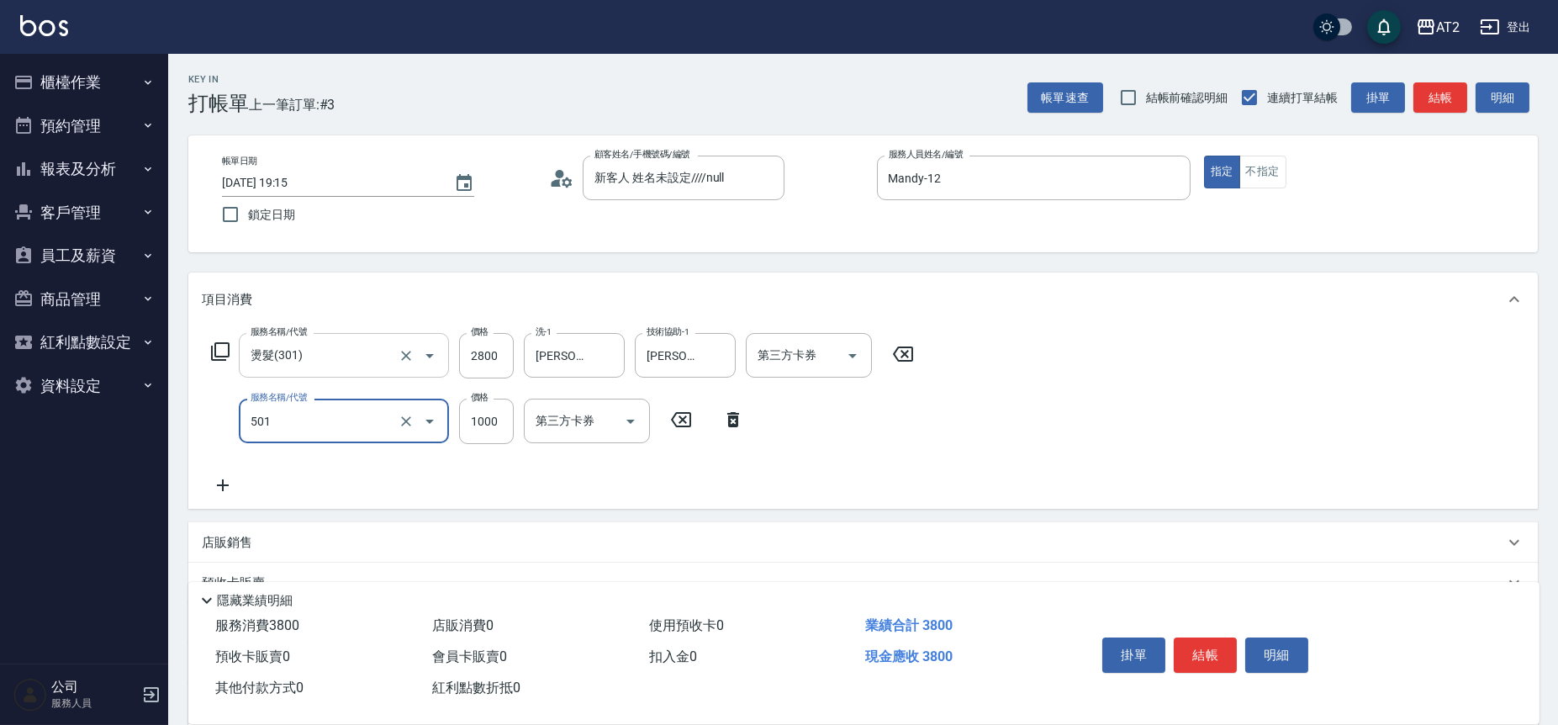
type input "染髮(501)"
type input "15"
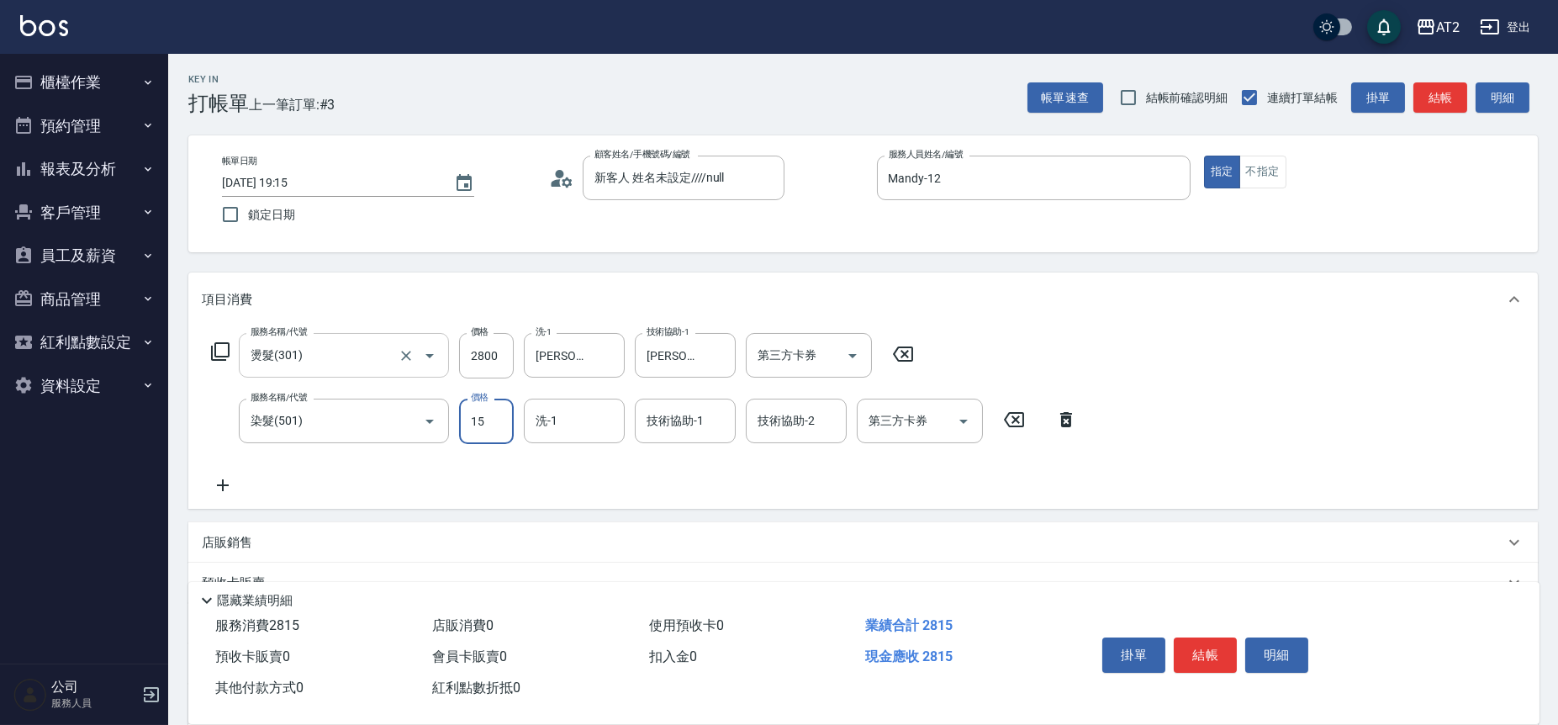
type input "290"
type input "150"
type input "430"
type input "1500"
type input "小馨-43"
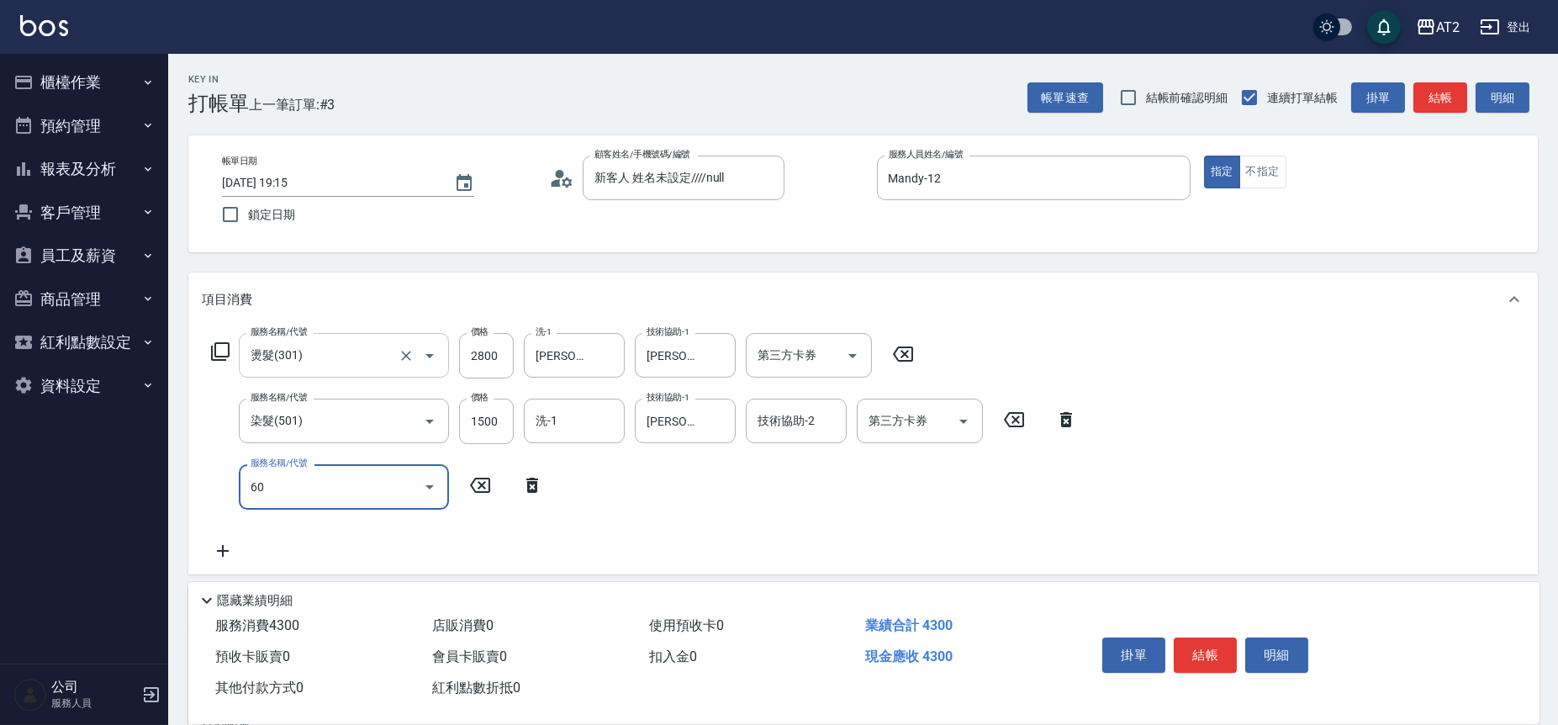
type input "601"
type input "530"
type input "自備護髮(601)"
type input "2"
type input "430"
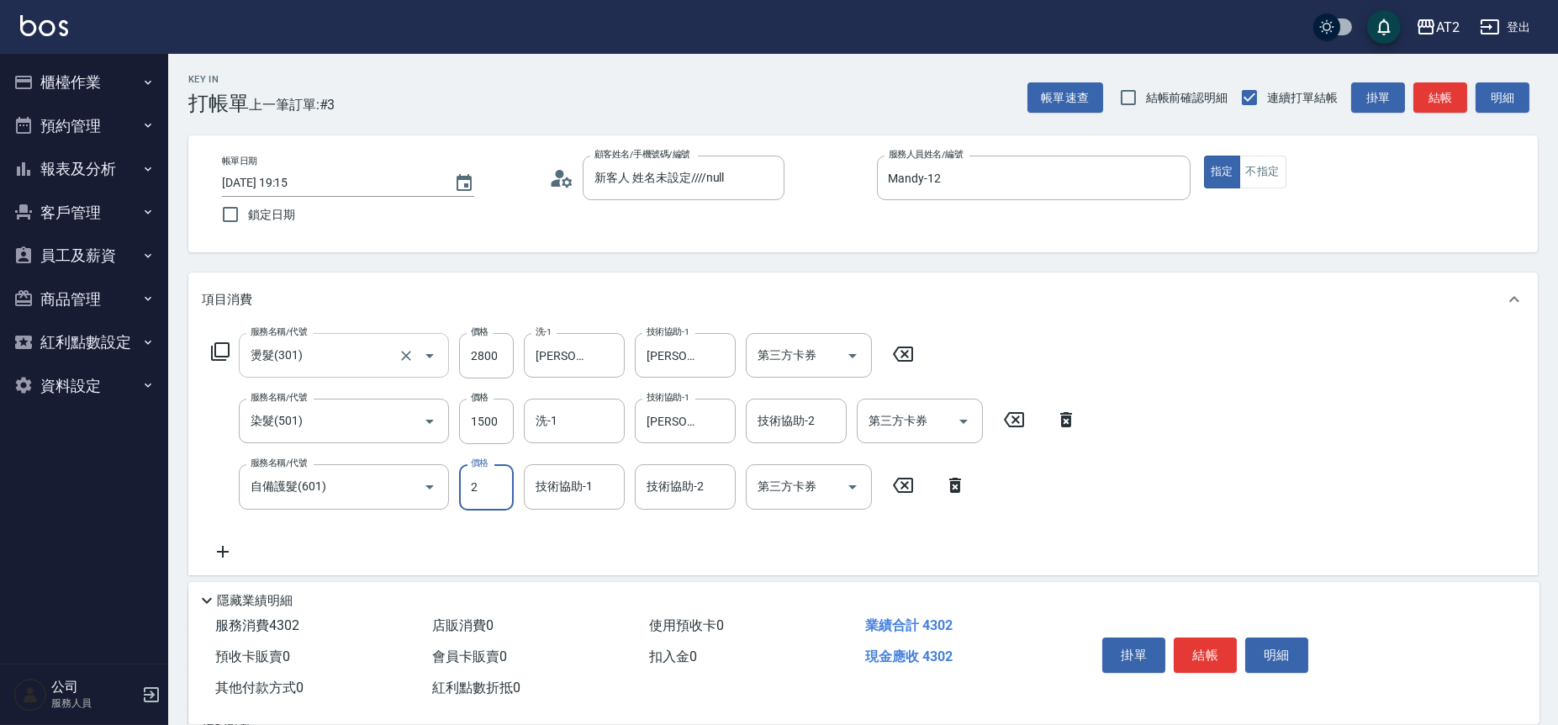
type input "20"
type input "450"
type input "2000"
type input "630"
type input "2000"
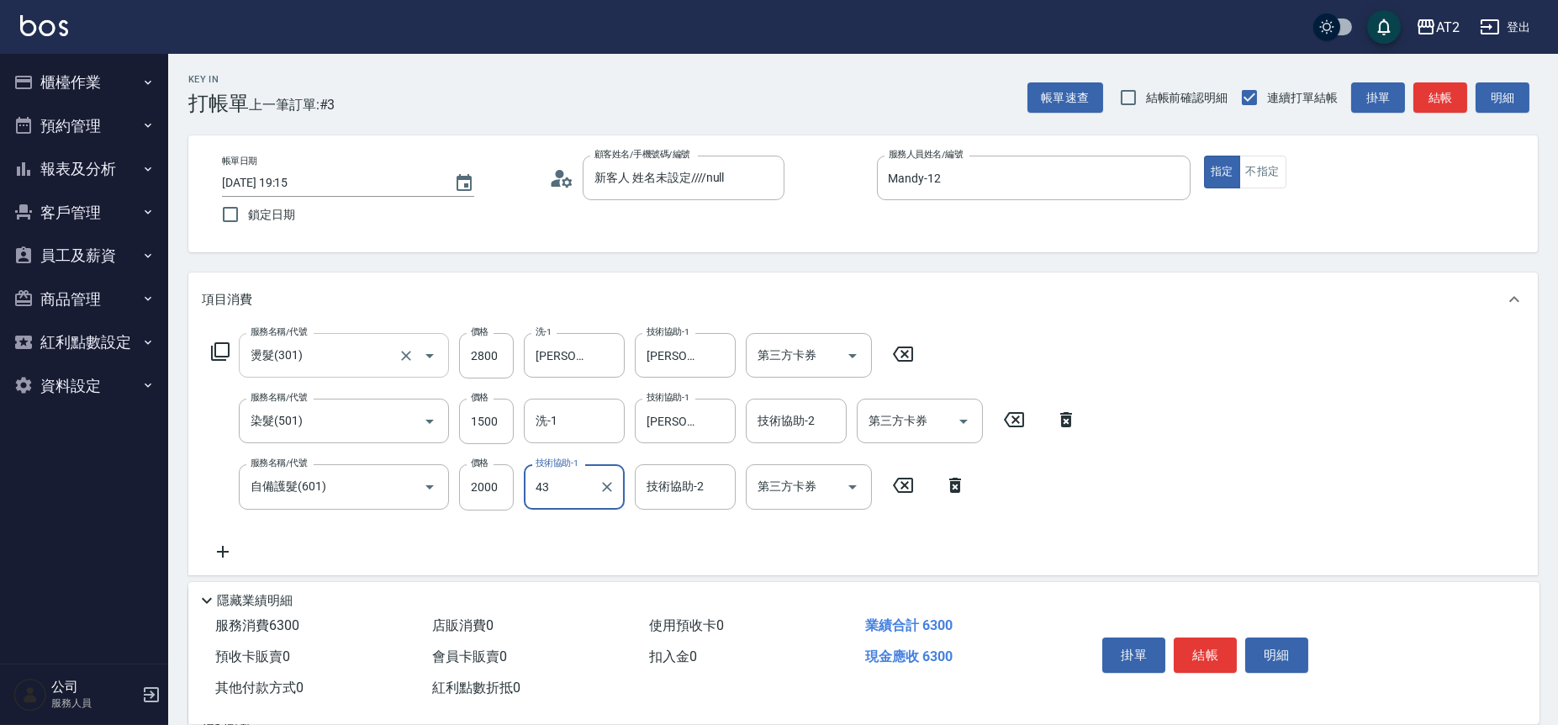
type input "小馨-43"
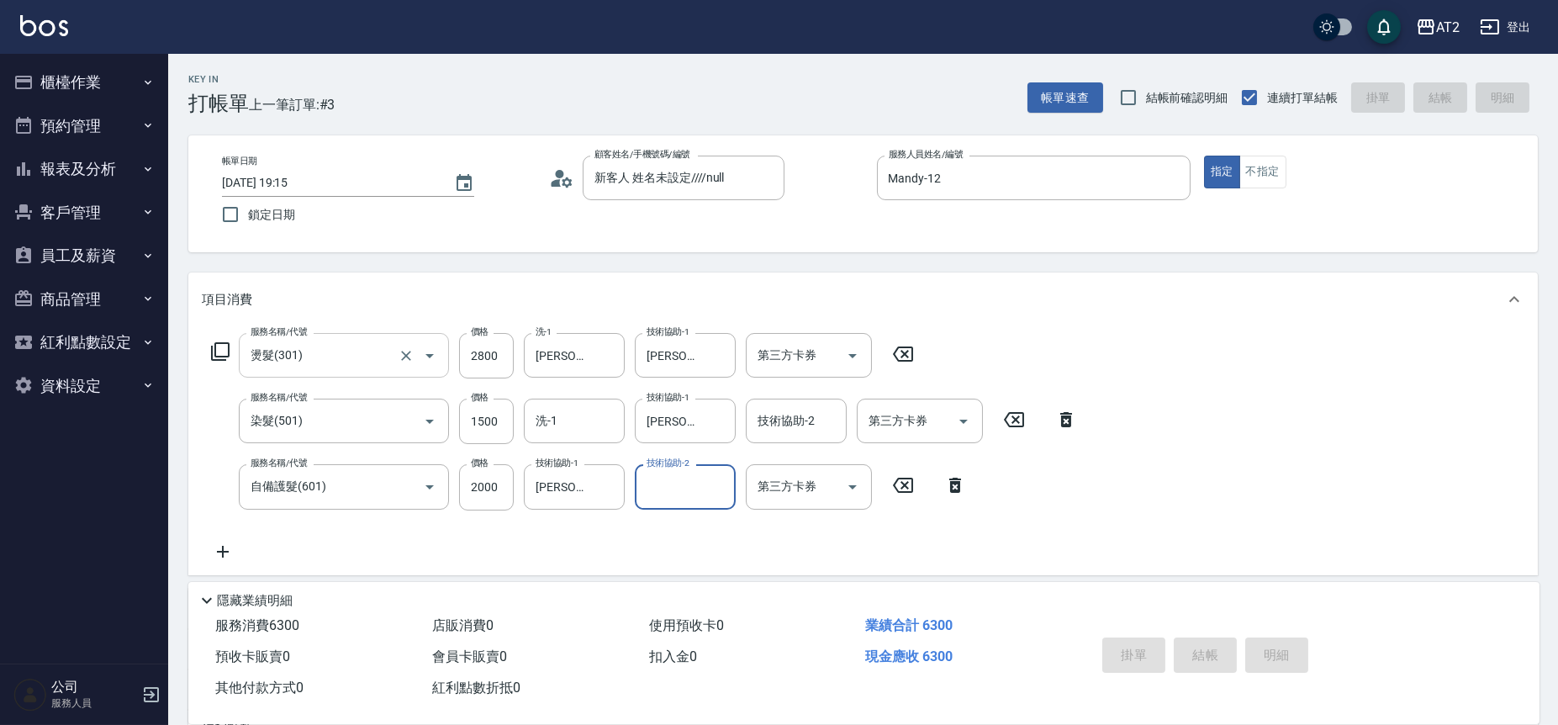
type input "0"
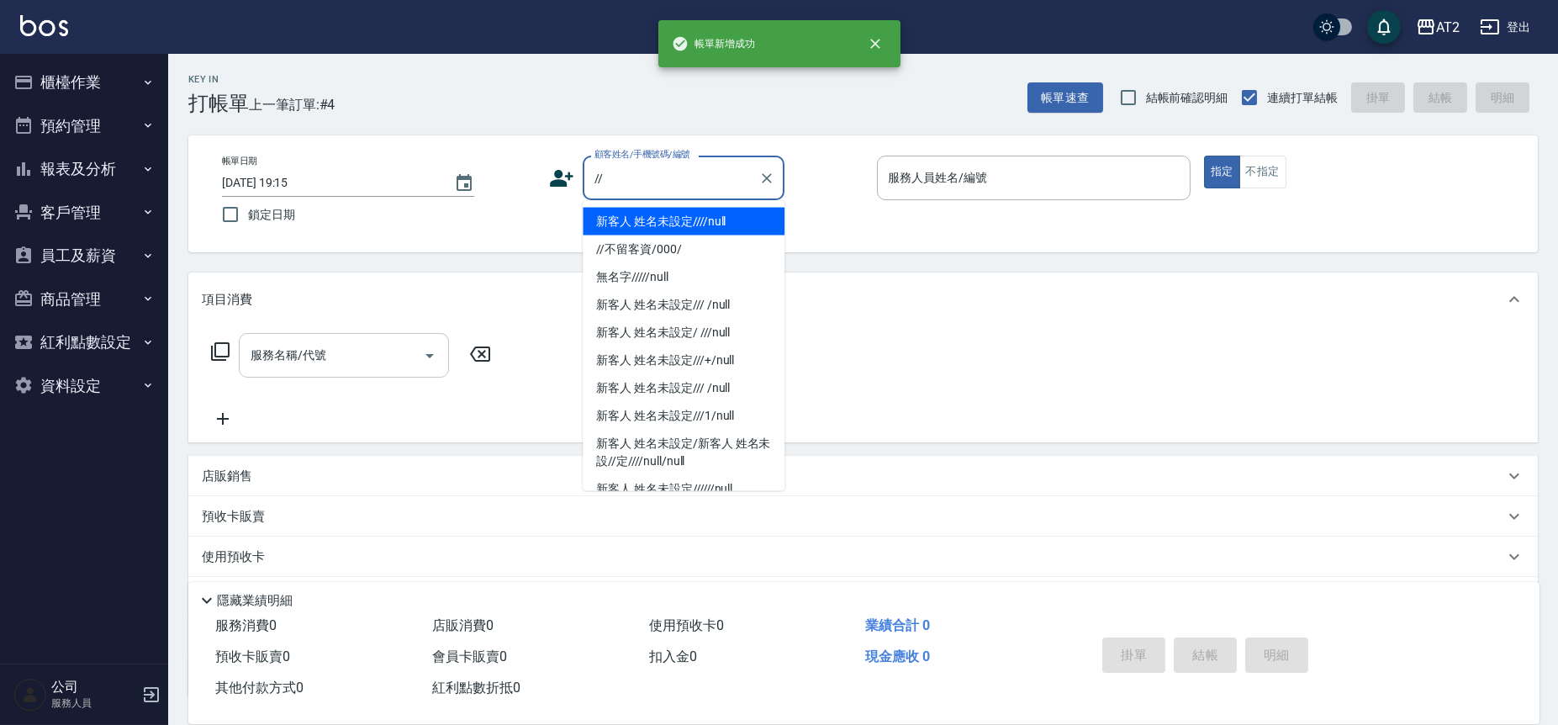
type input "新客人 姓名未設定////null"
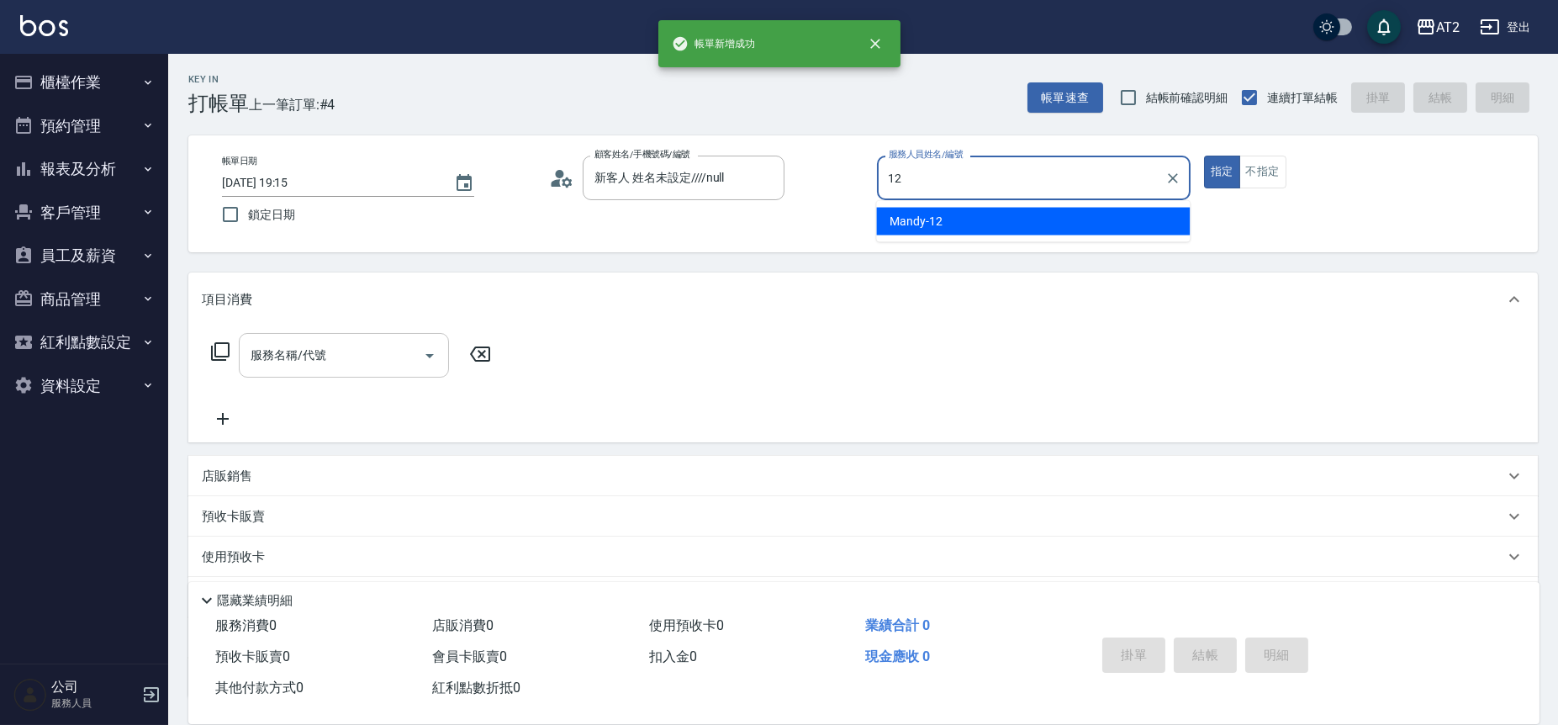
type input "Mandy-12"
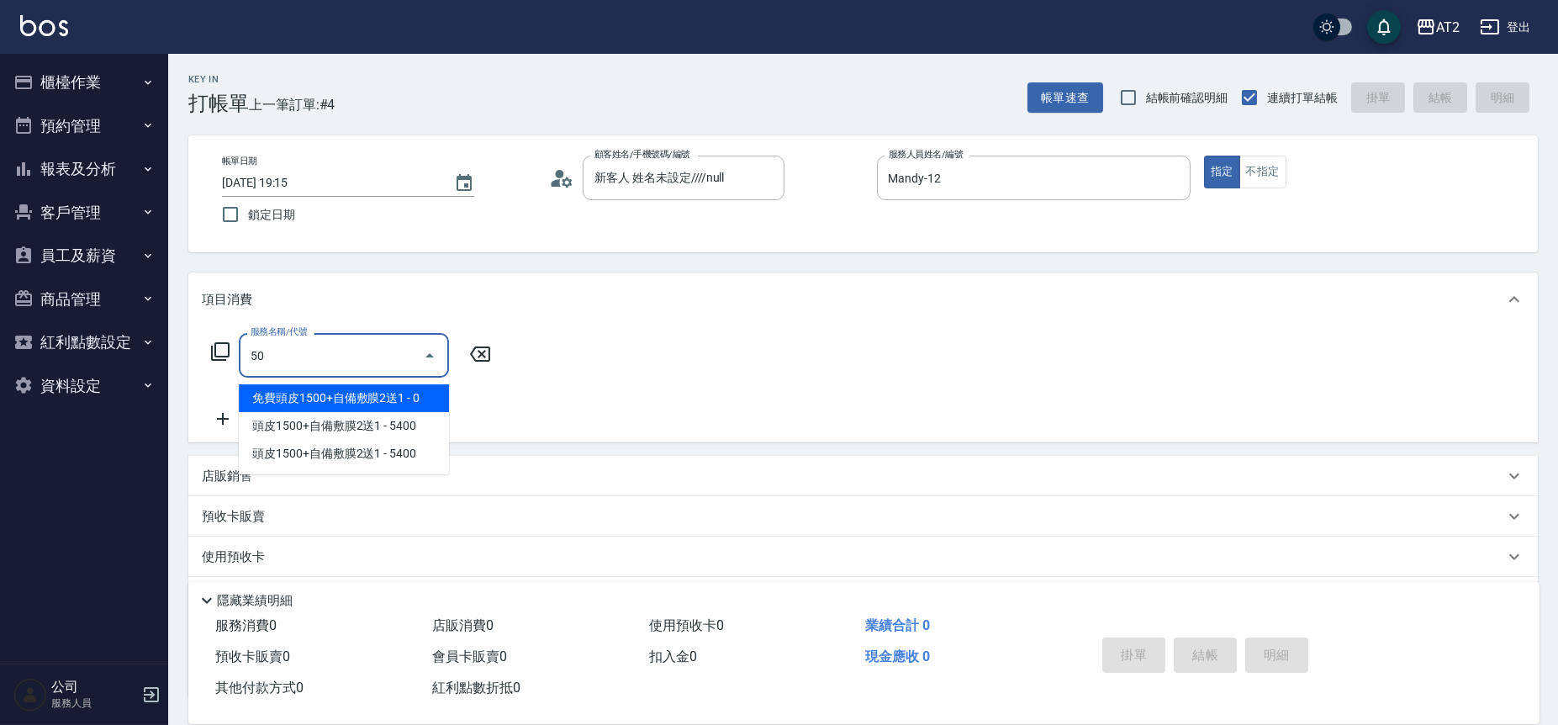
type input "501"
type input "100"
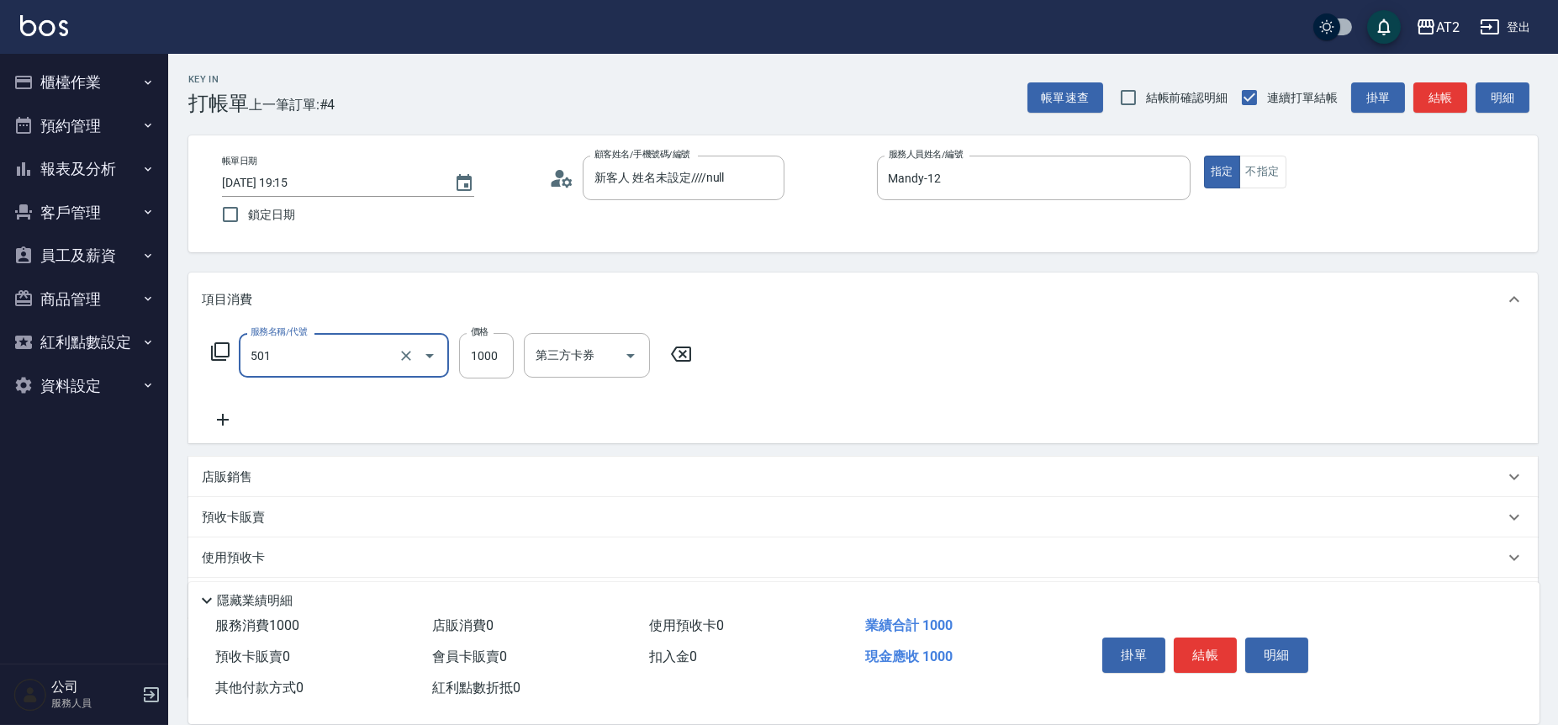
type input "染髮(501)"
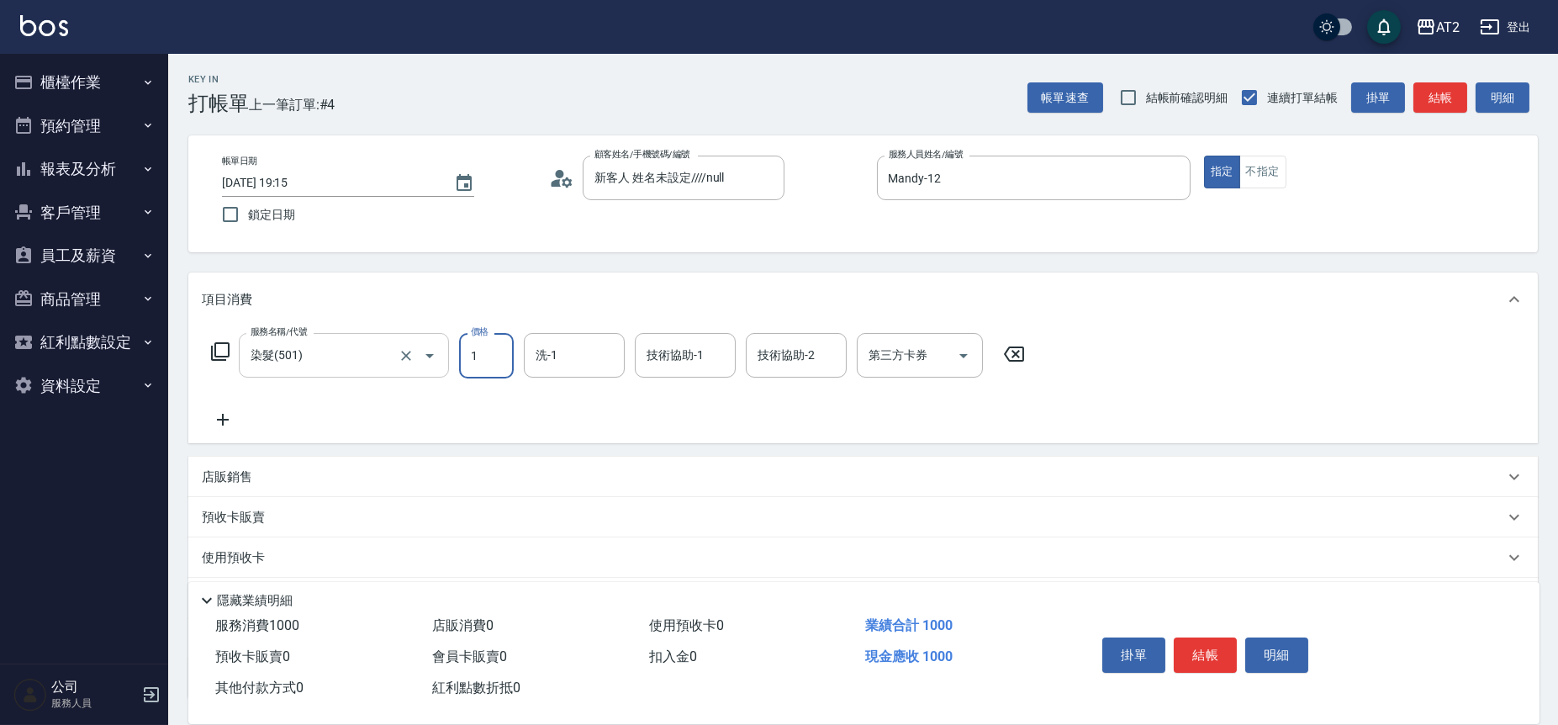
type input "15"
type input "10"
type input "150"
type input "1500"
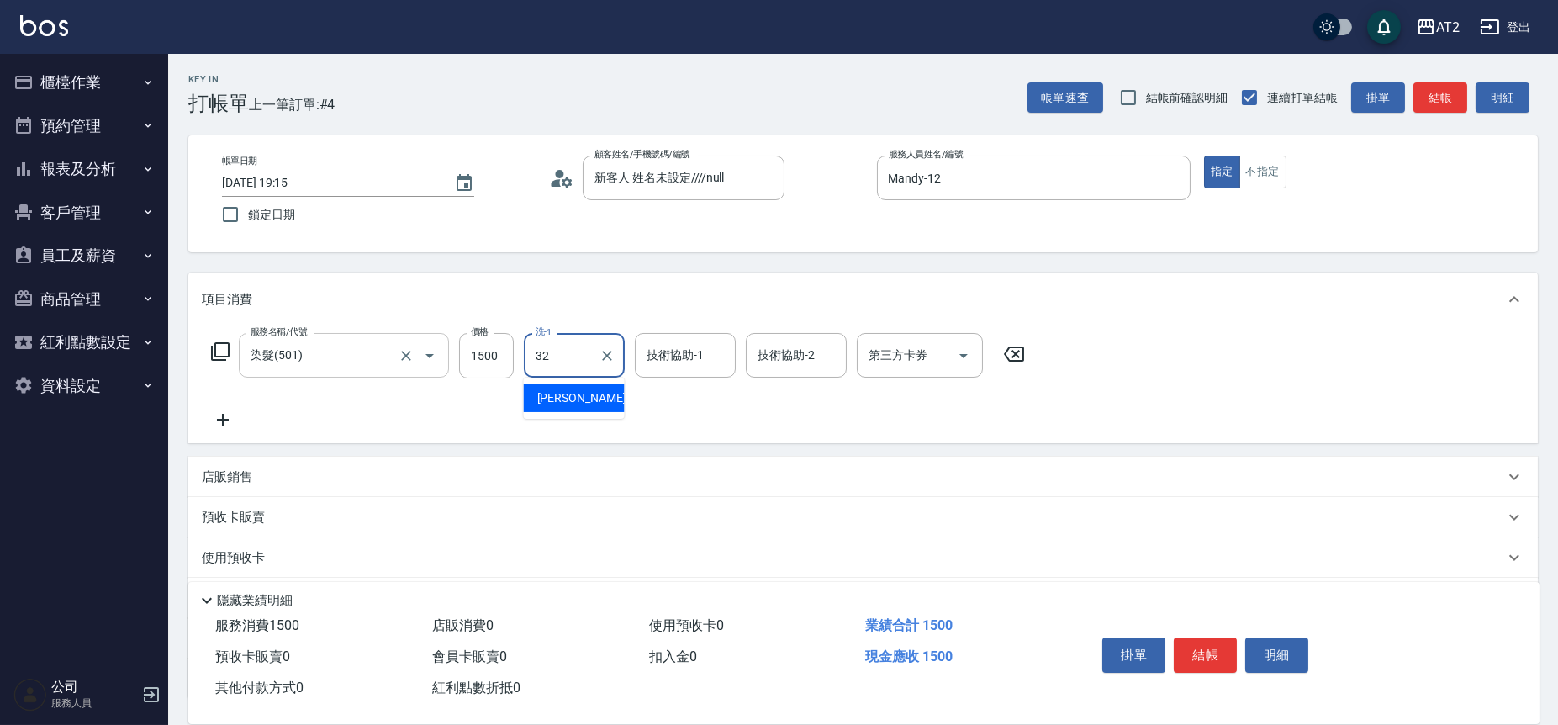
type input "紫涵-32"
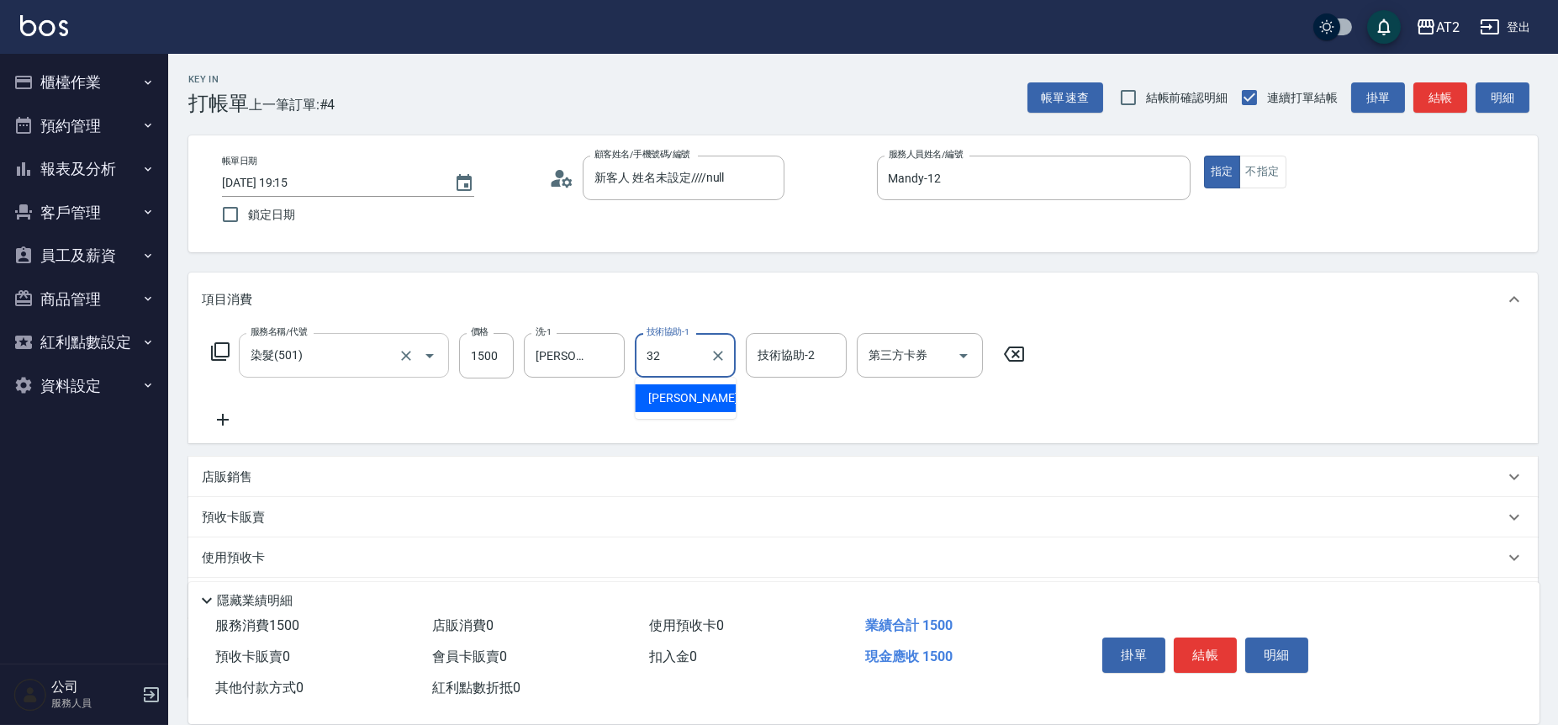
type input "紫涵-32"
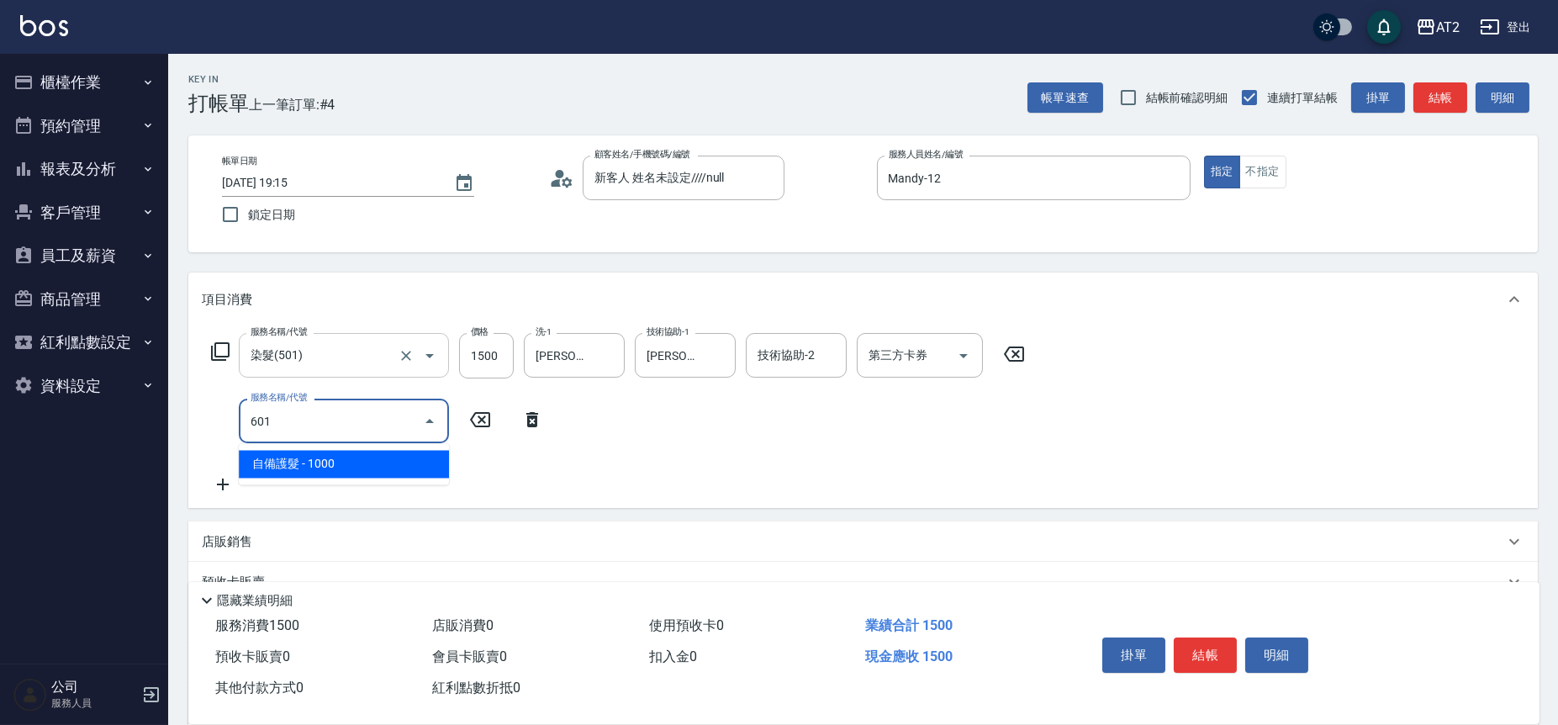
type input "601"
type input "250"
type input "自備護髮(601)"
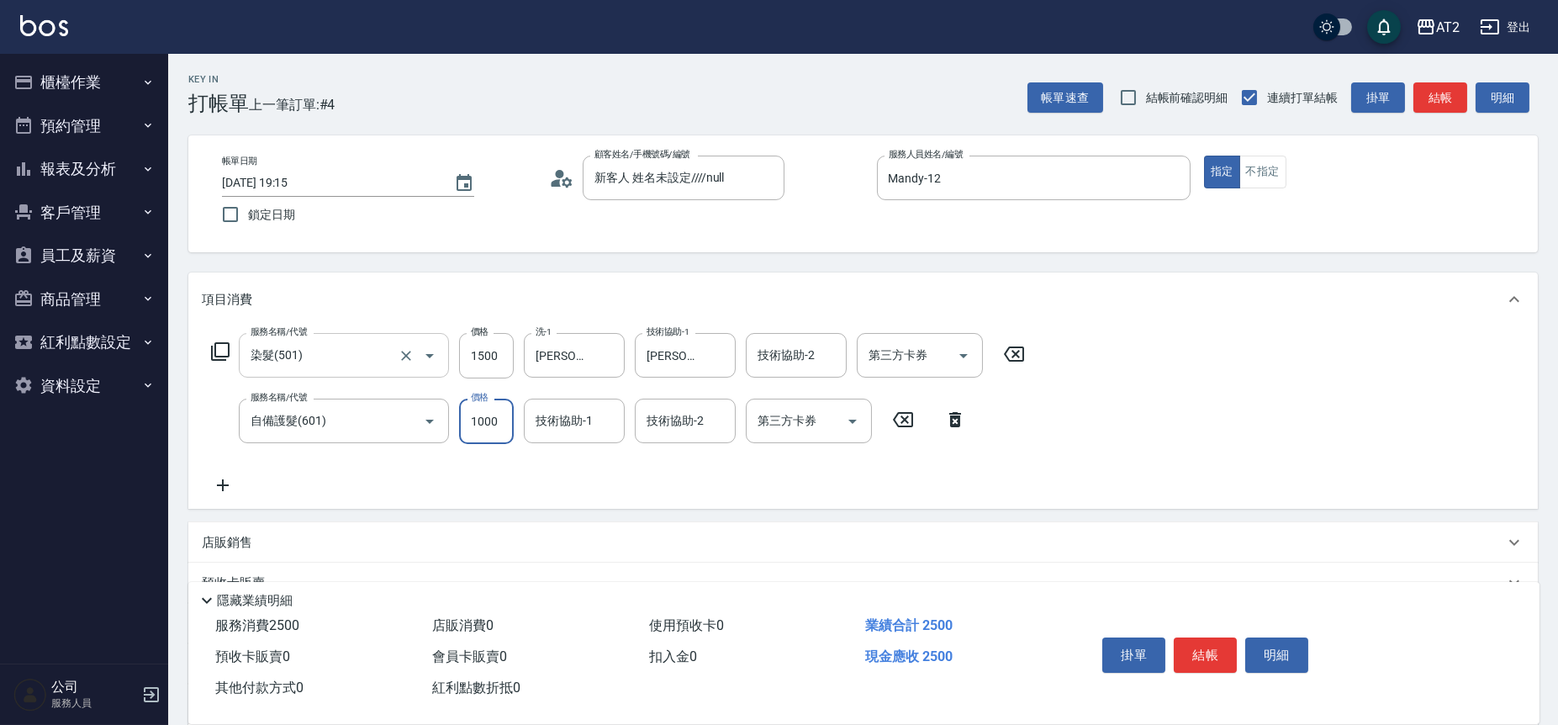
type input "1"
type input "150"
type input "15"
type input "160"
type input "1500"
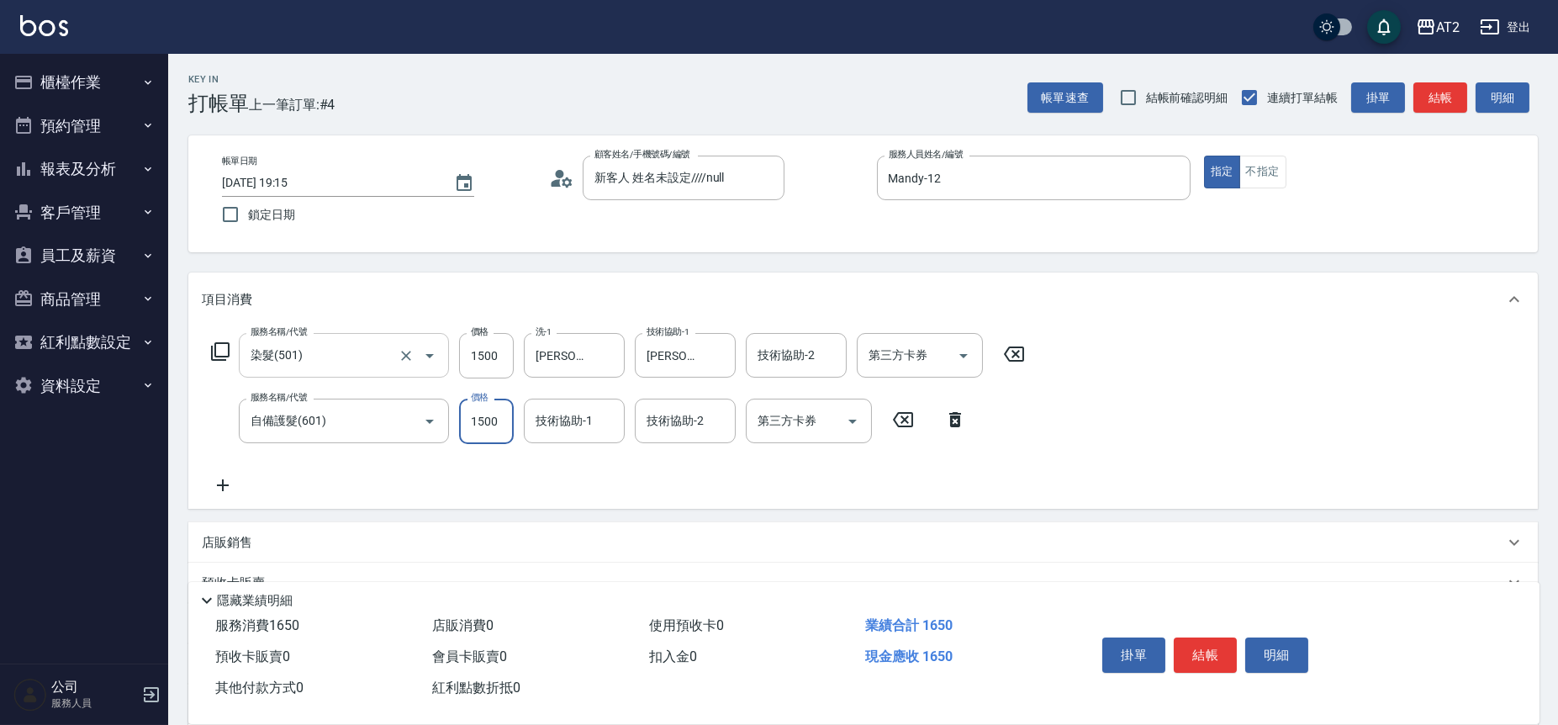
type input "300"
type input "1500"
type input "小馨-43"
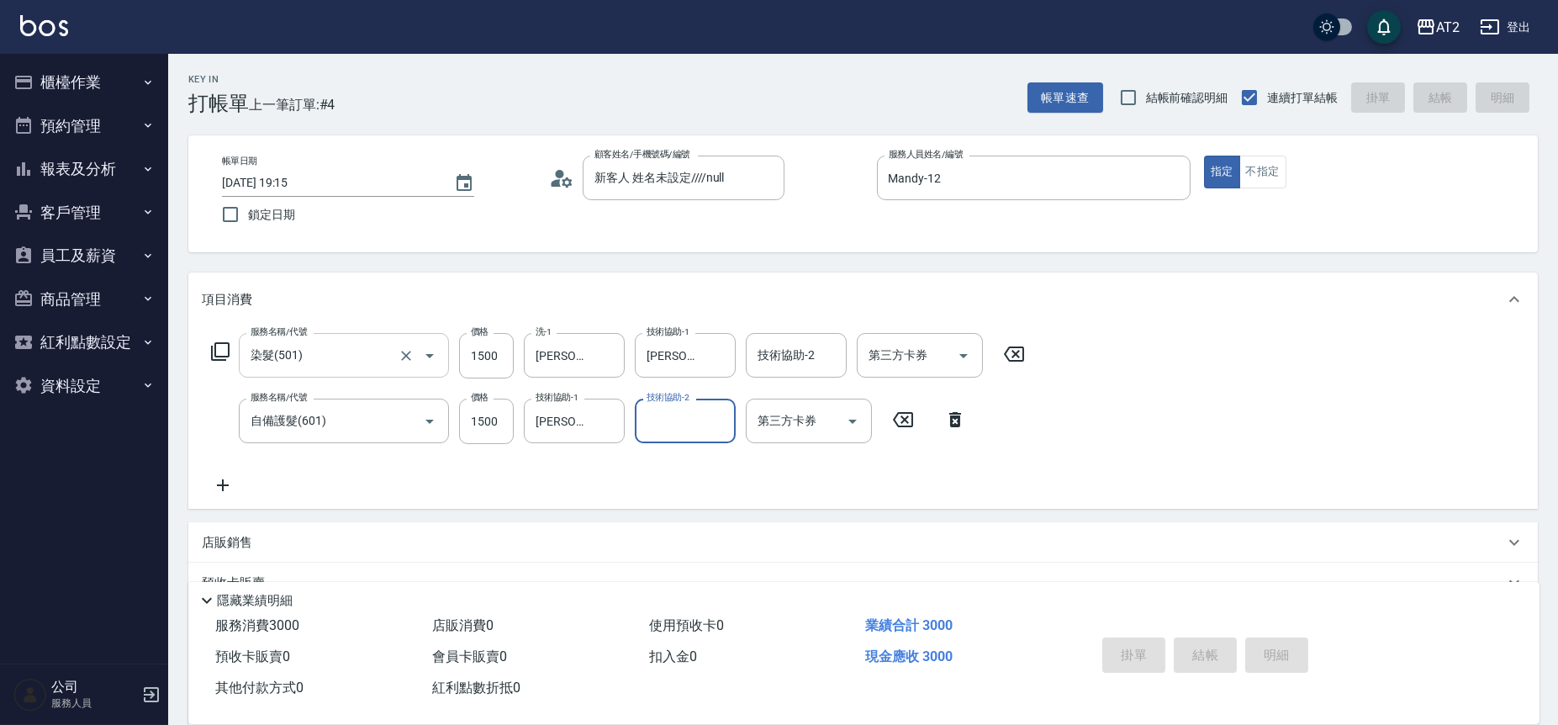
type input "0"
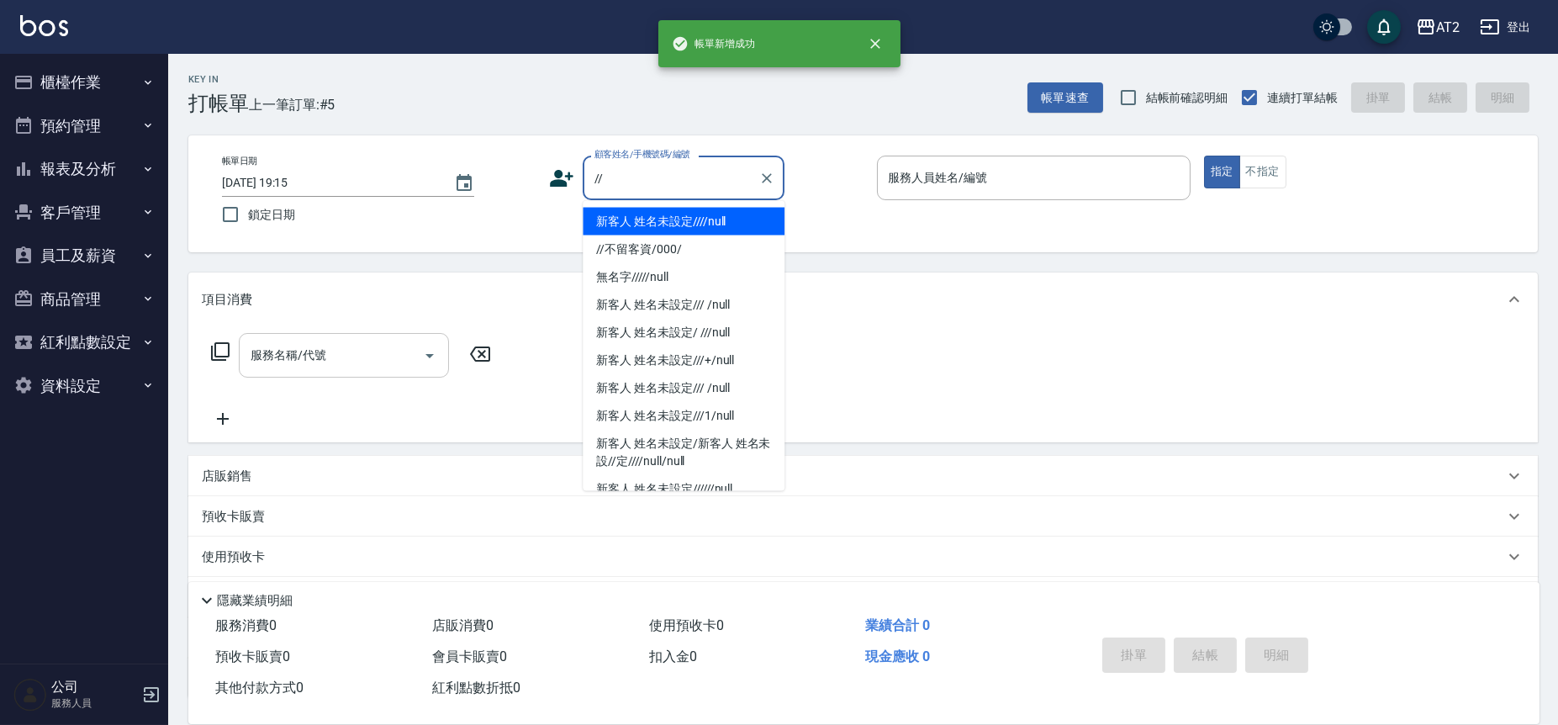
type input "新客人 姓名未設定////null"
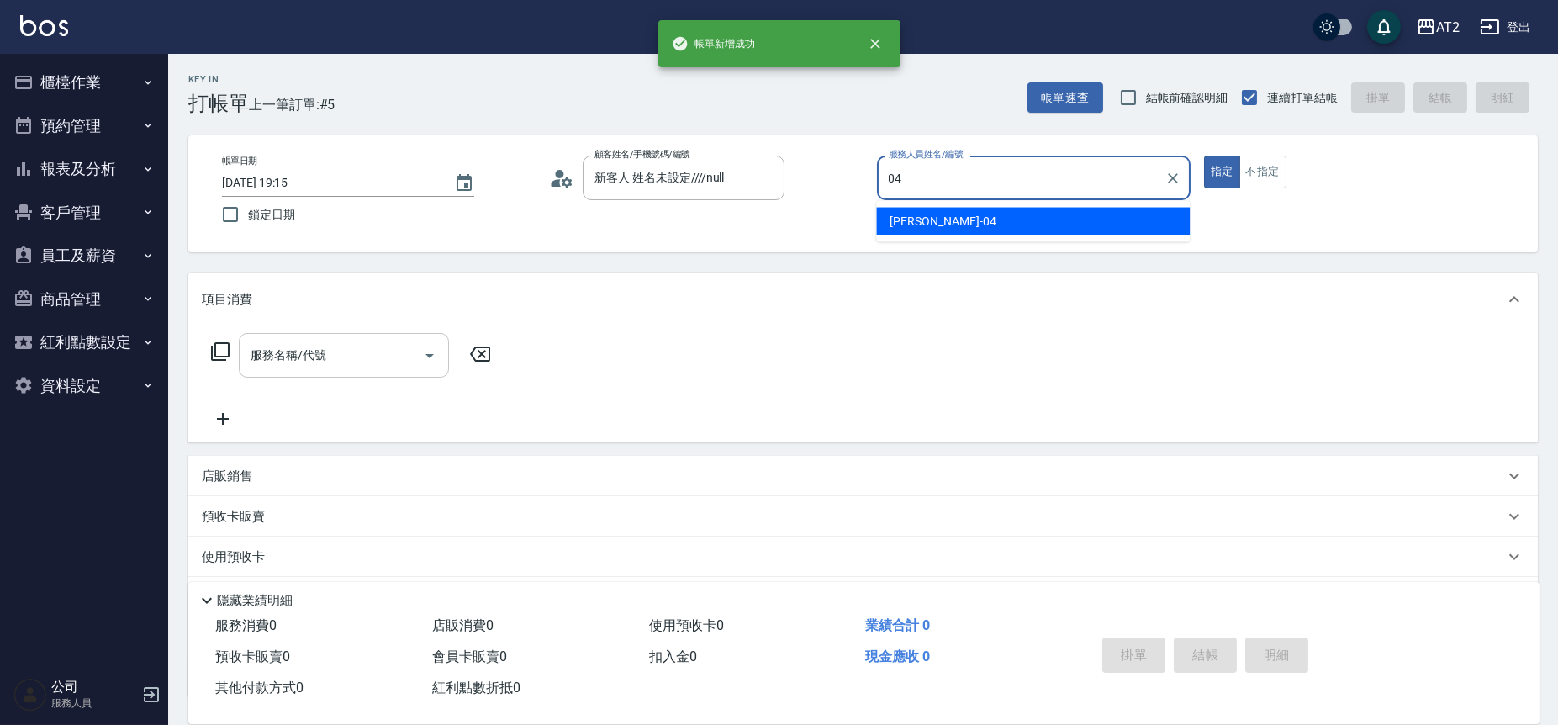
type input "Nancy-04"
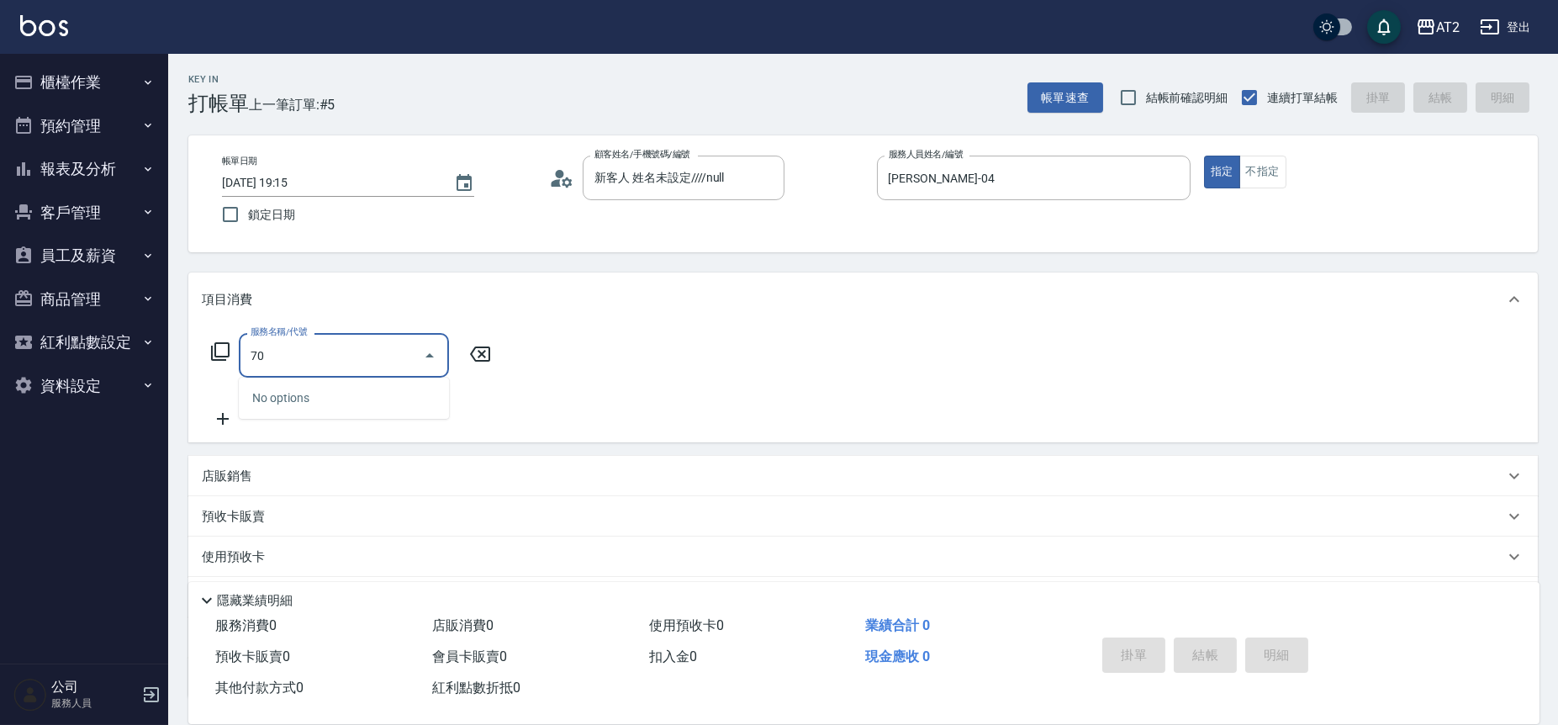
type input "704"
type input "500"
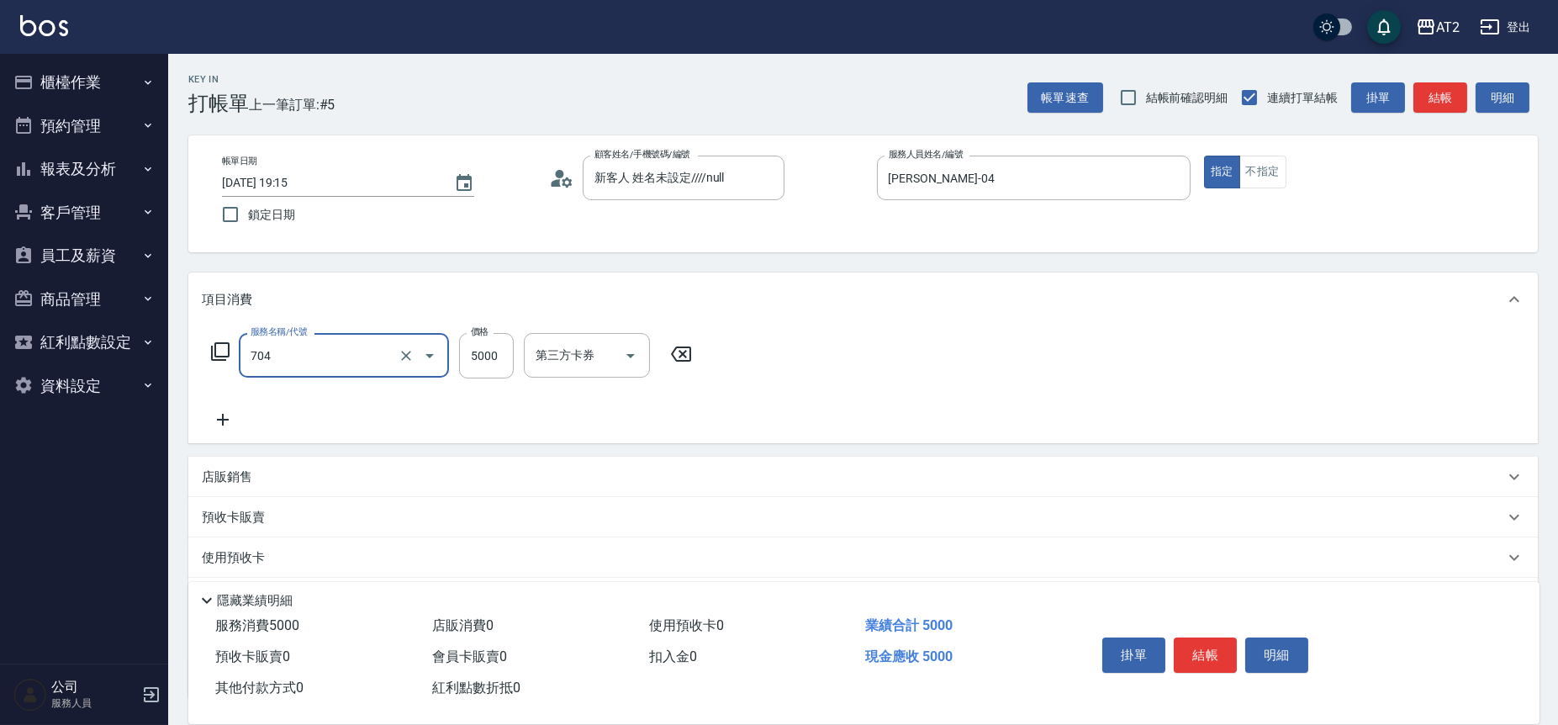
type input "新羽毛鉑金接髮(704)"
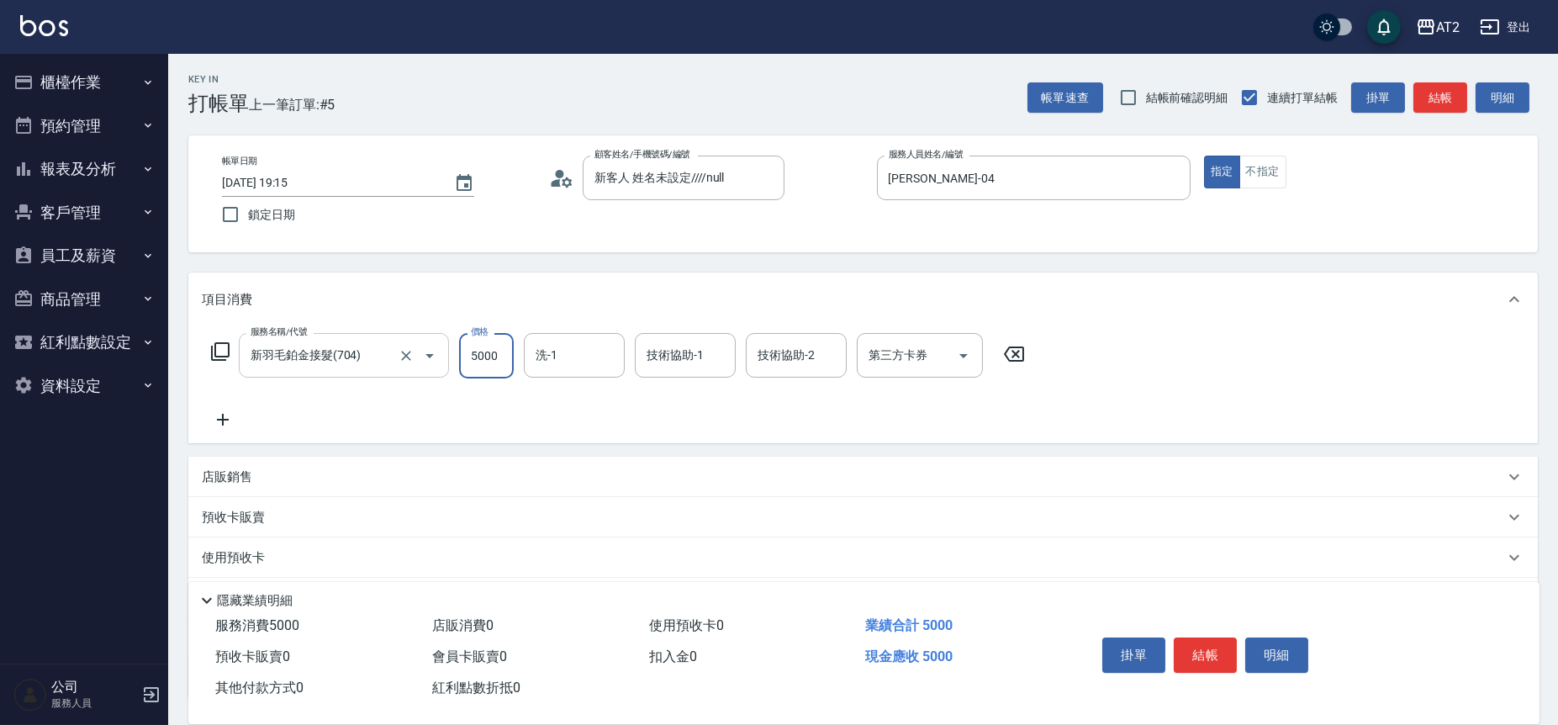
click at [420, 348] on icon "Open" at bounding box center [429, 355] width 20 height 20
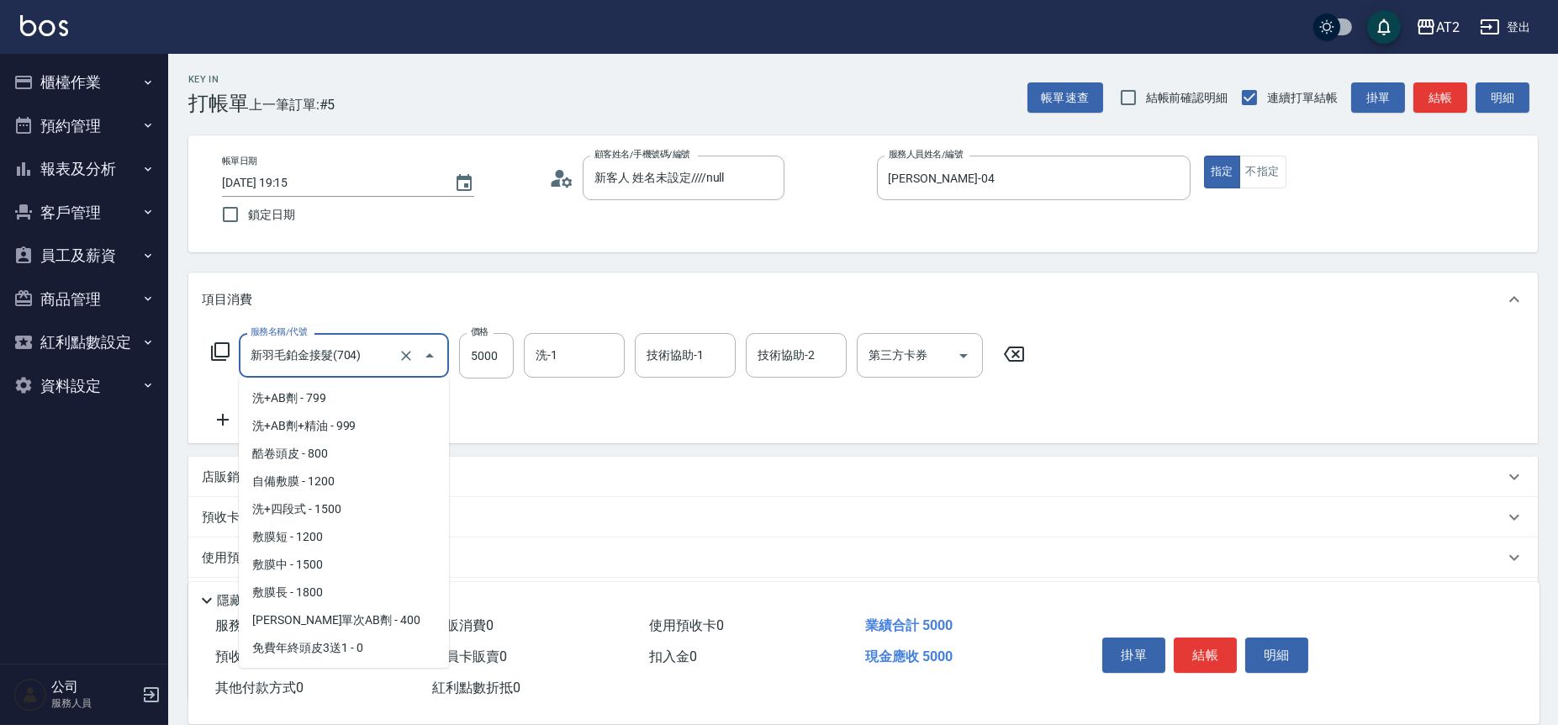
scroll to position [1603, 0]
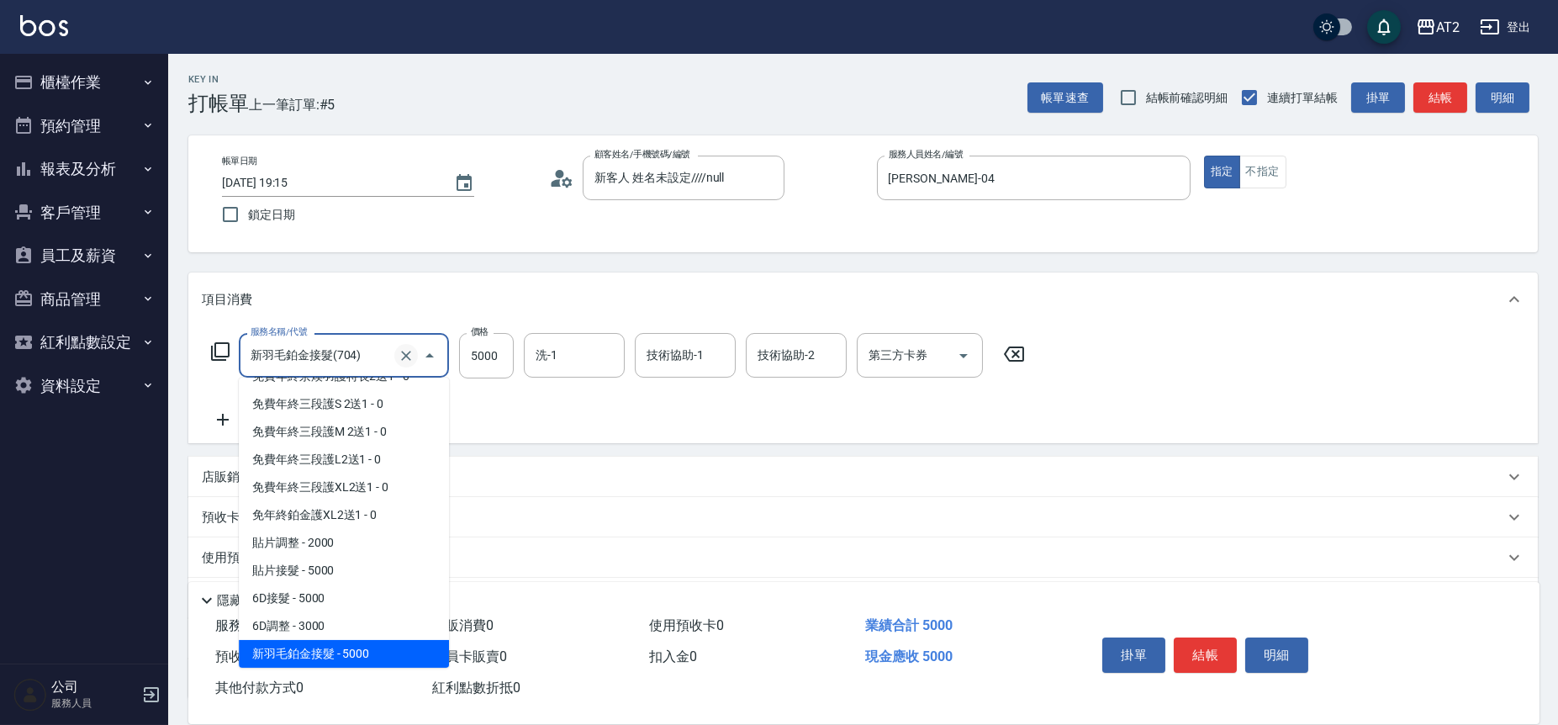
click at [409, 349] on icon "Clear" at bounding box center [406, 355] width 17 height 17
type input "70"
type input "0"
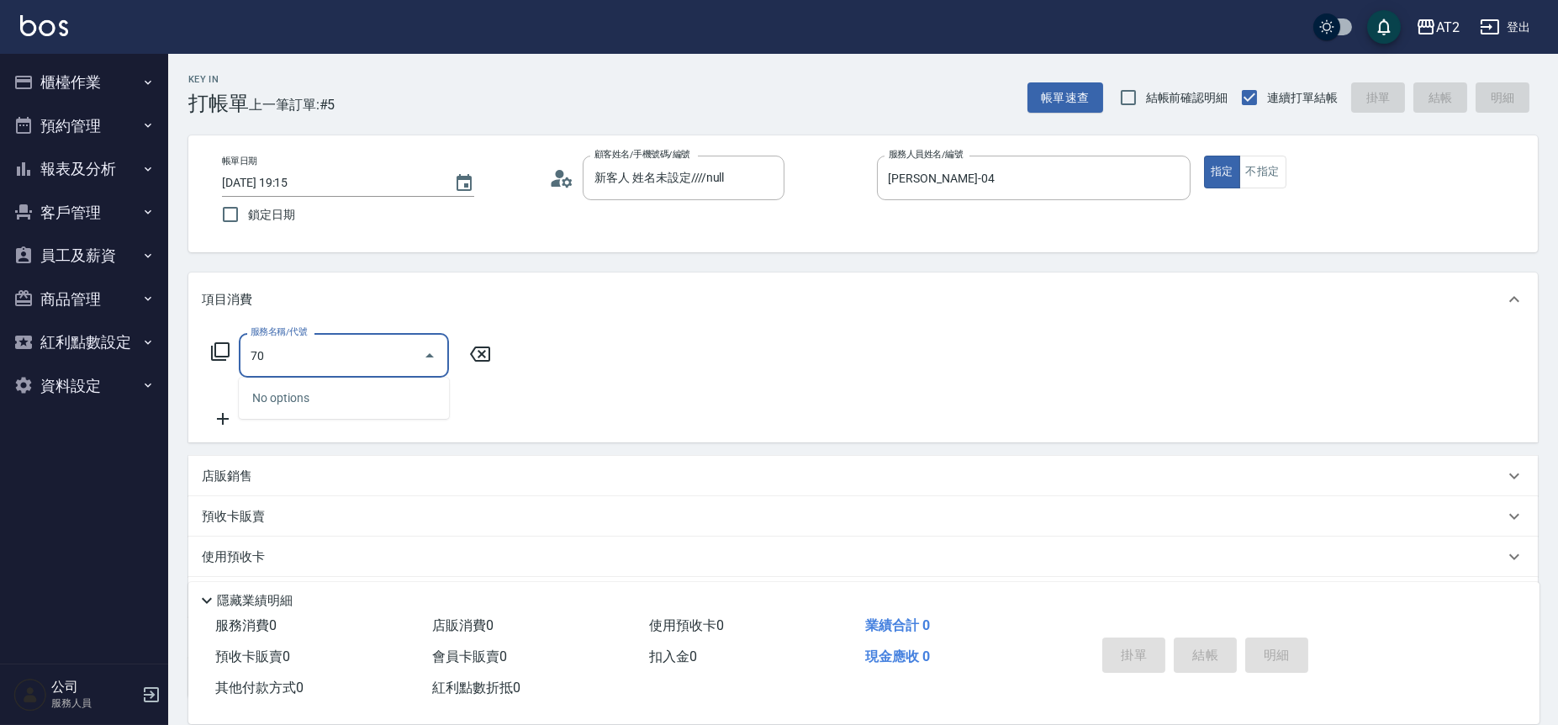
type input "705"
type input "500"
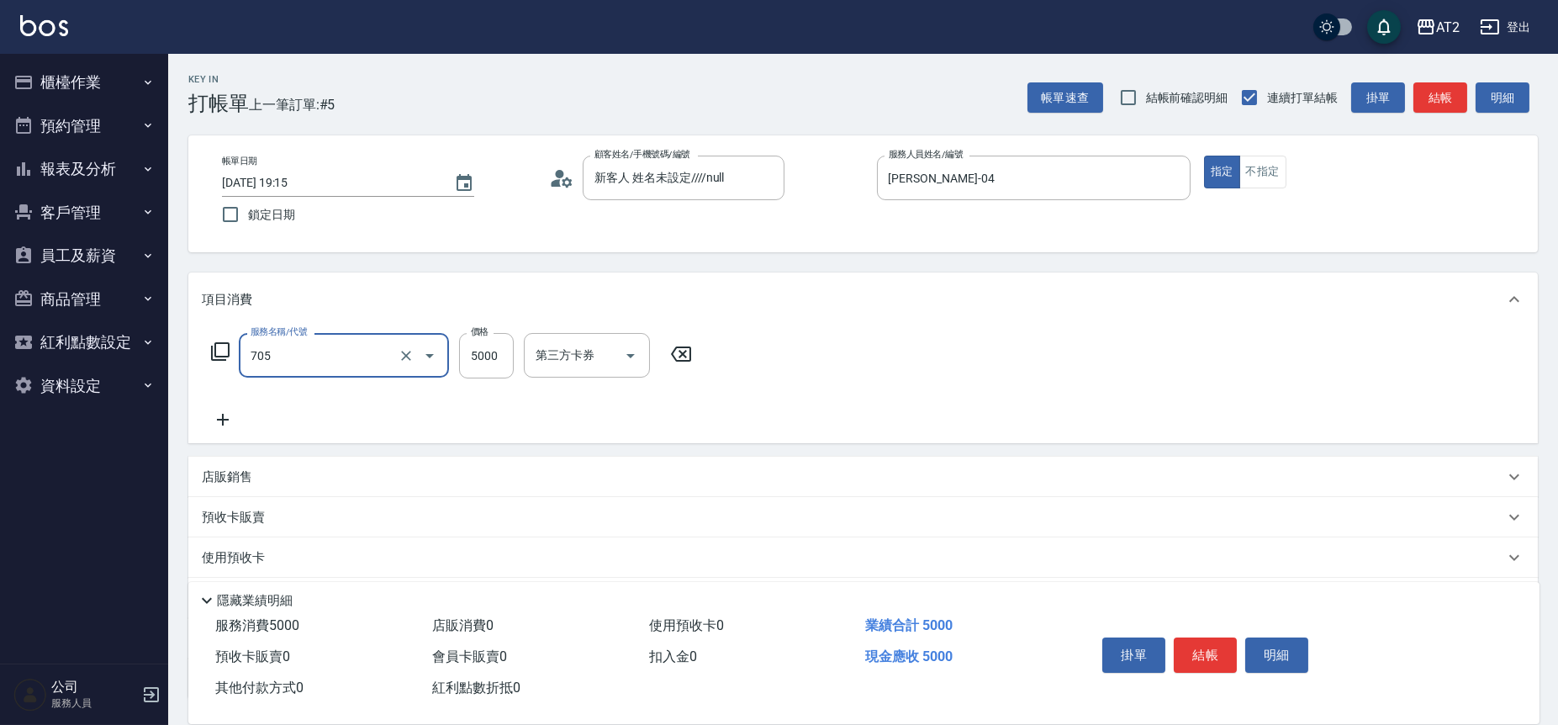
type input "新羽毛鉑金接髮調整(705)"
type input "0"
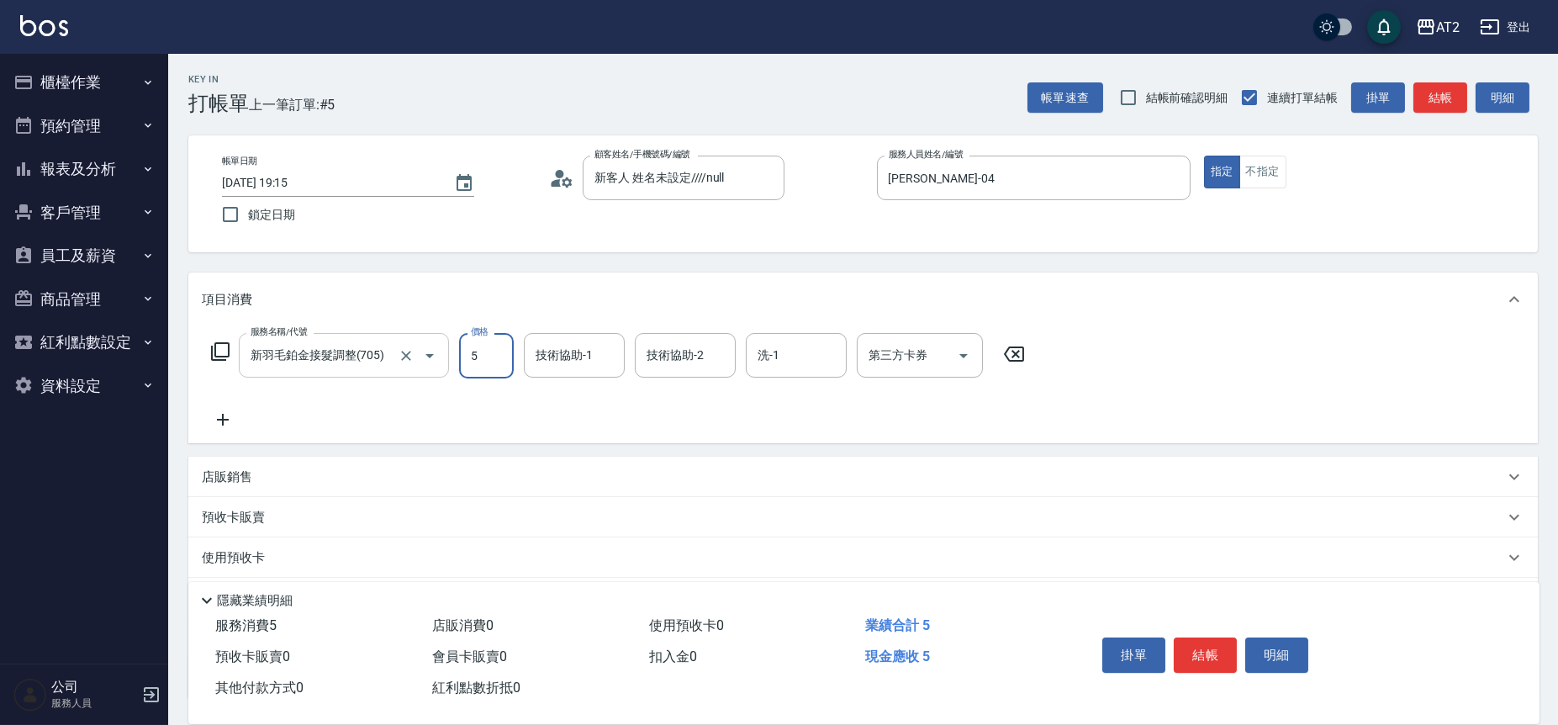
type input "55"
type input "50"
type input "550"
type input "5500"
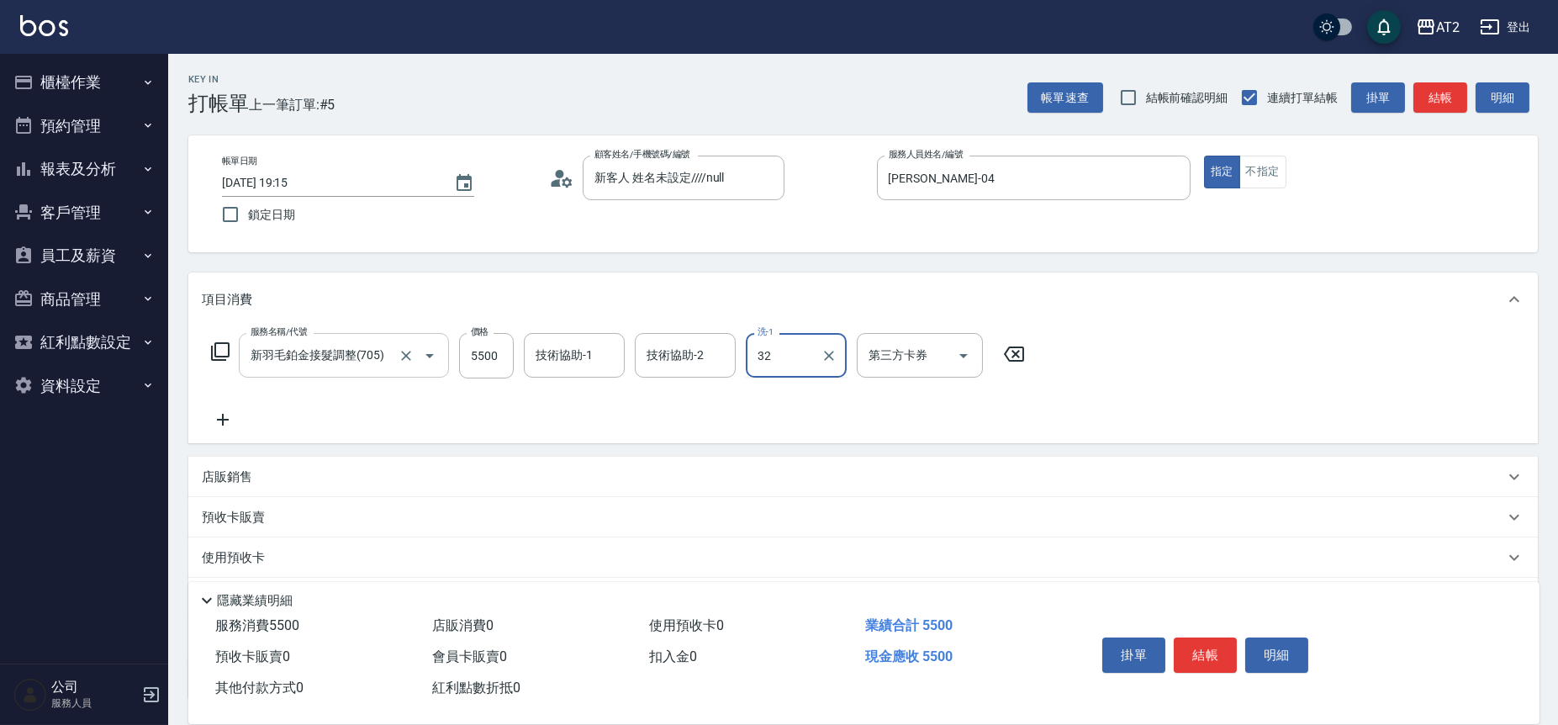
type input "紫涵-32"
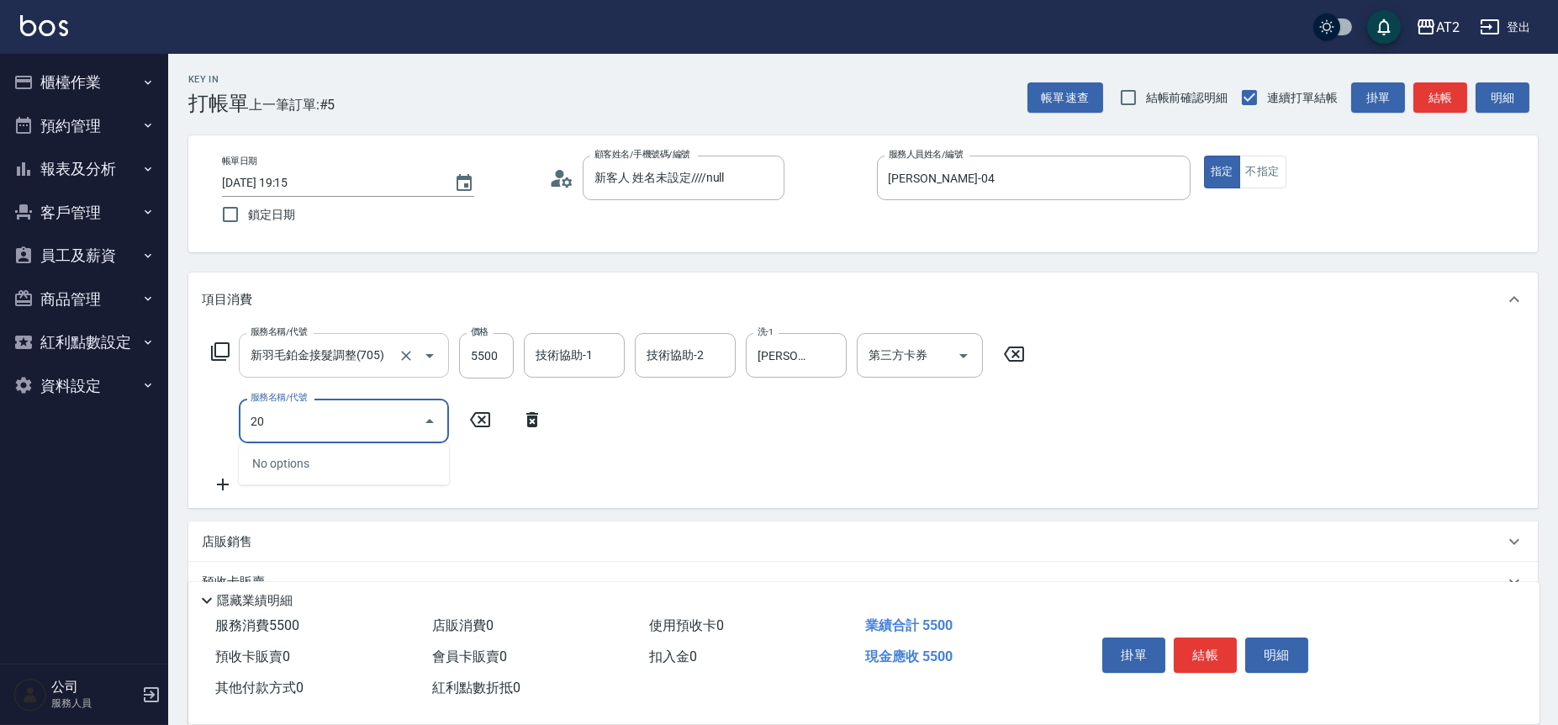
type input "201"
type input "570"
type input "洗髮(201)"
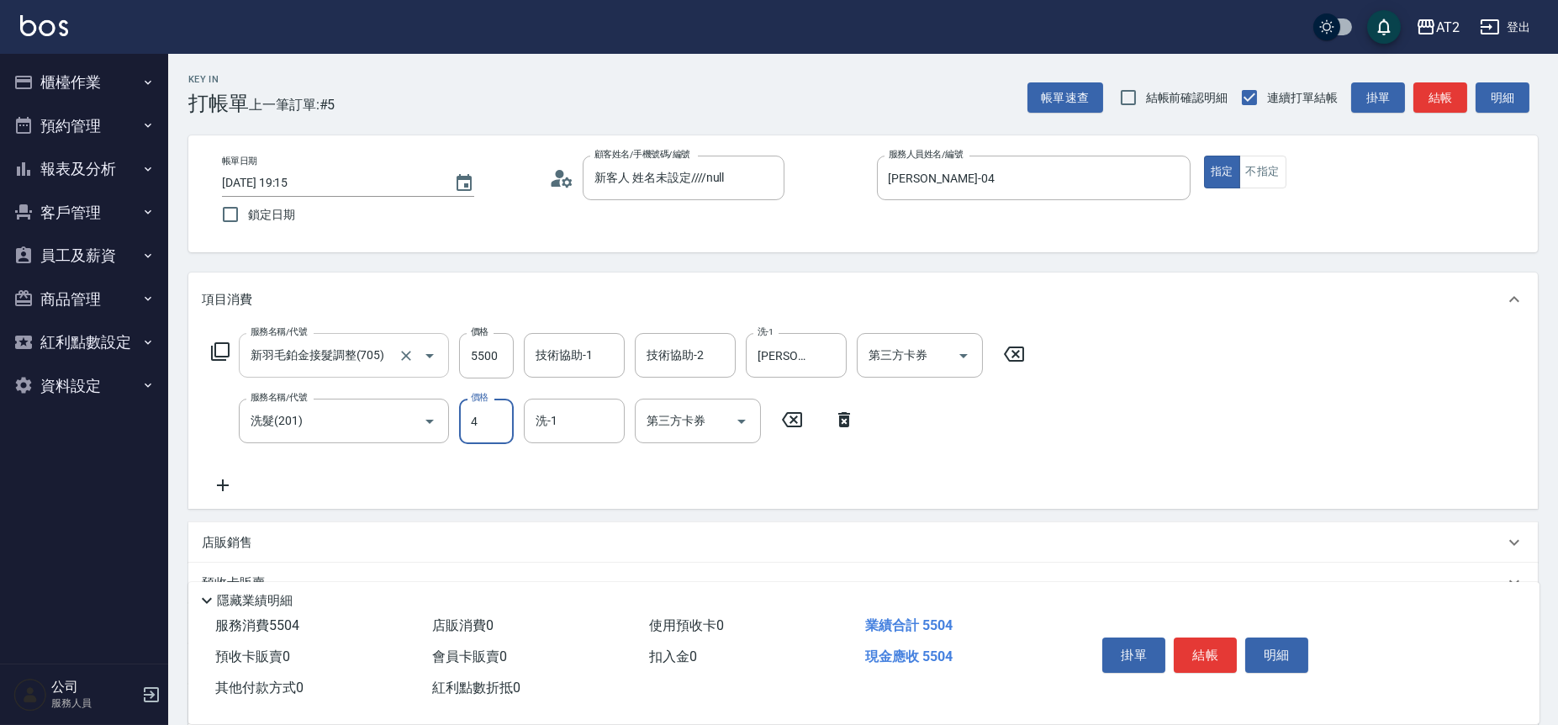
type input "550"
type input "40"
type input "590"
type input "400"
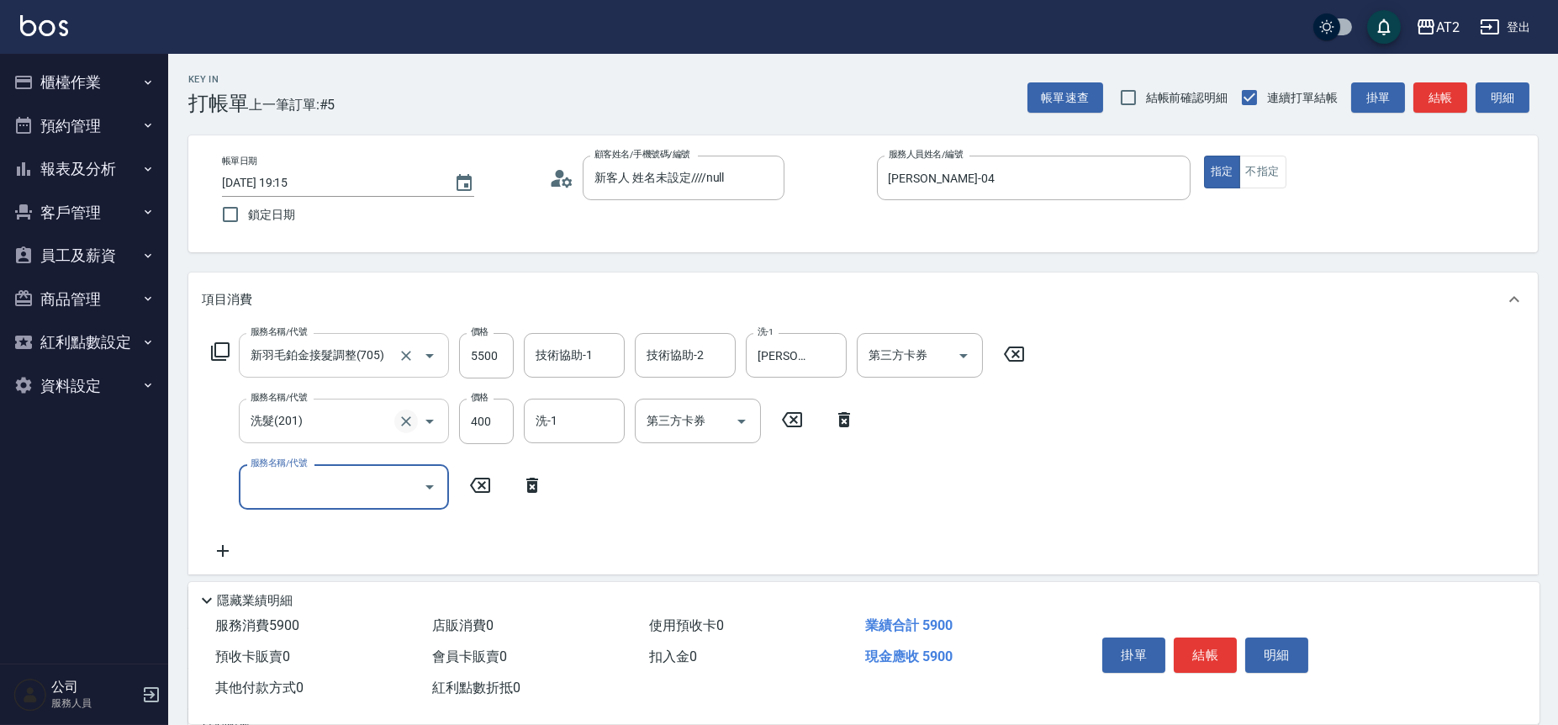
click at [402, 414] on icon "Clear" at bounding box center [406, 421] width 17 height 17
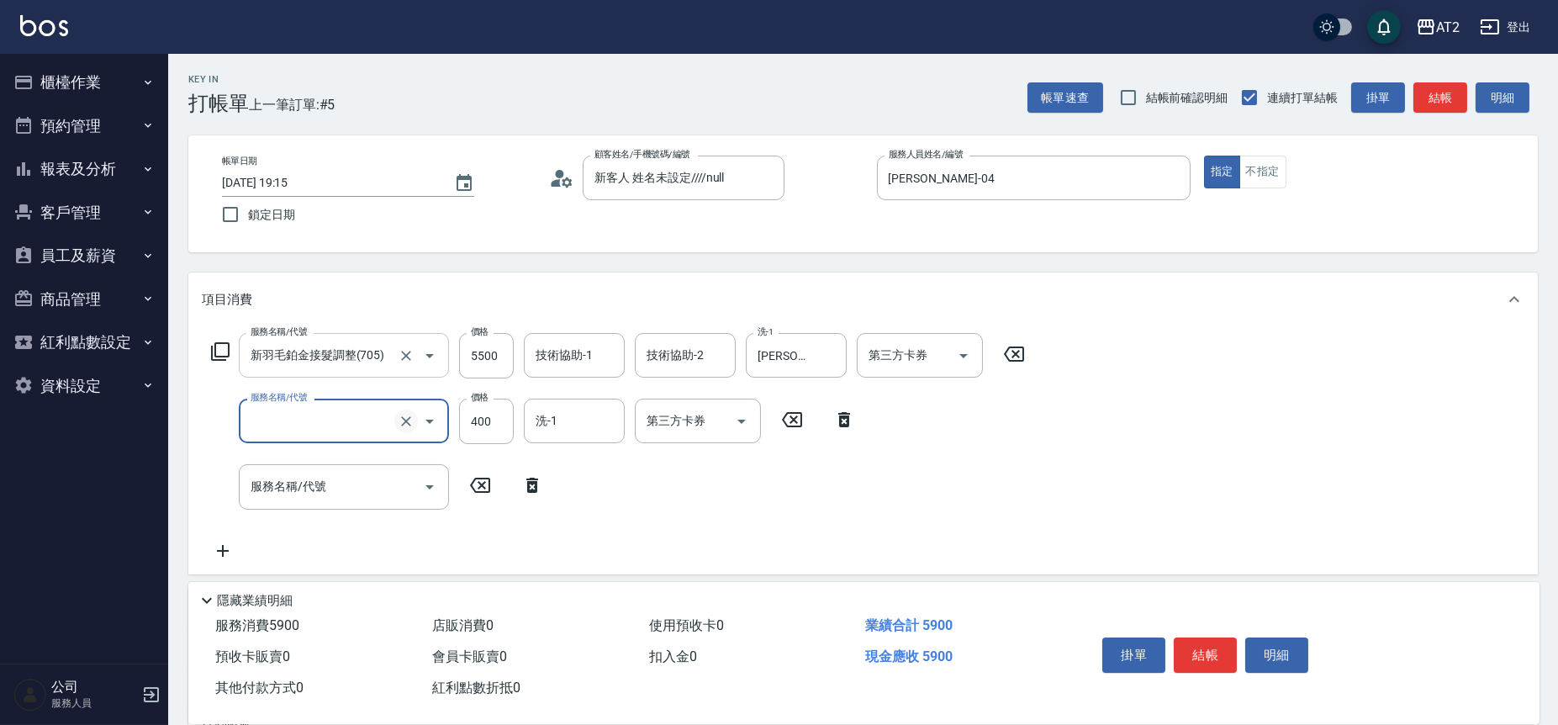
type input "7"
type input "550"
type input "714"
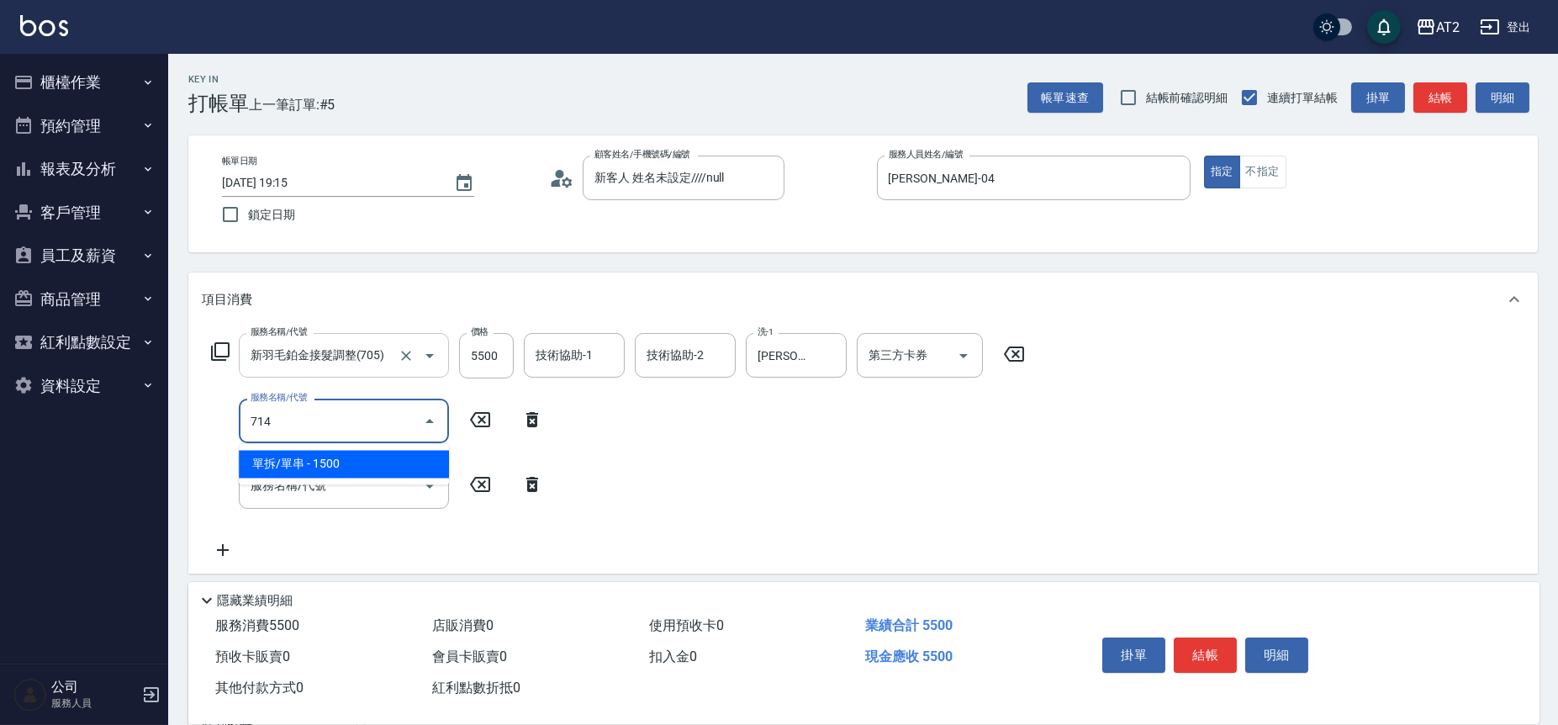
type input "700"
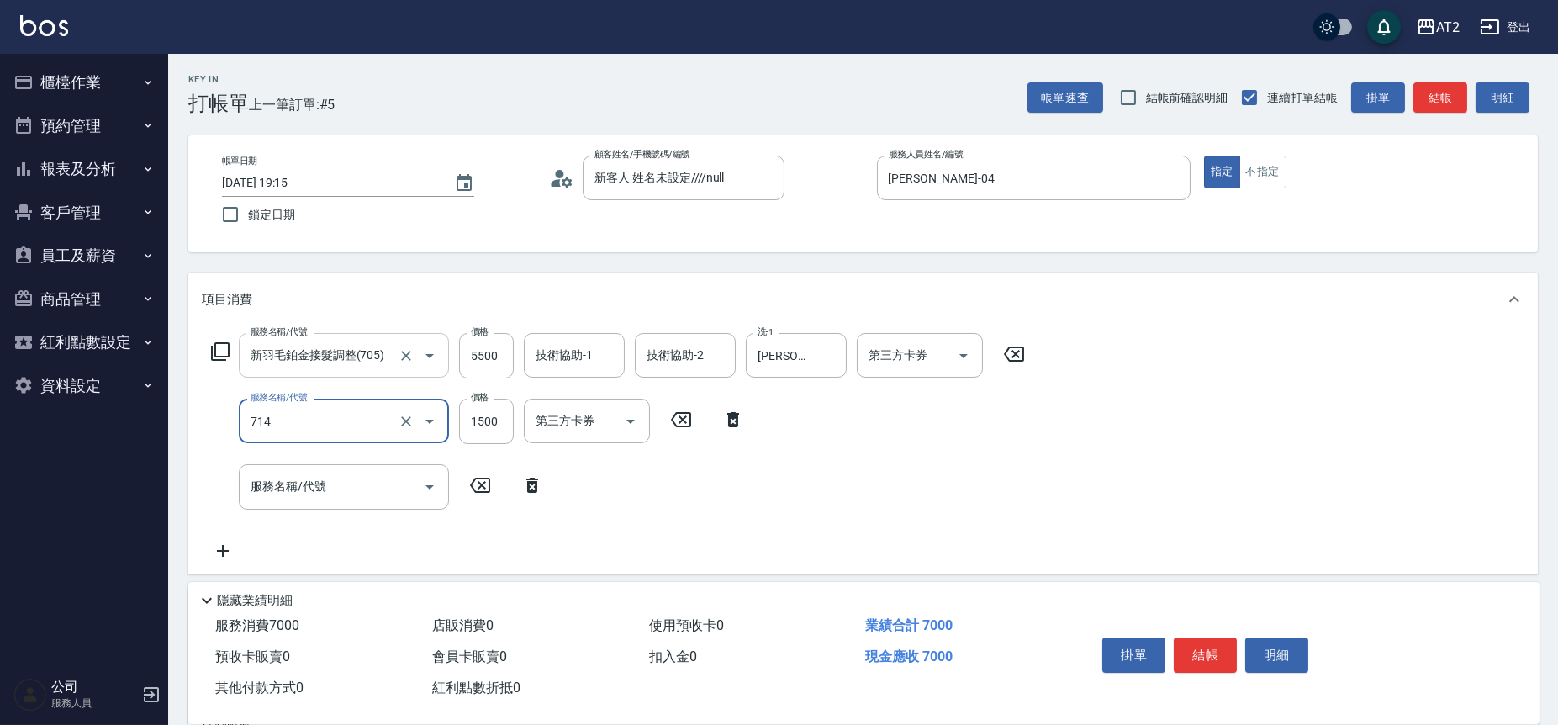
type input "單拆/單串(714)"
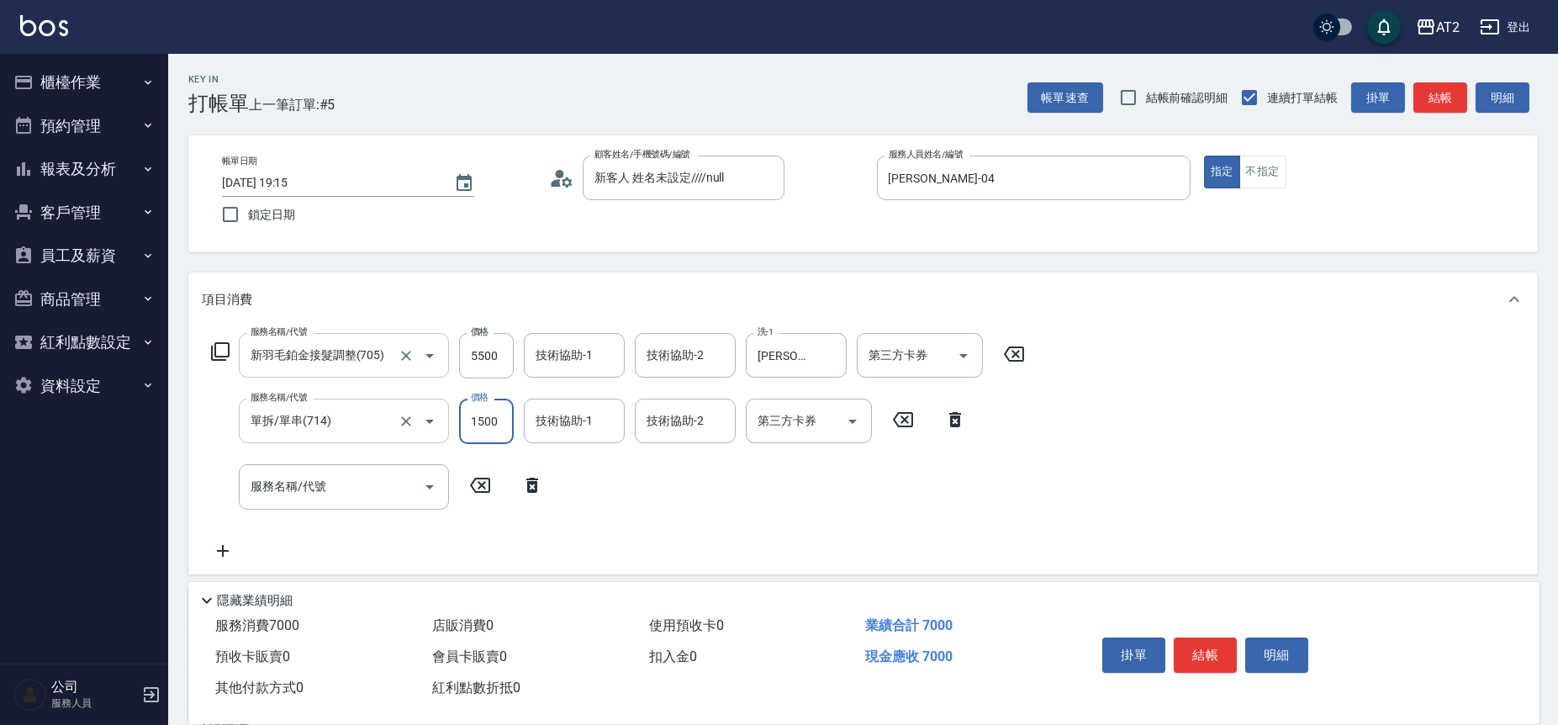
type input "550"
type input "40"
type input "590"
type input "400"
type input "華華-45"
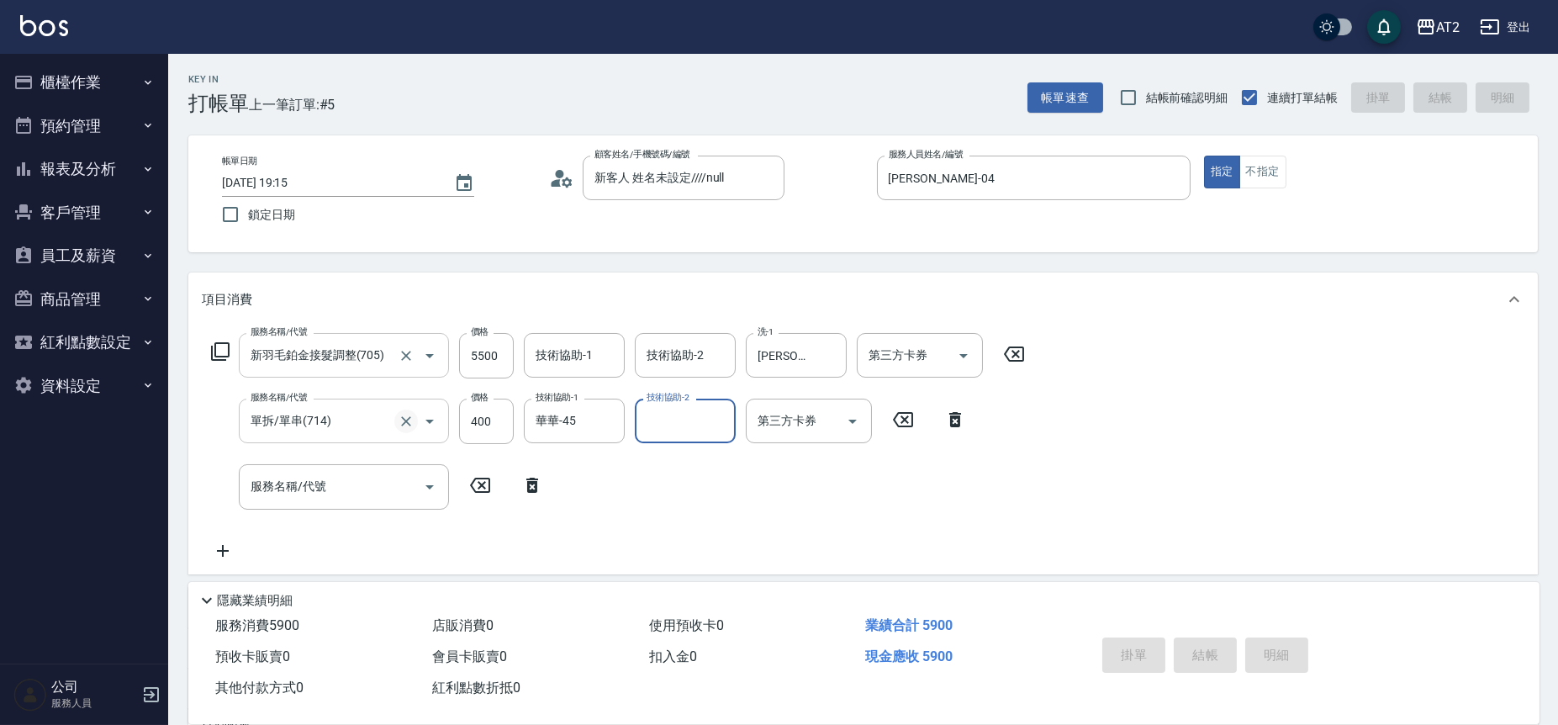
type input "2025/09/18 19:16"
type input "0"
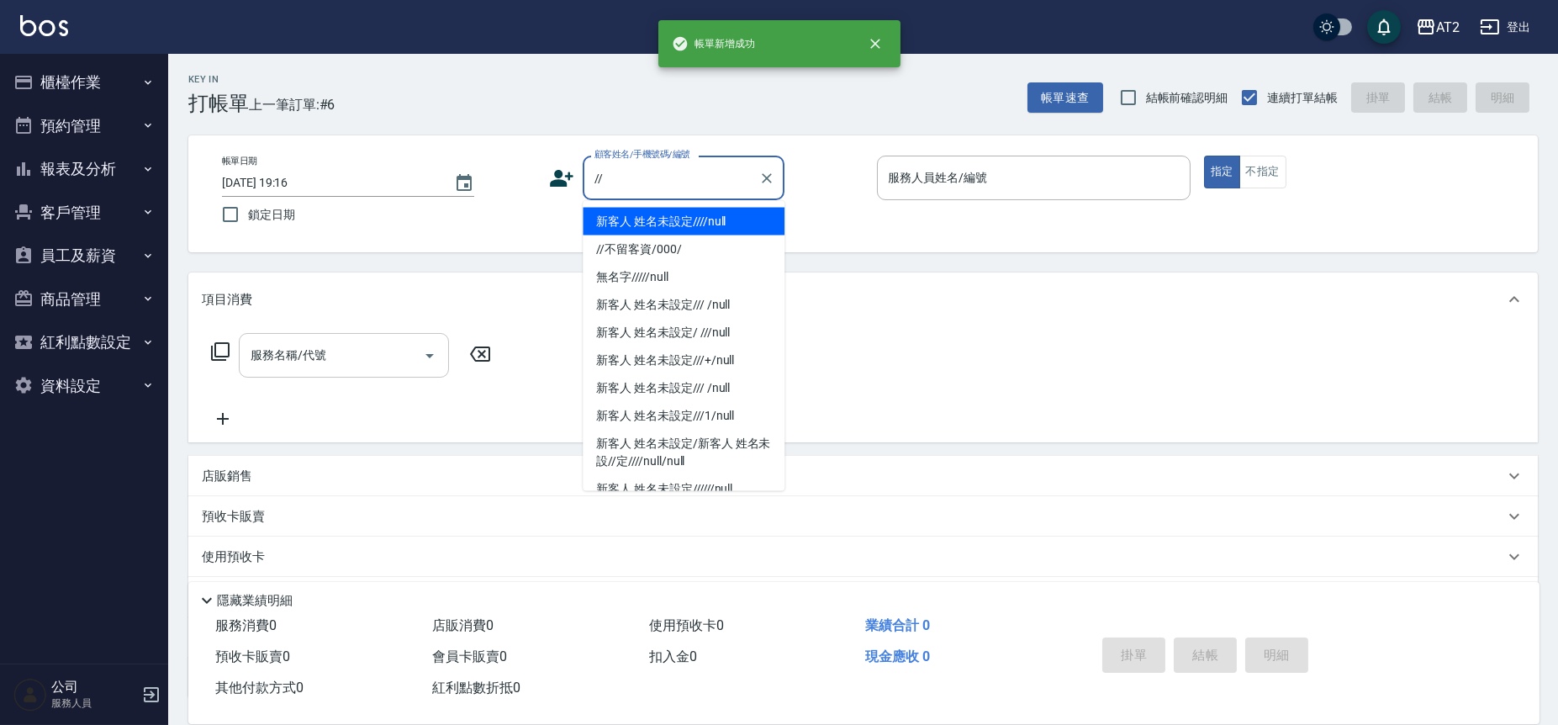
type input "新客人 姓名未設定////null"
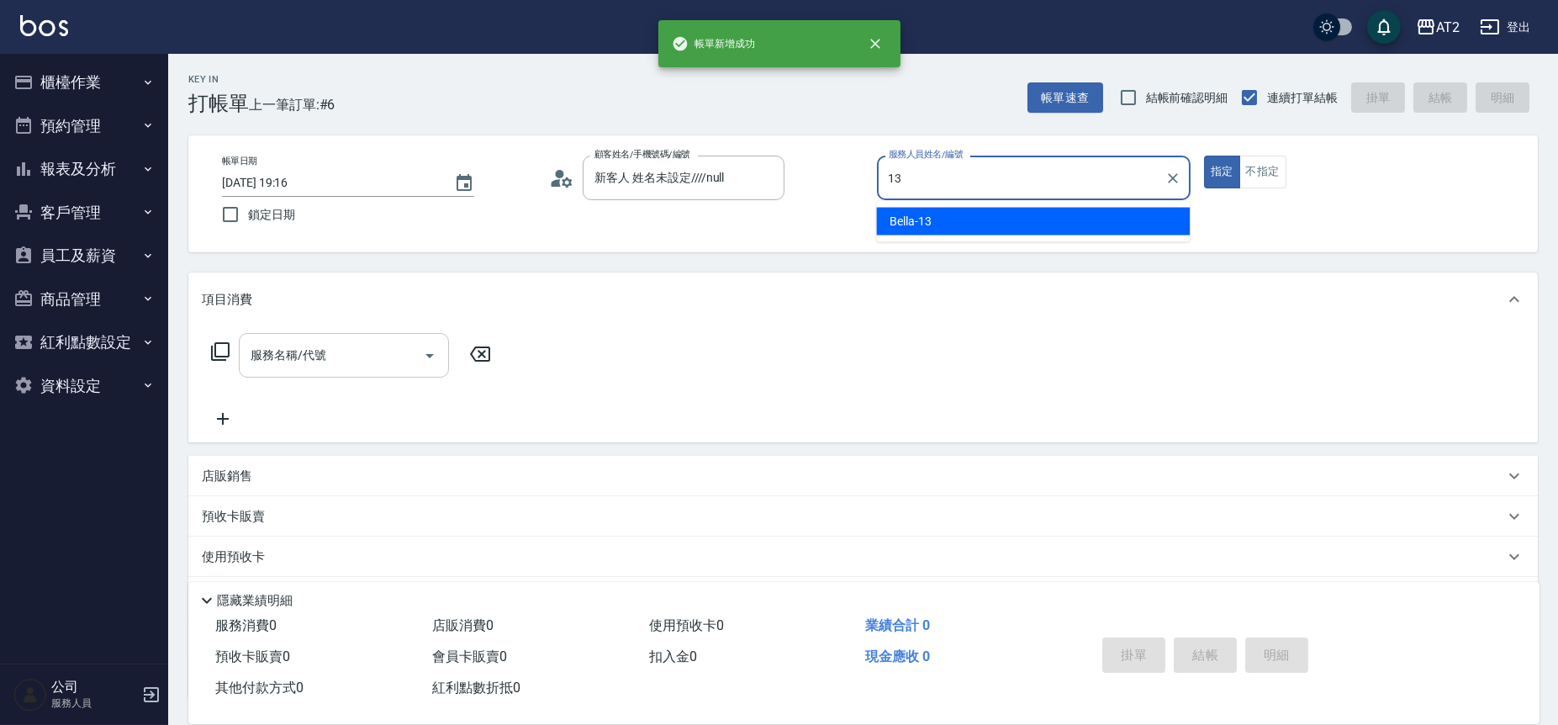
type input "Bella-13"
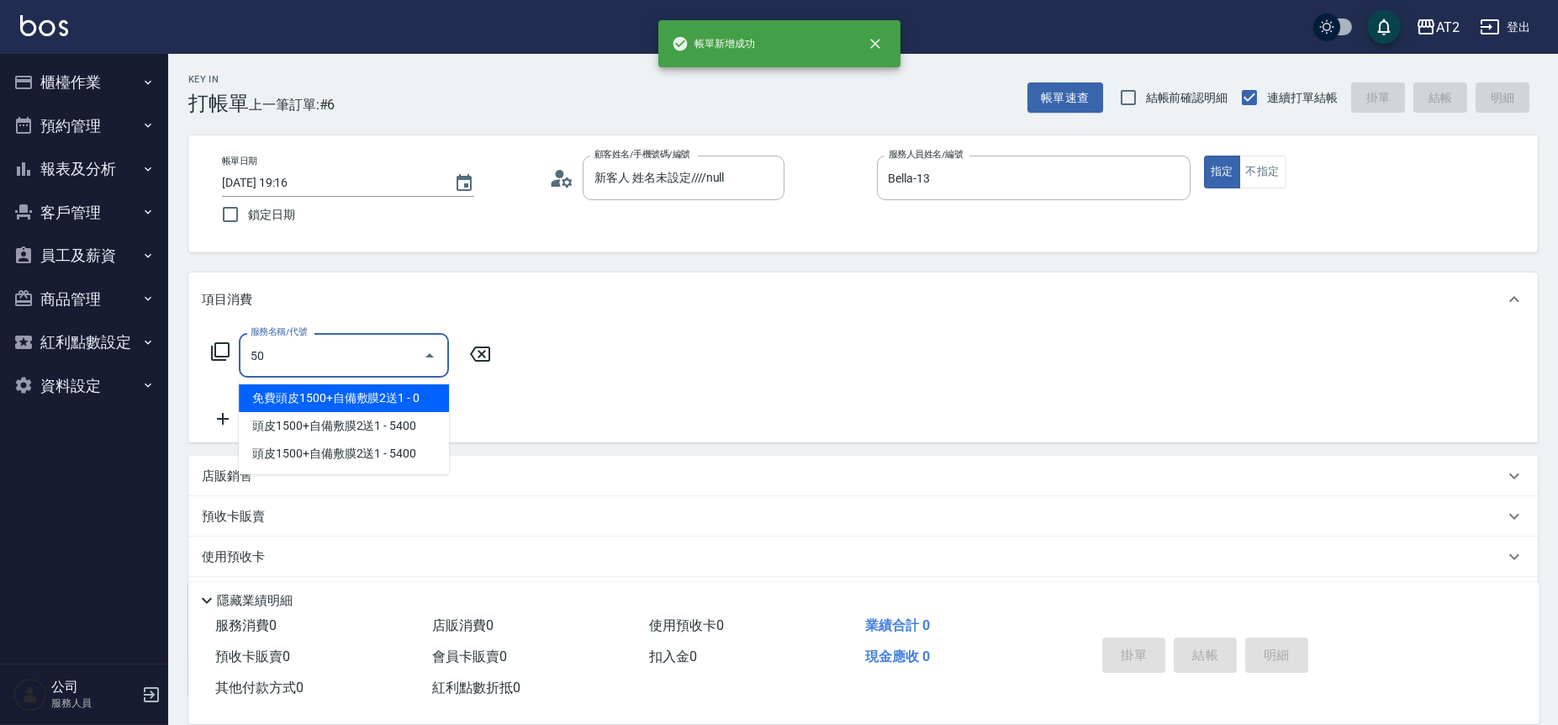
type input "501"
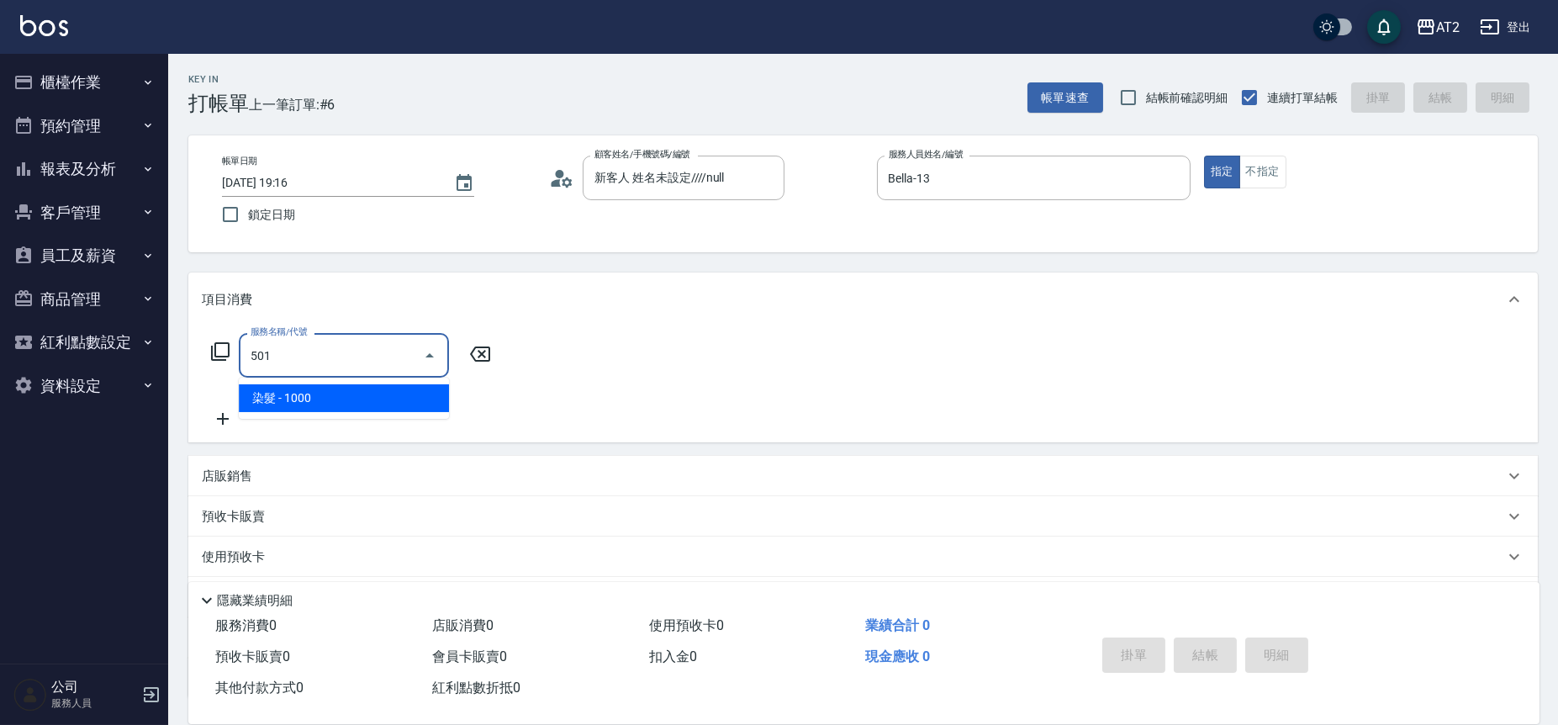
type input "100"
type input "染髮(501)"
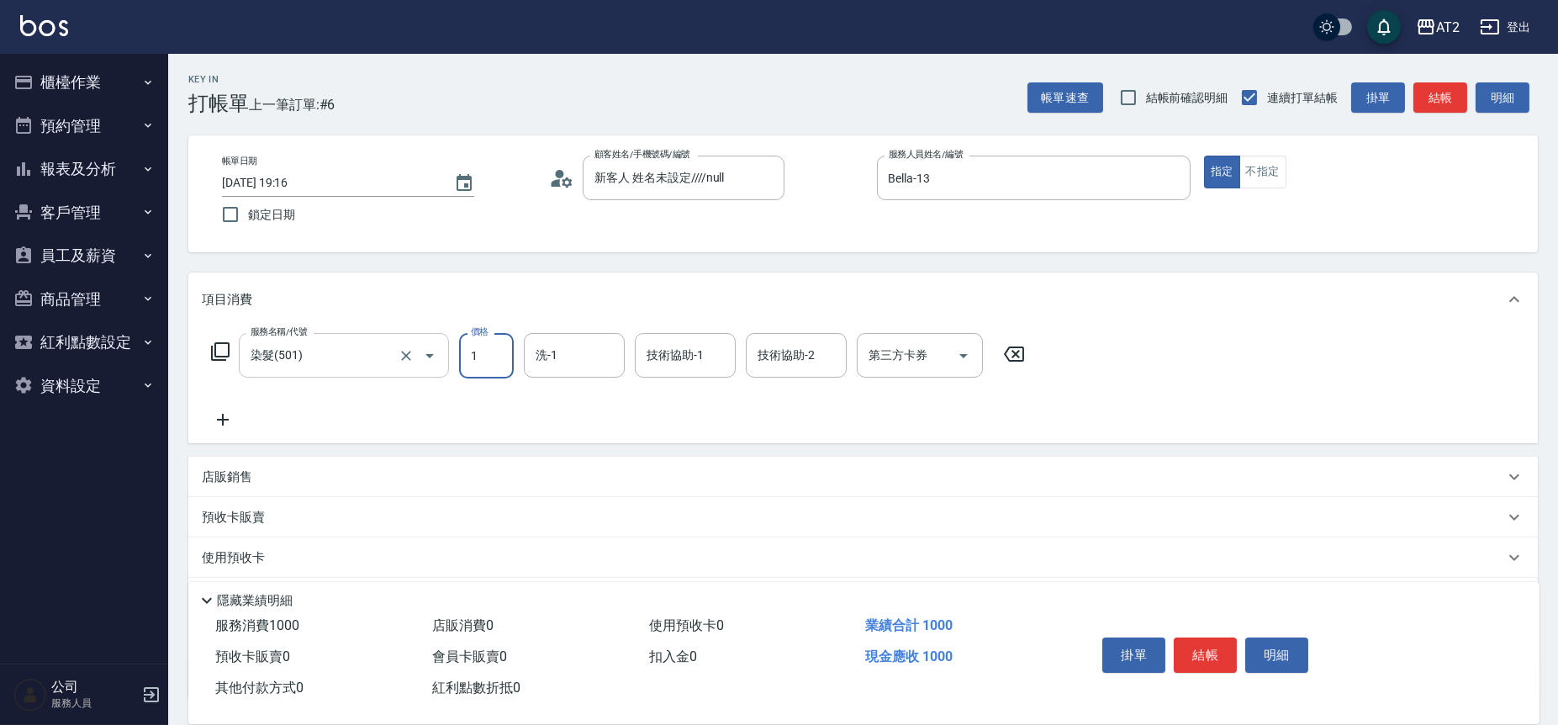
type input "15"
type input "10"
click at [550, 359] on input "洗-1" at bounding box center [574, 354] width 86 height 29
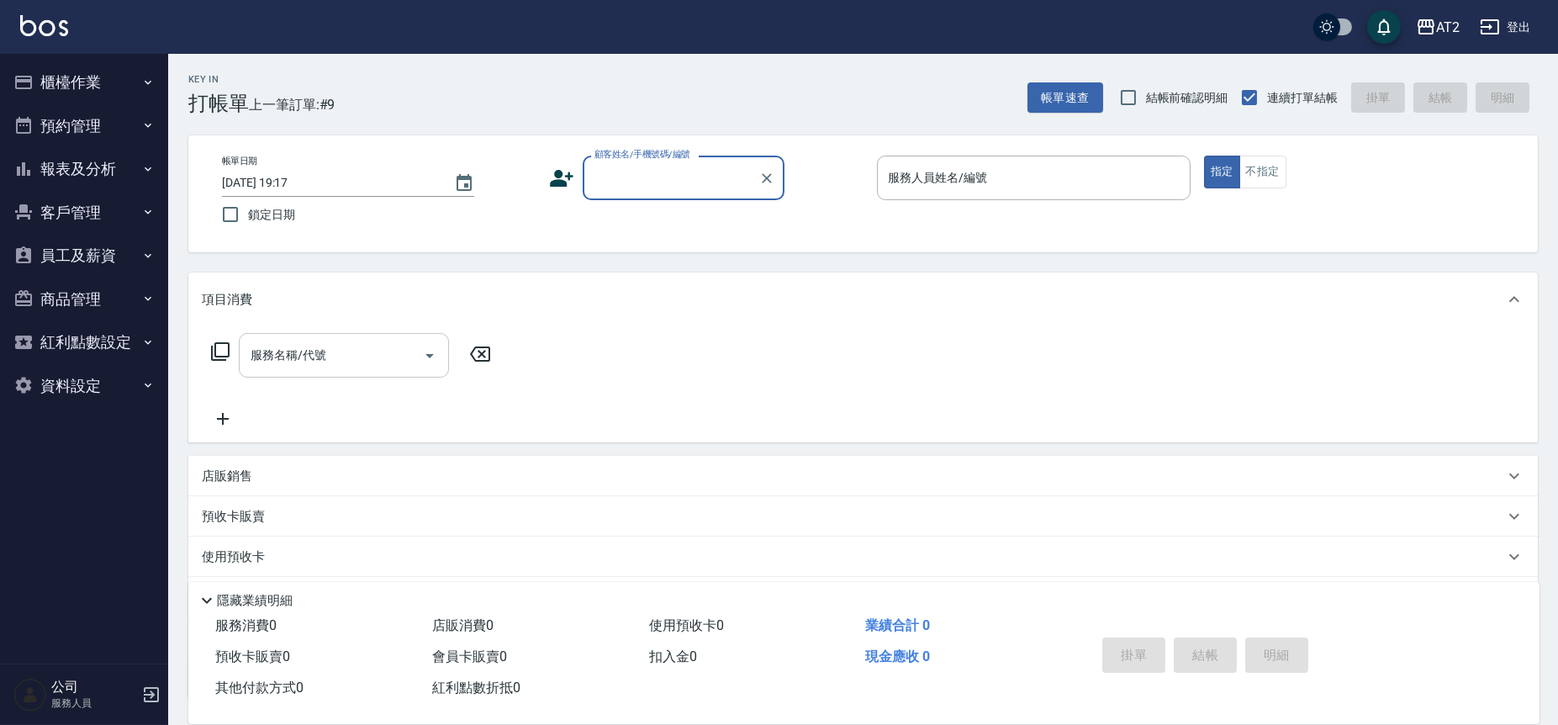
click at [98, 177] on button "報表及分析" at bounding box center [84, 169] width 155 height 44
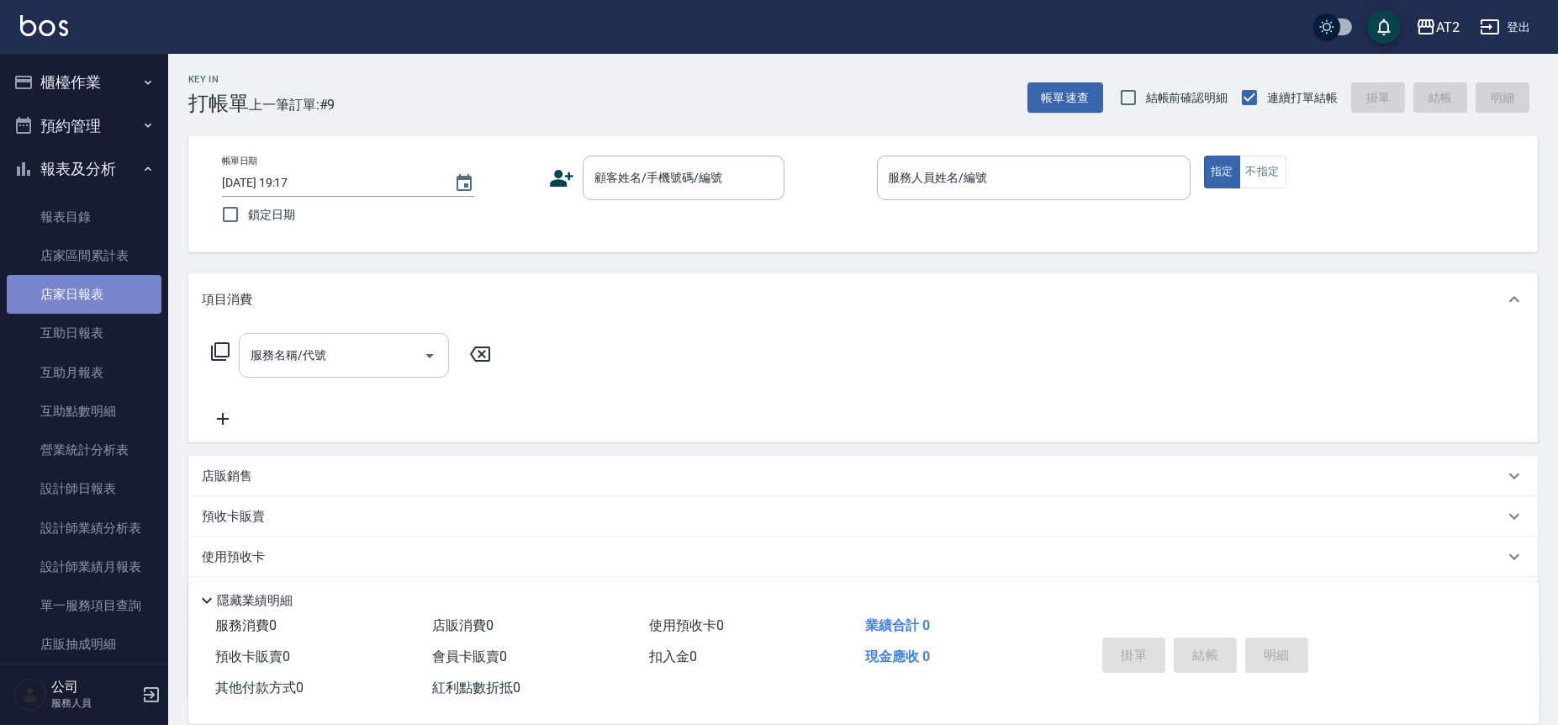
click at [107, 291] on link "店家日報表" at bounding box center [84, 294] width 155 height 39
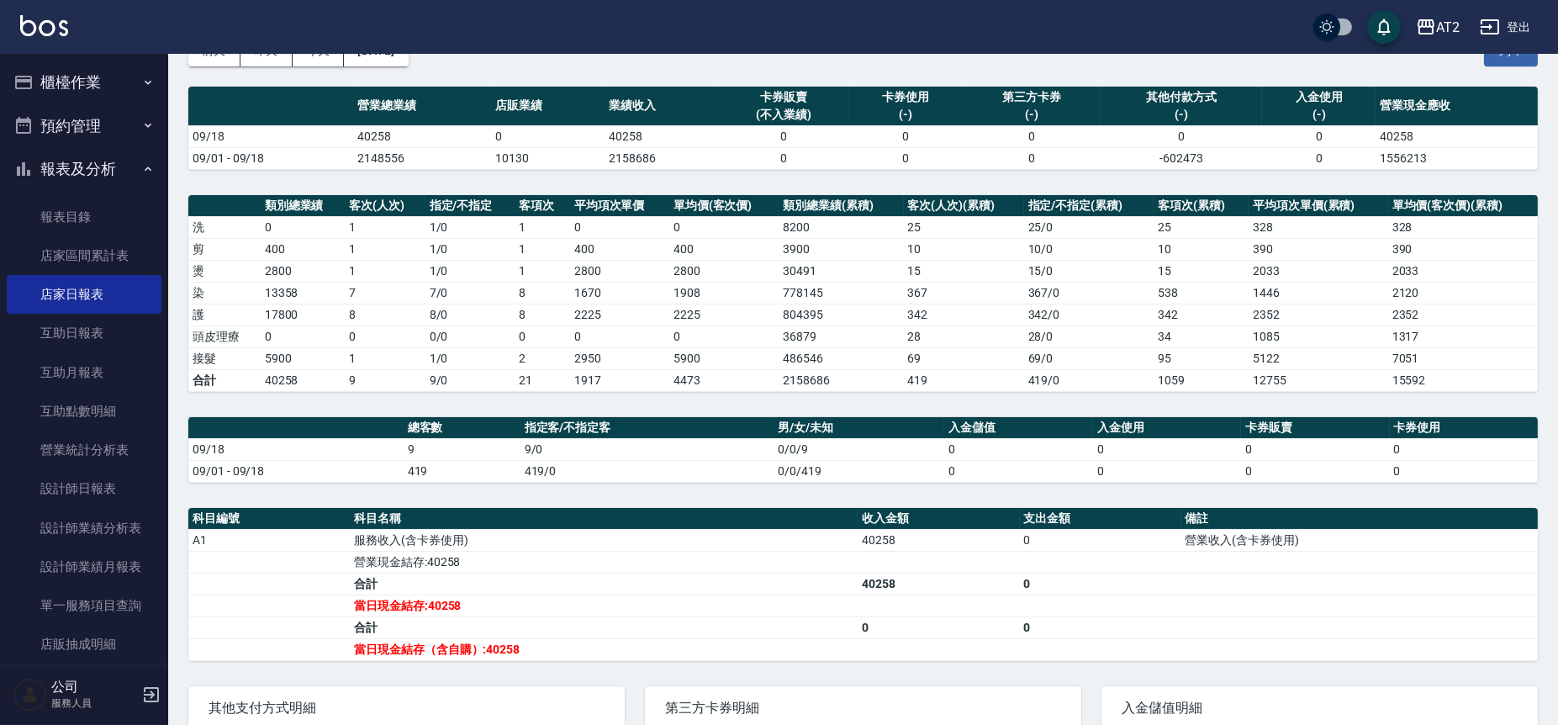
scroll to position [280, 0]
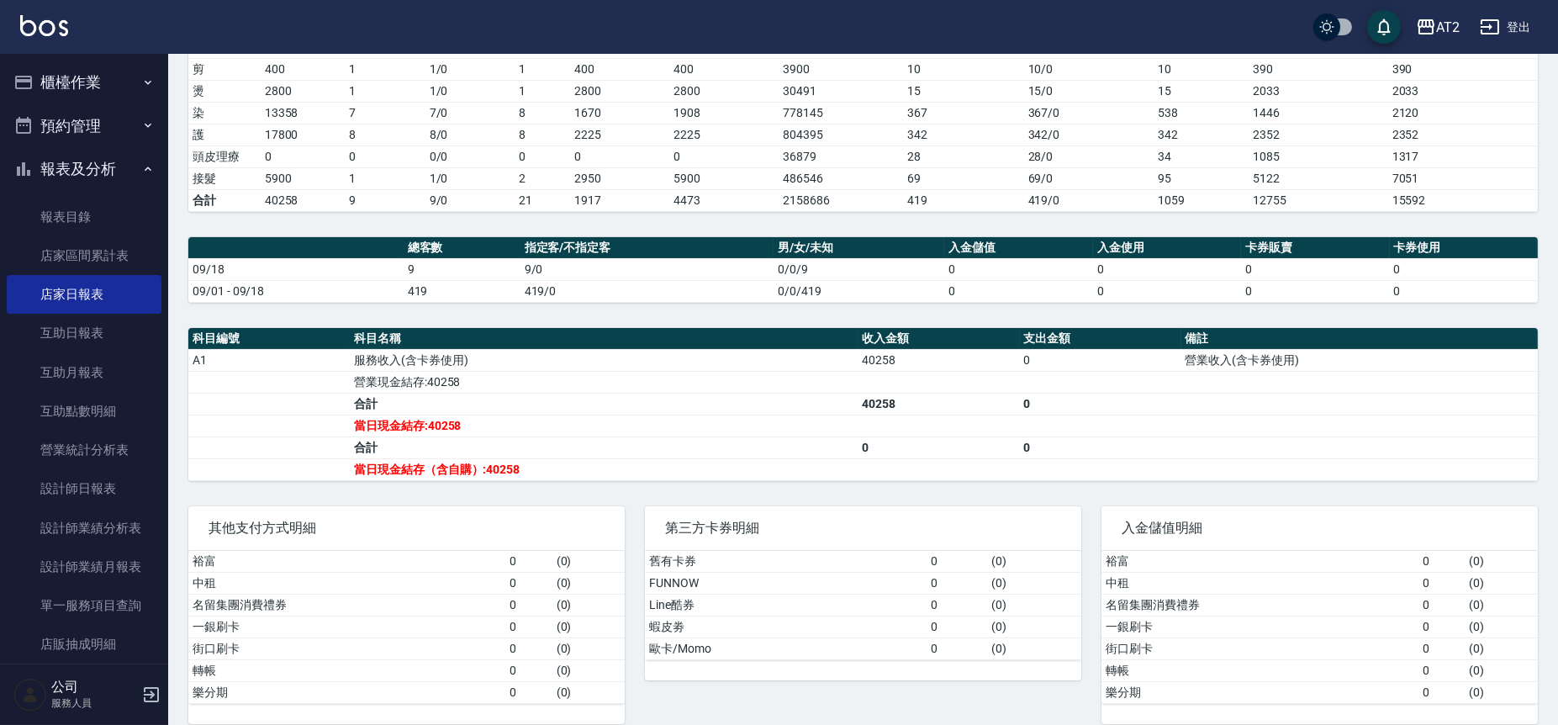
click at [88, 63] on button "櫃檯作業" at bounding box center [84, 83] width 155 height 44
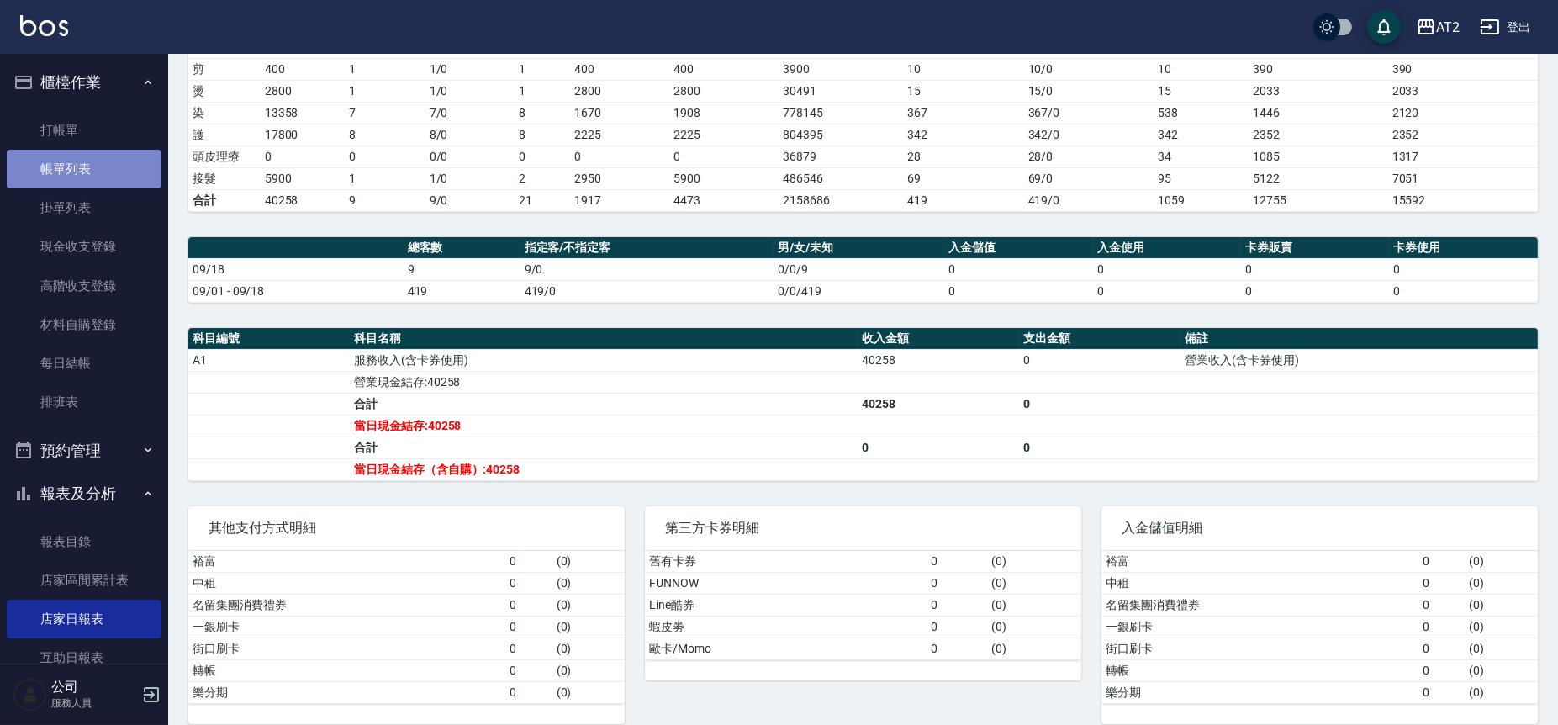
click at [108, 150] on link "帳單列表" at bounding box center [84, 169] width 155 height 39
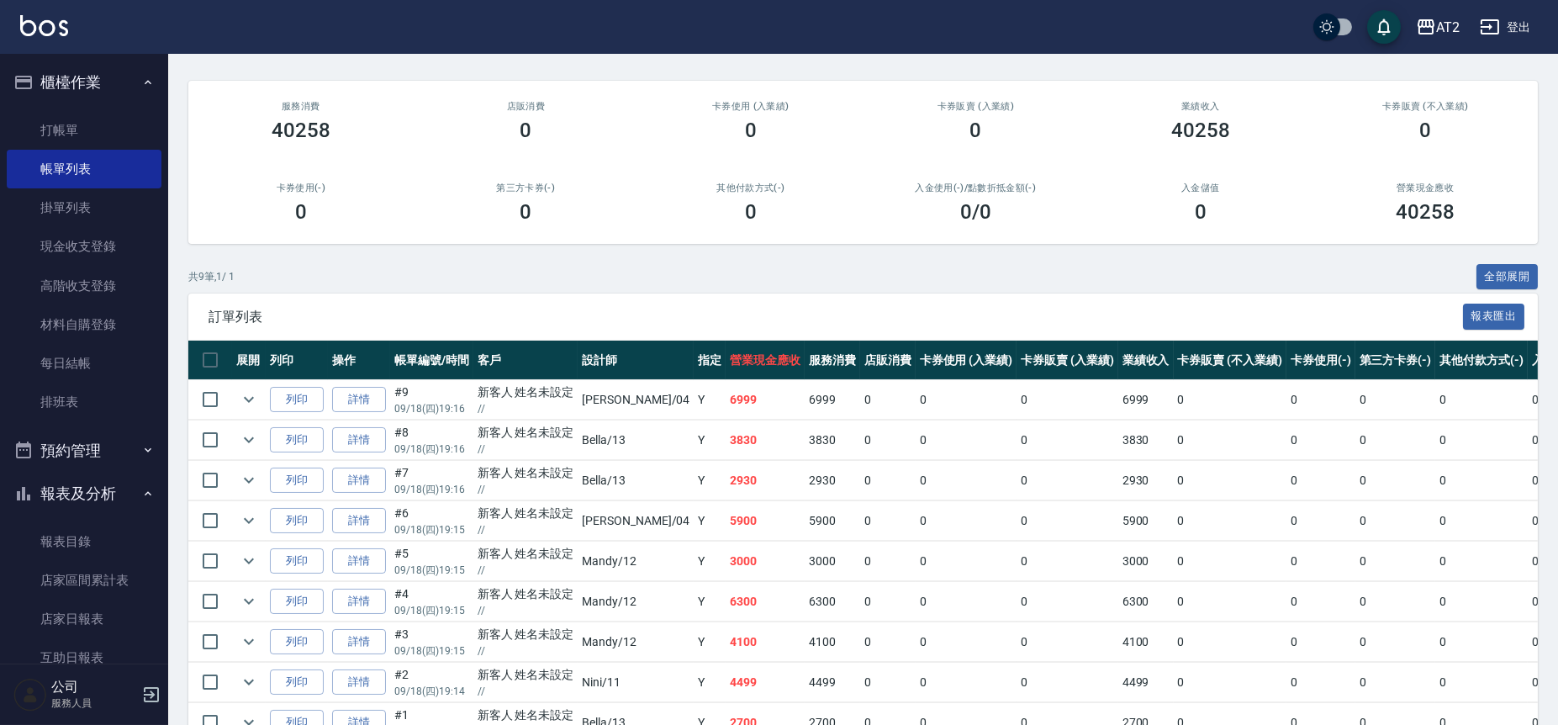
scroll to position [223, 0]
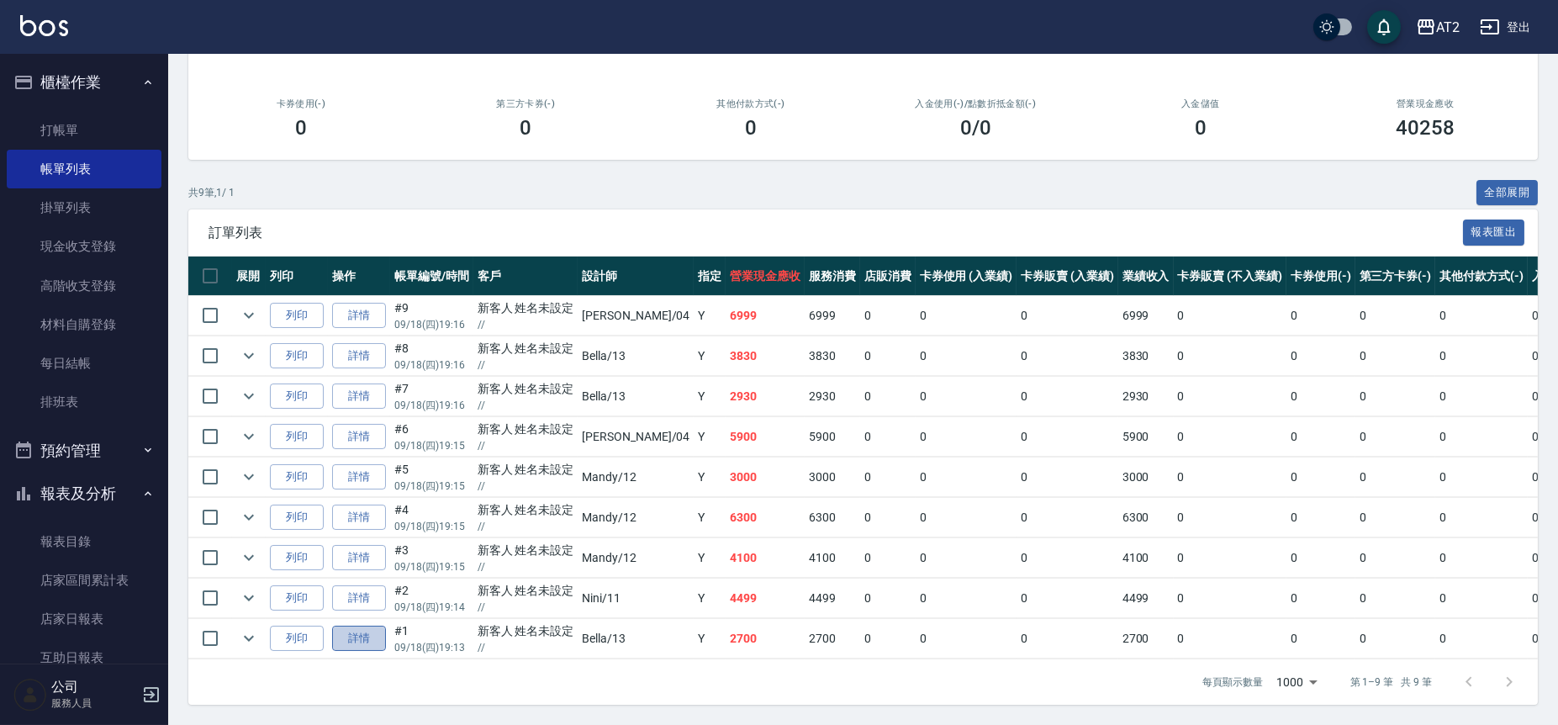
drag, startPoint x: 498, startPoint y: 447, endPoint x: 379, endPoint y: 621, distance: 211.0
click at [379, 625] on link "詳情" at bounding box center [359, 638] width 54 height 26
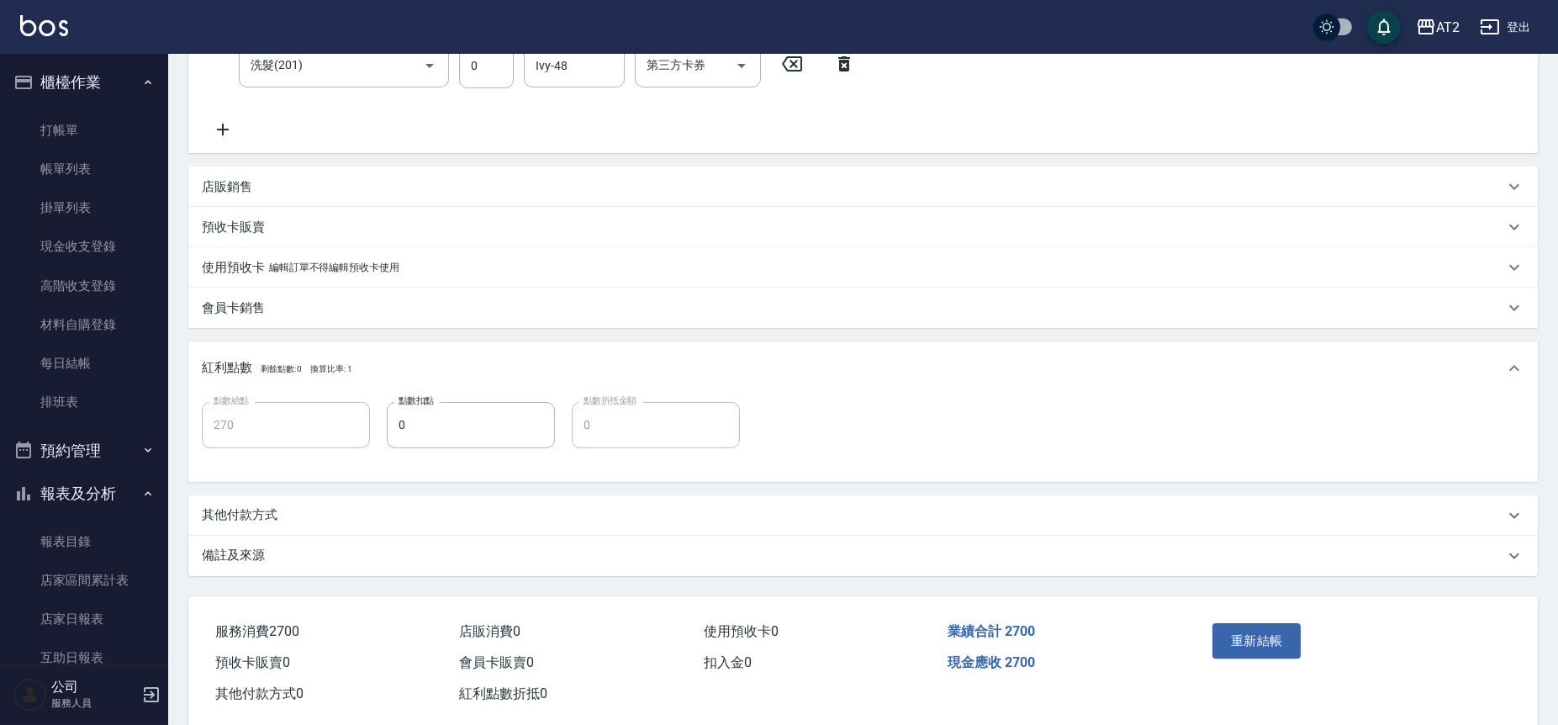
scroll to position [373, 0]
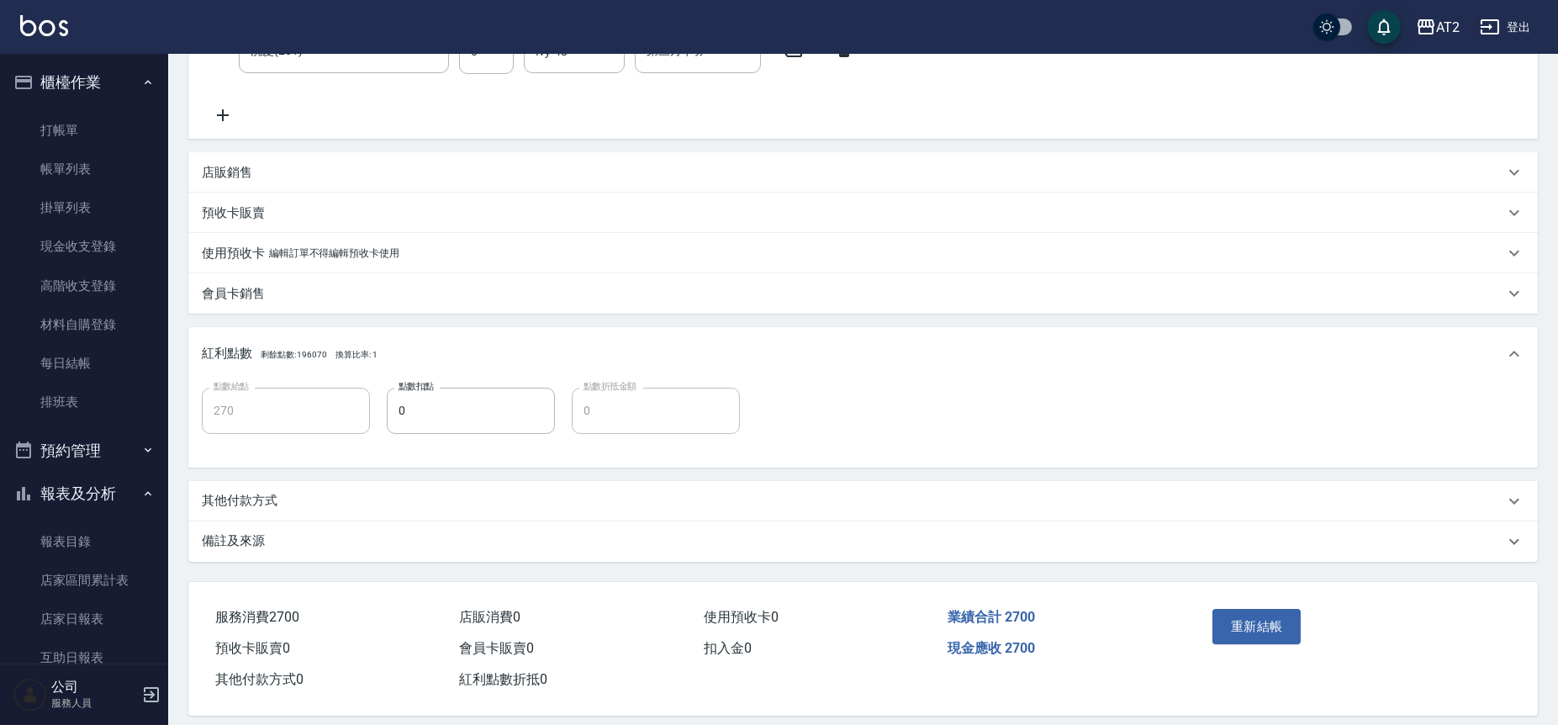
click at [314, 511] on div "其他付款方式" at bounding box center [862, 501] width 1349 height 40
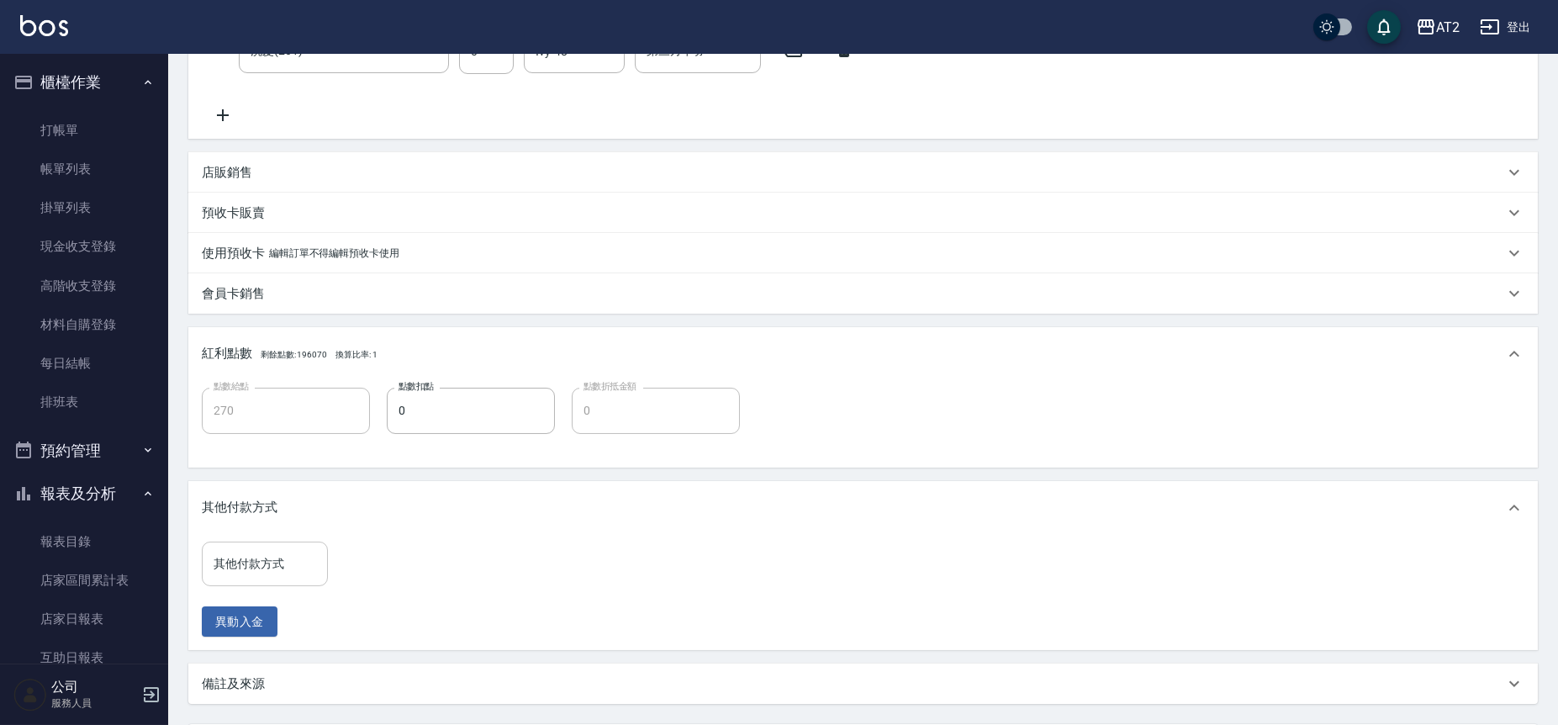
click at [295, 578] on div "其他付款方式" at bounding box center [265, 563] width 126 height 45
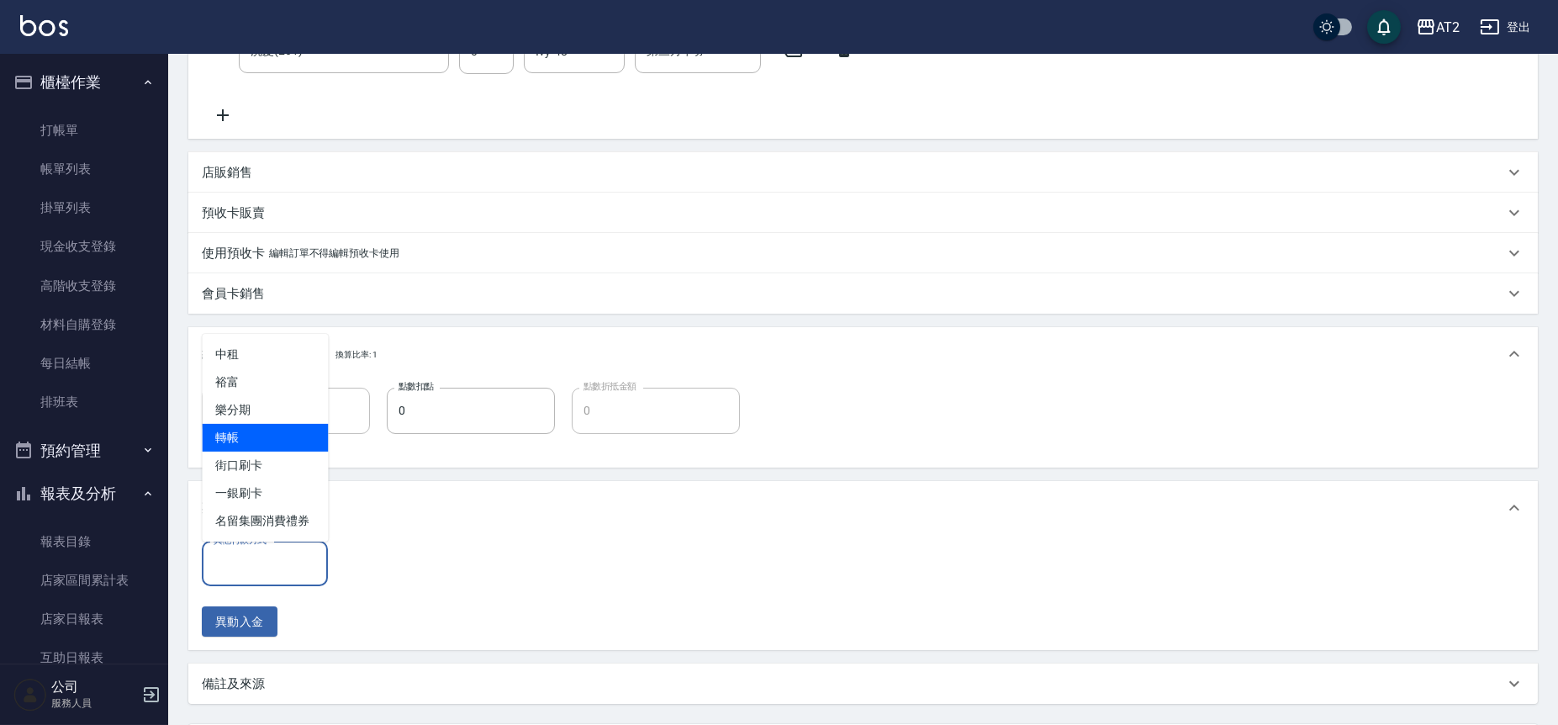
click at [277, 442] on span "轉帳" at bounding box center [265, 438] width 126 height 28
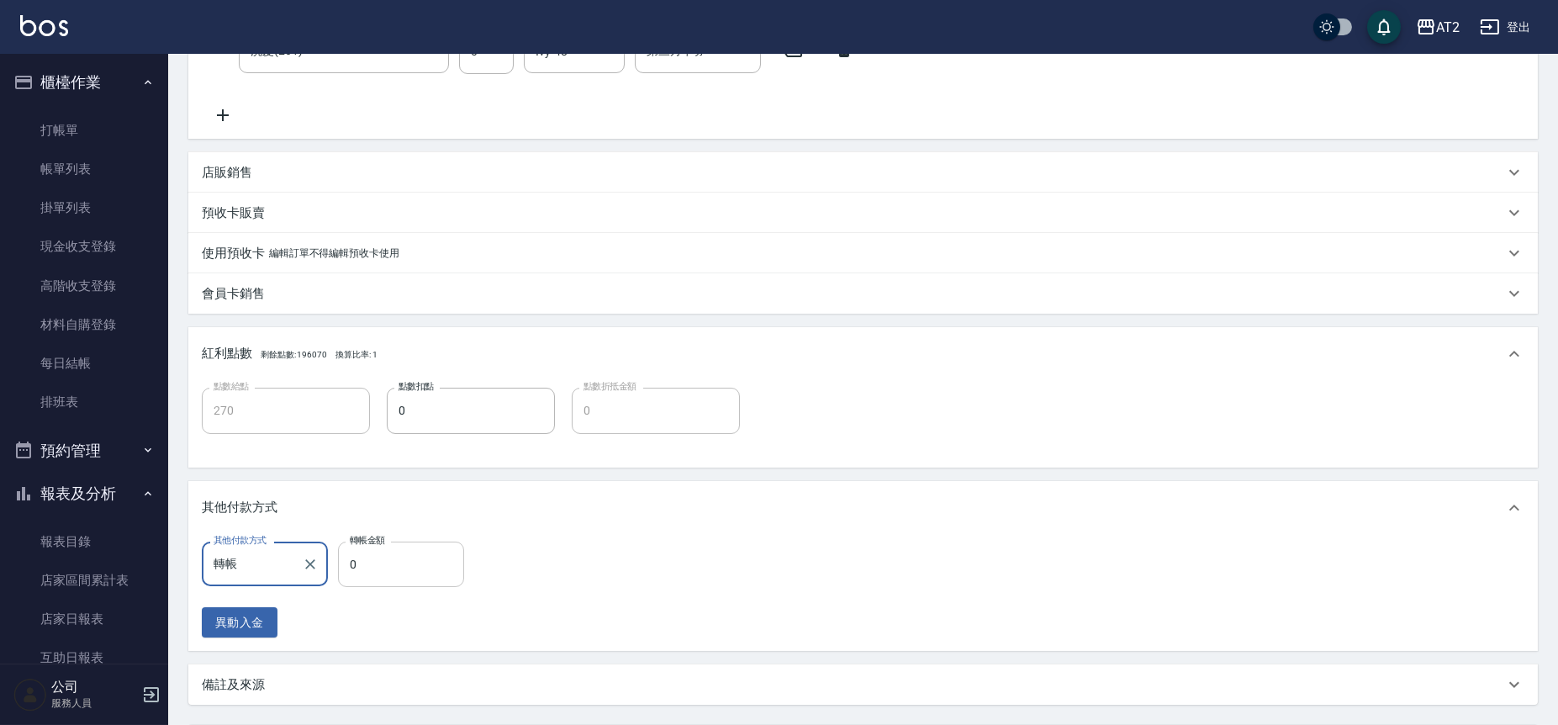
click at [377, 569] on input "0" at bounding box center [401, 563] width 126 height 45
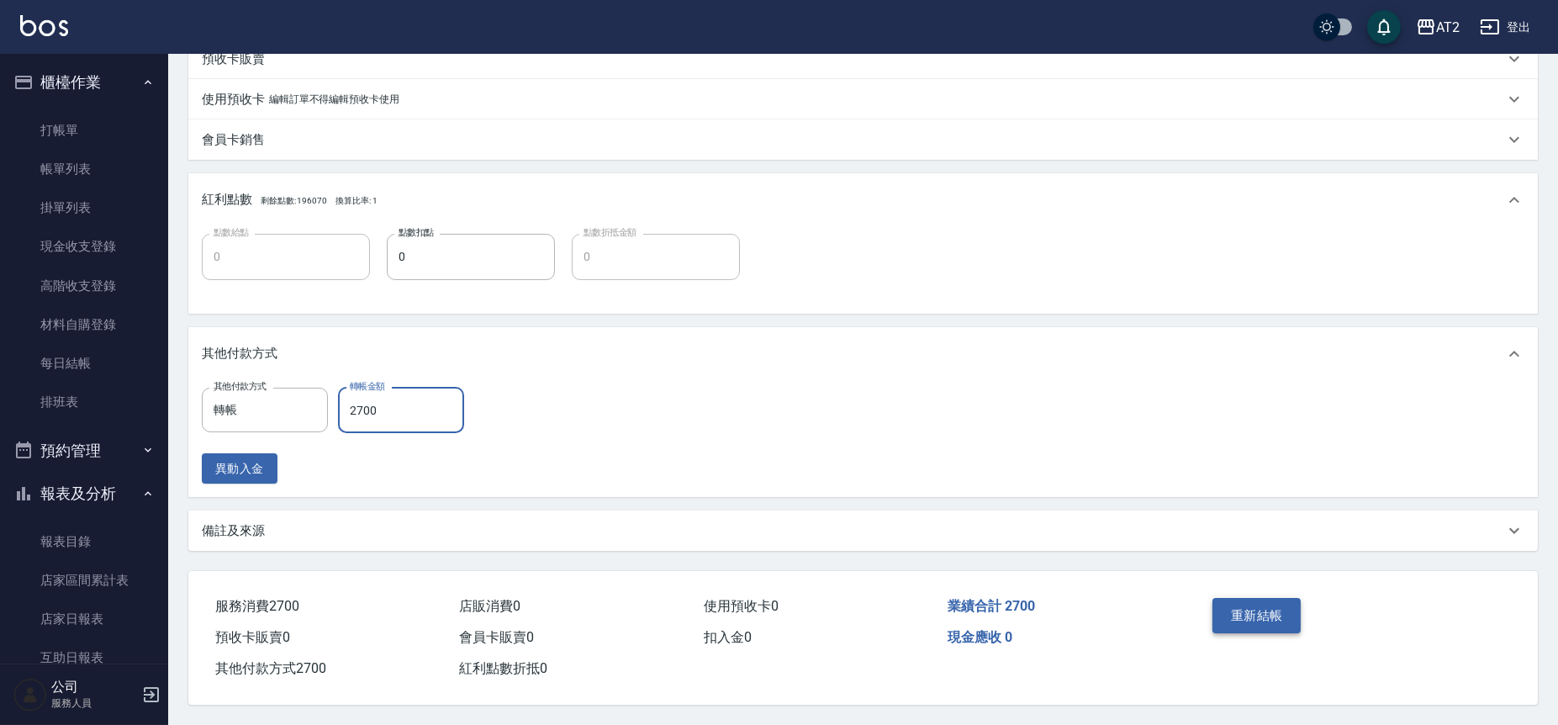
click at [1257, 608] on button "重新結帳" at bounding box center [1256, 615] width 89 height 35
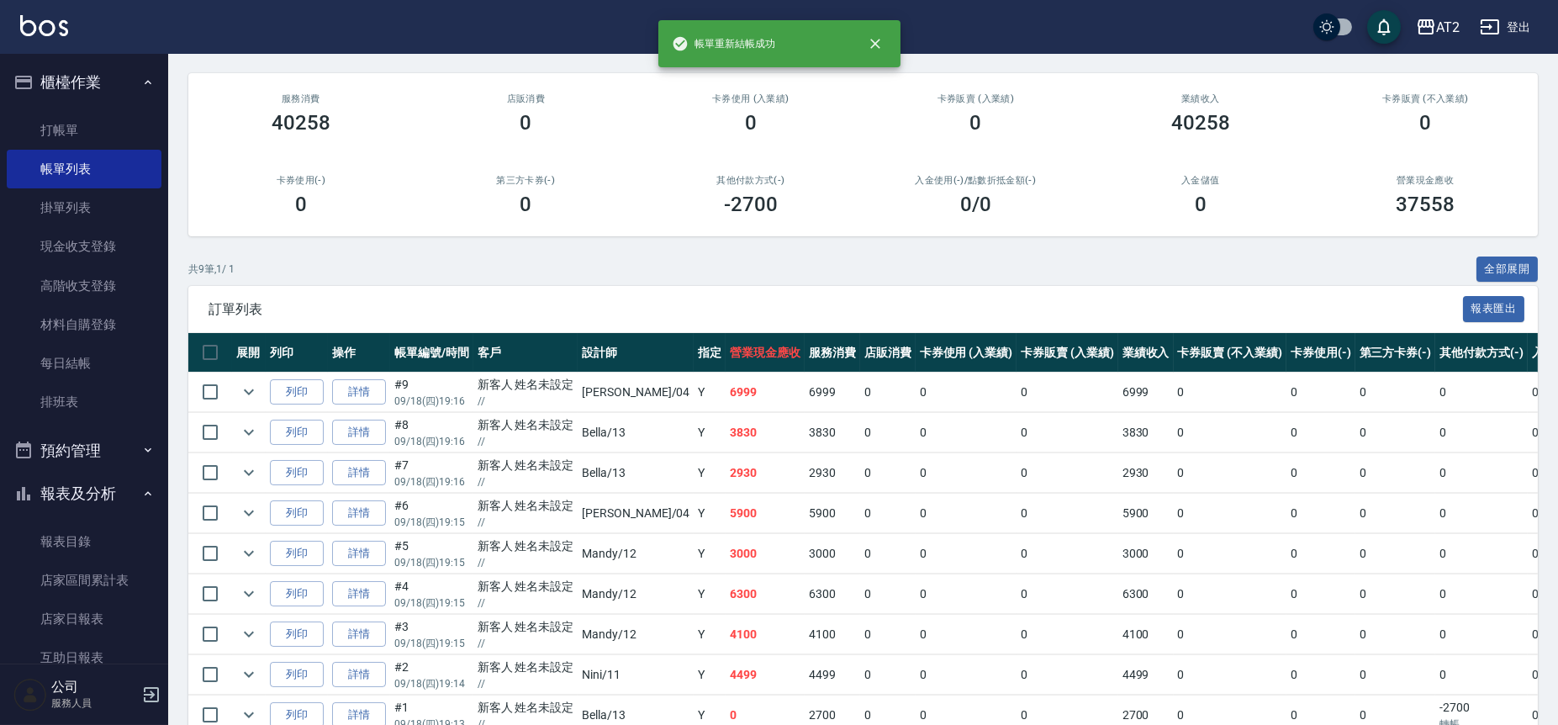
scroll to position [223, 0]
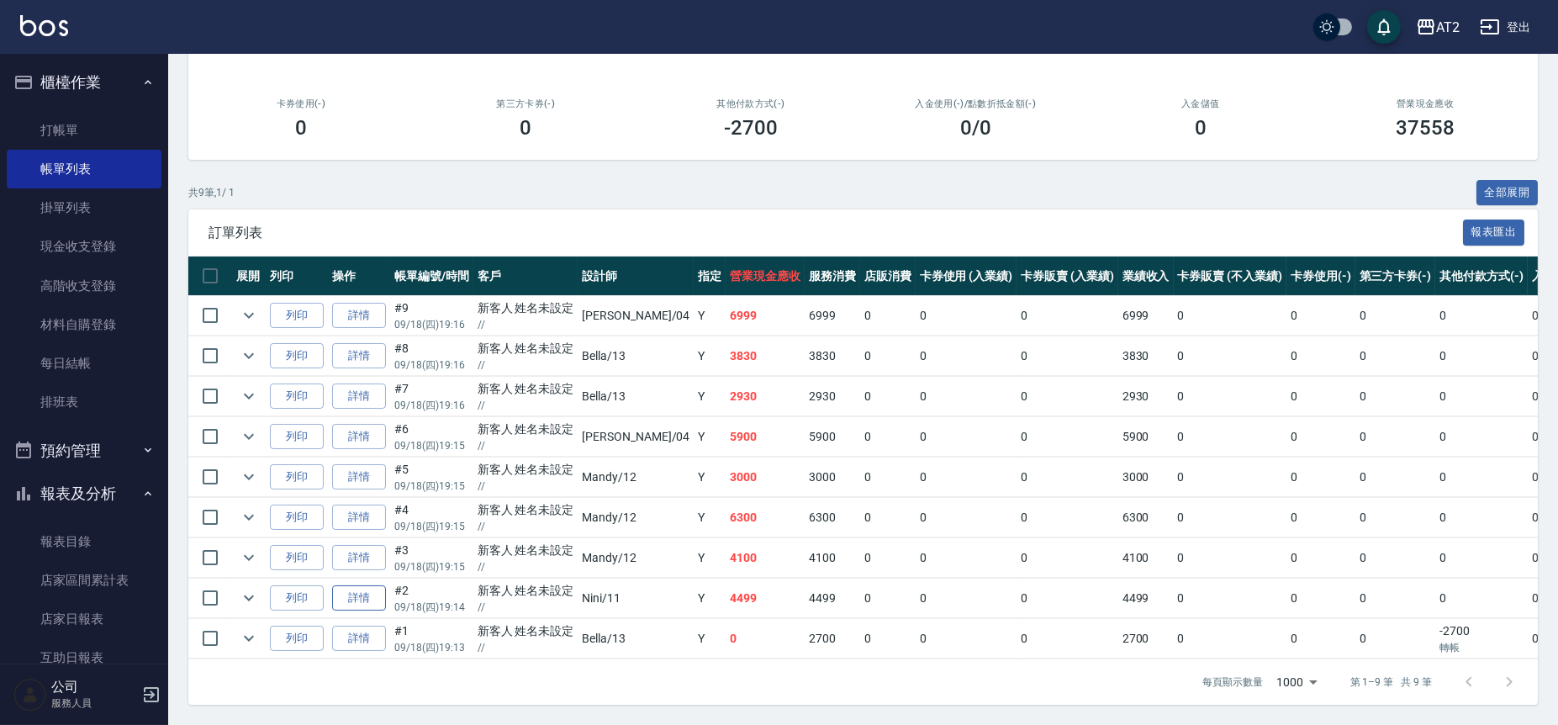
click at [360, 589] on link "詳情" at bounding box center [359, 598] width 54 height 26
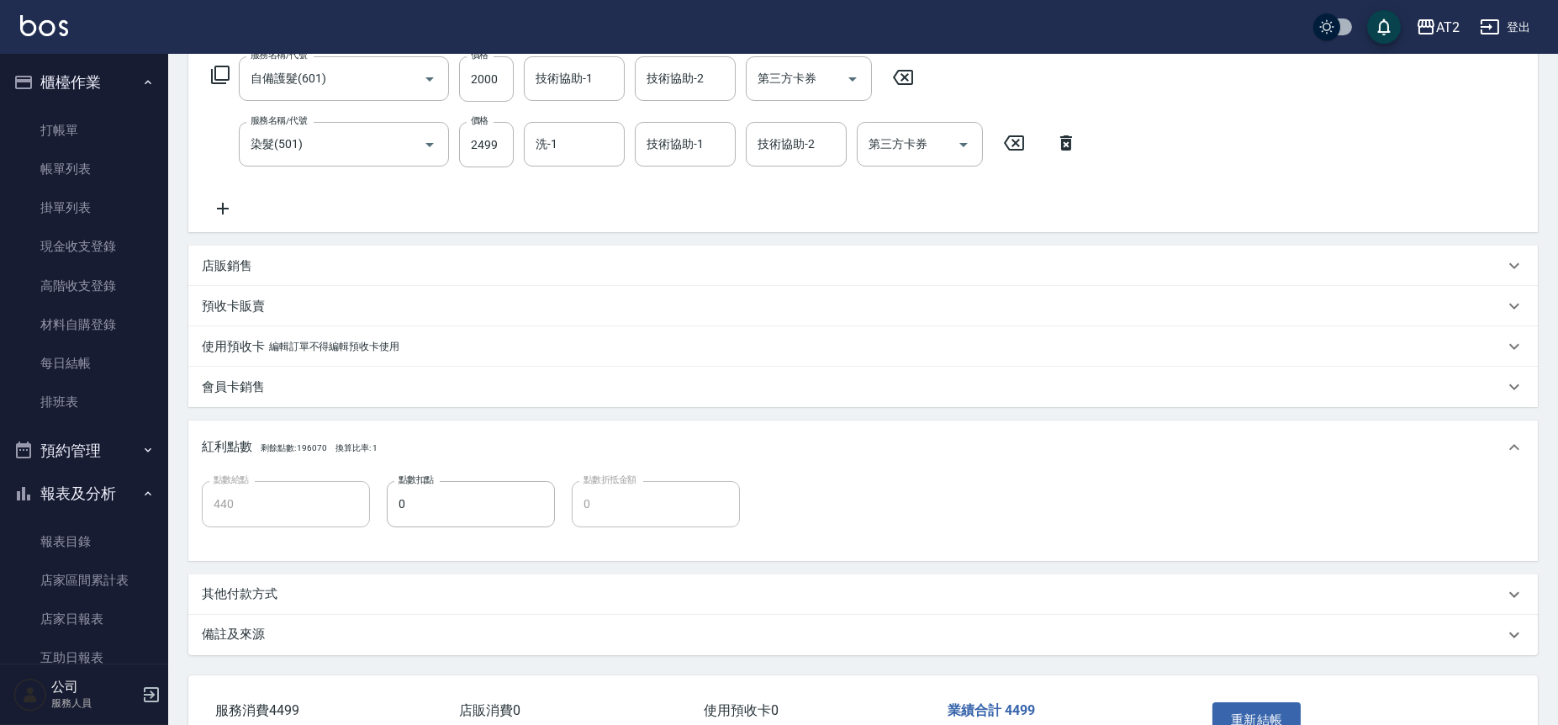
click at [301, 578] on div "其他付款方式" at bounding box center [862, 594] width 1349 height 40
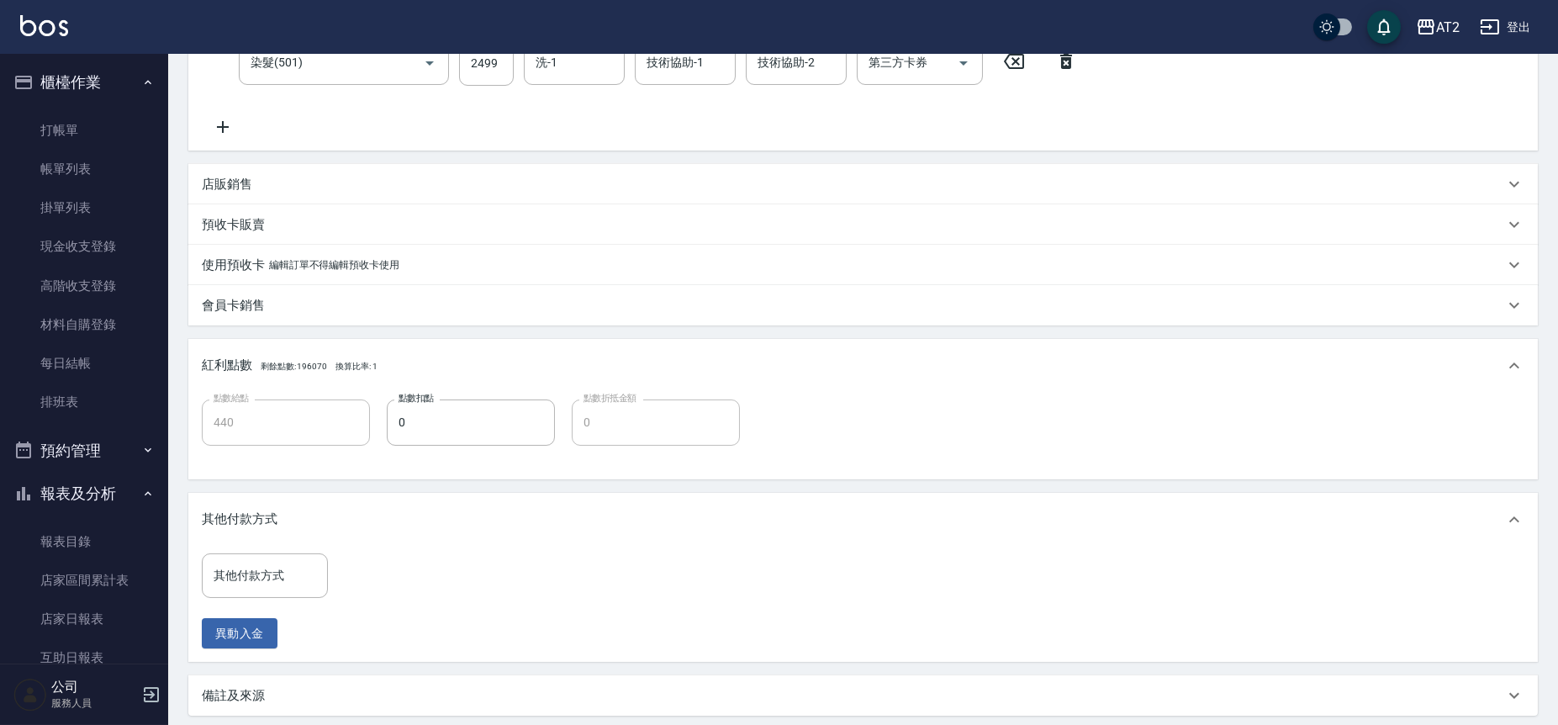
scroll to position [467, 0]
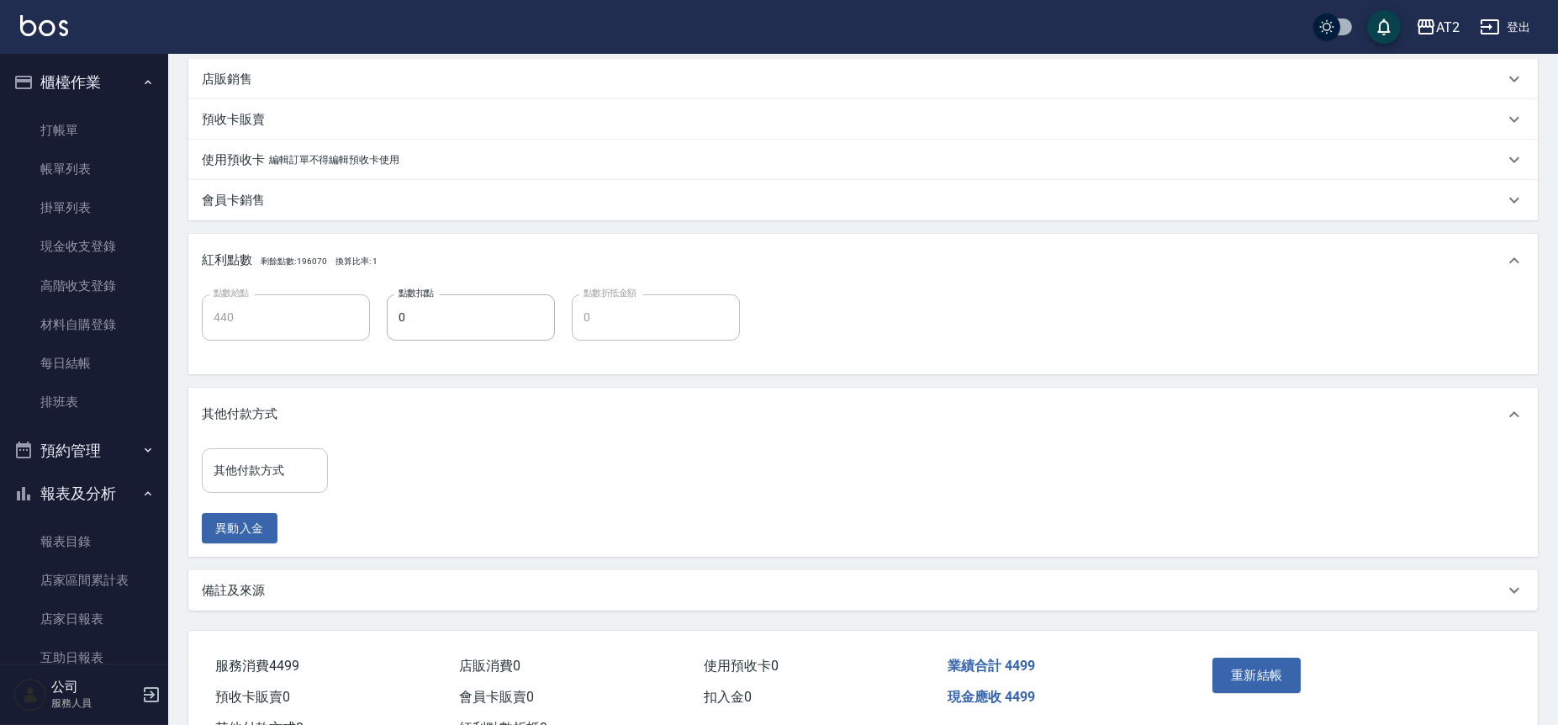
click at [274, 475] on input "其他付款方式" at bounding box center [264, 470] width 111 height 29
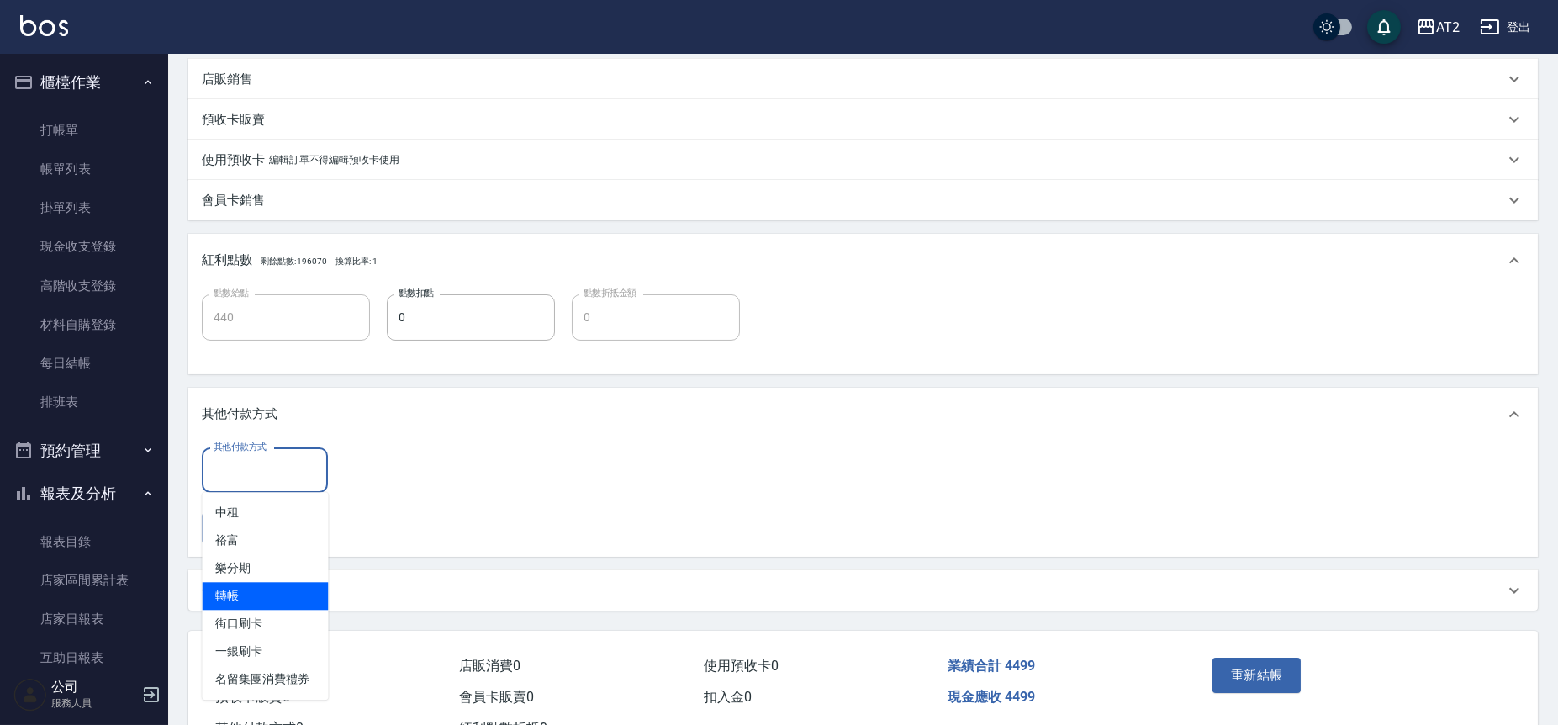
click at [259, 590] on span "轉帳" at bounding box center [265, 596] width 126 height 28
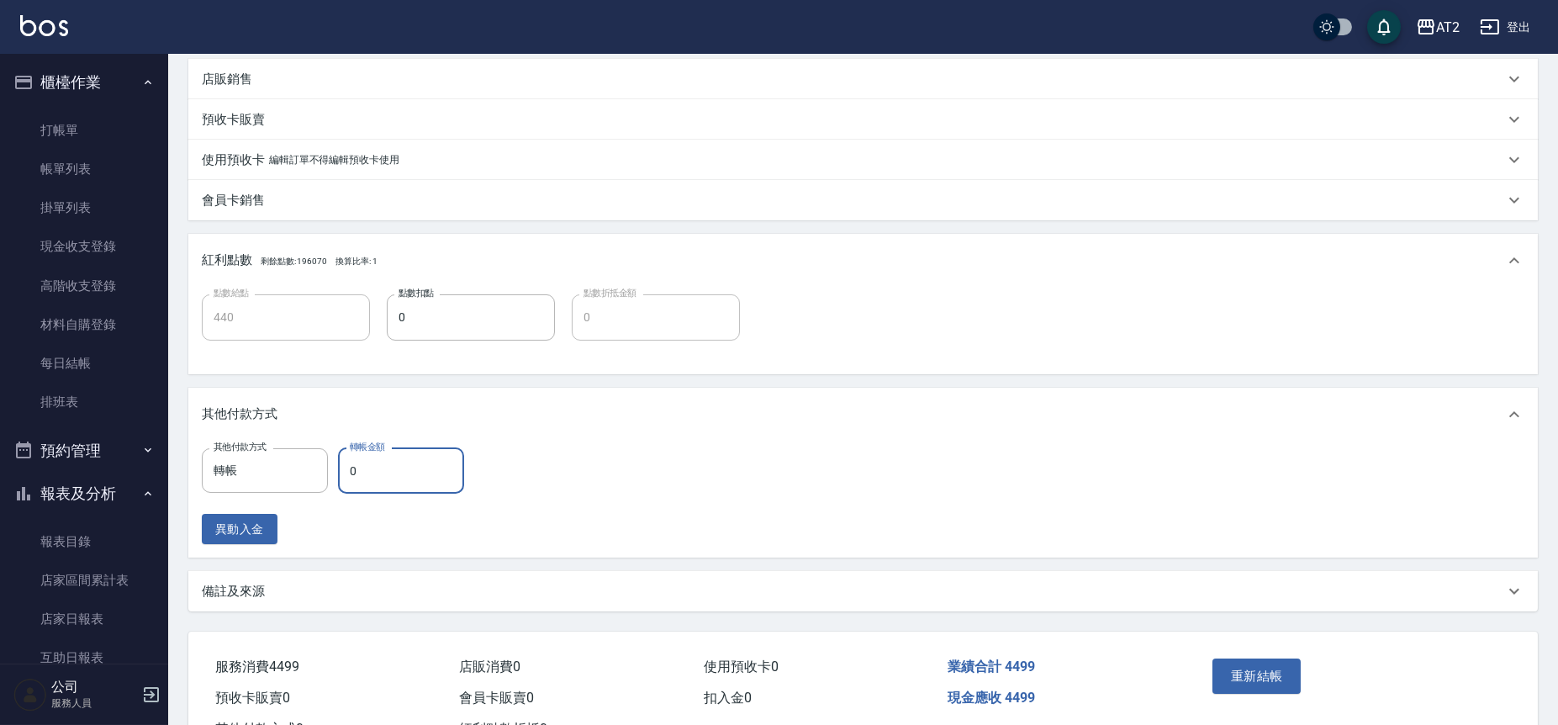
click at [354, 480] on input "0" at bounding box center [401, 470] width 126 height 45
click at [1280, 673] on button "重新結帳" at bounding box center [1256, 675] width 89 height 35
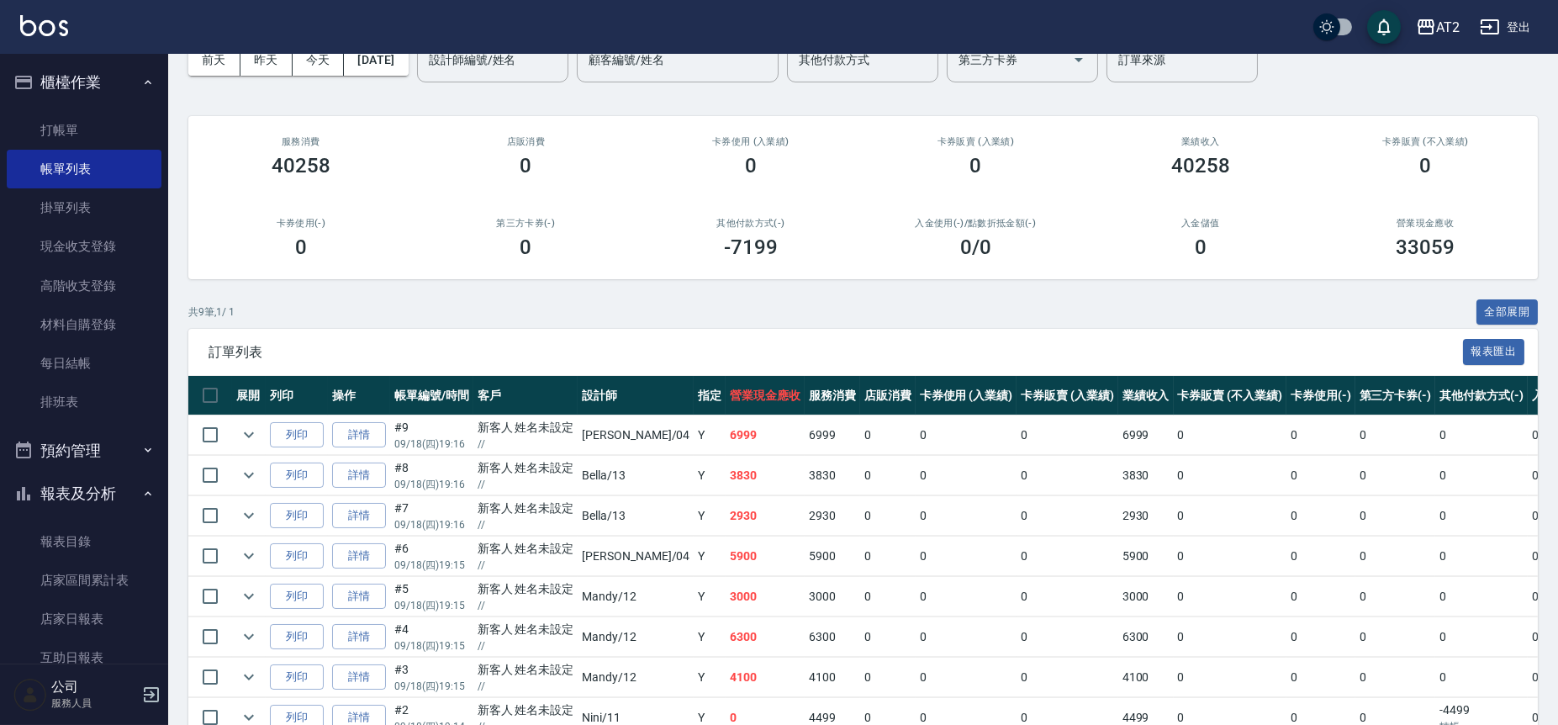
scroll to position [223, 0]
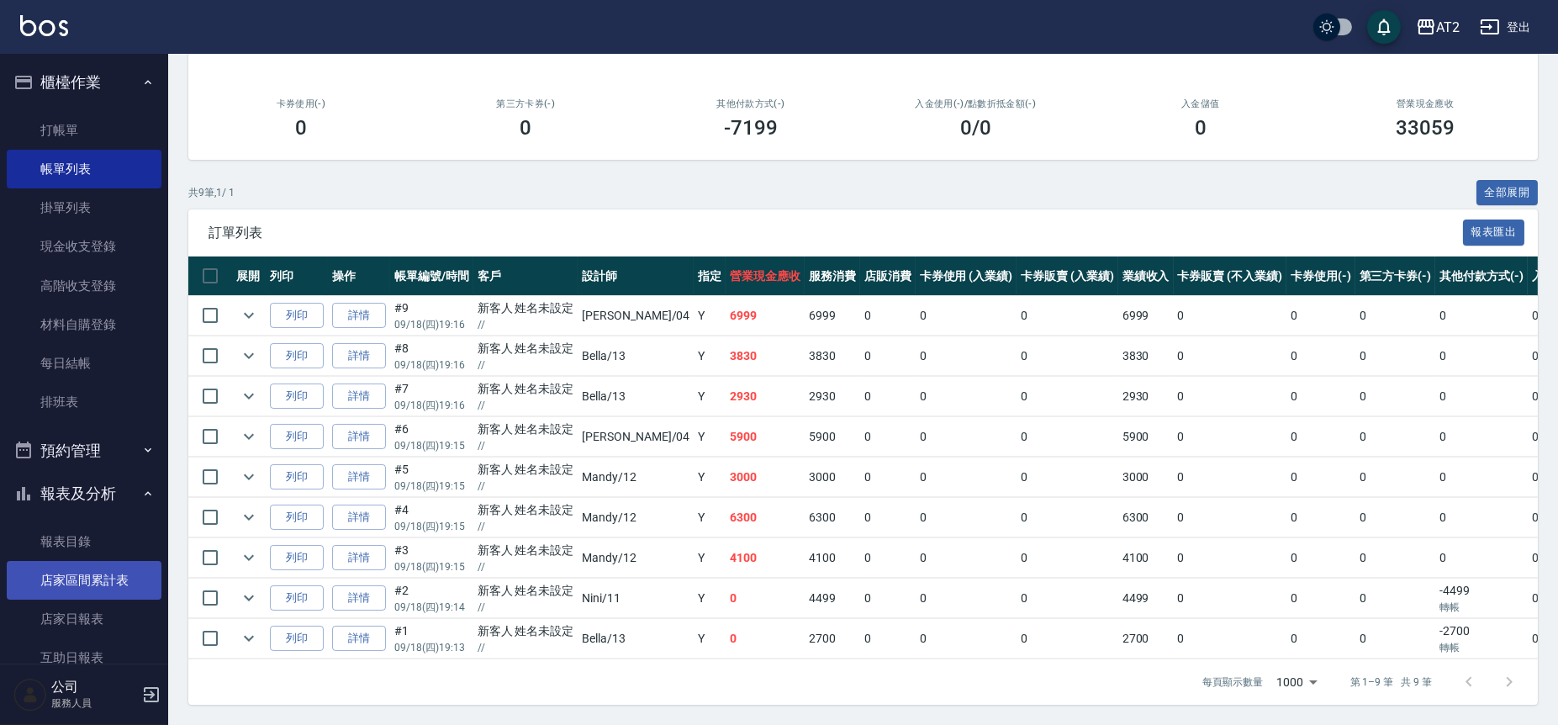
click at [93, 582] on link "店家區間累計表" at bounding box center [84, 580] width 155 height 39
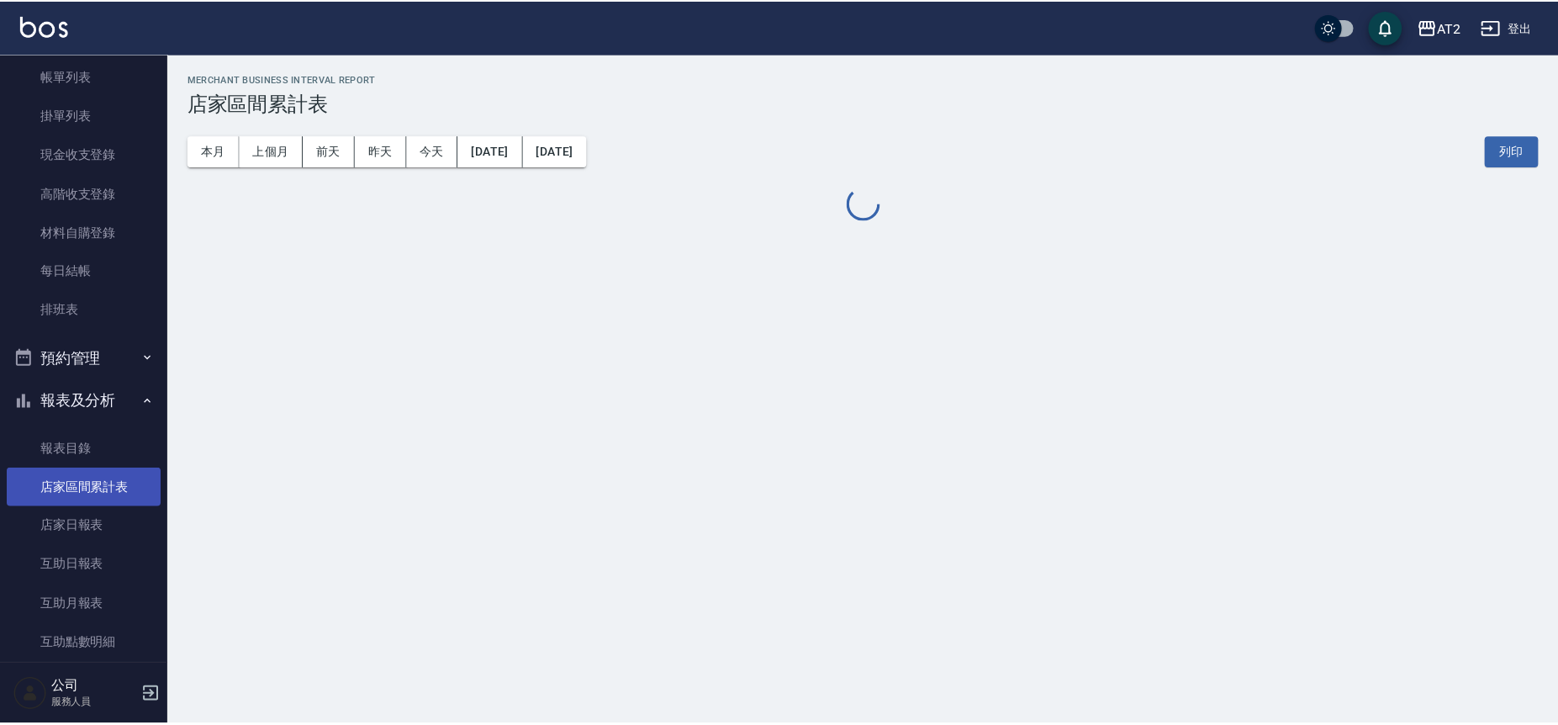
scroll to position [93, 0]
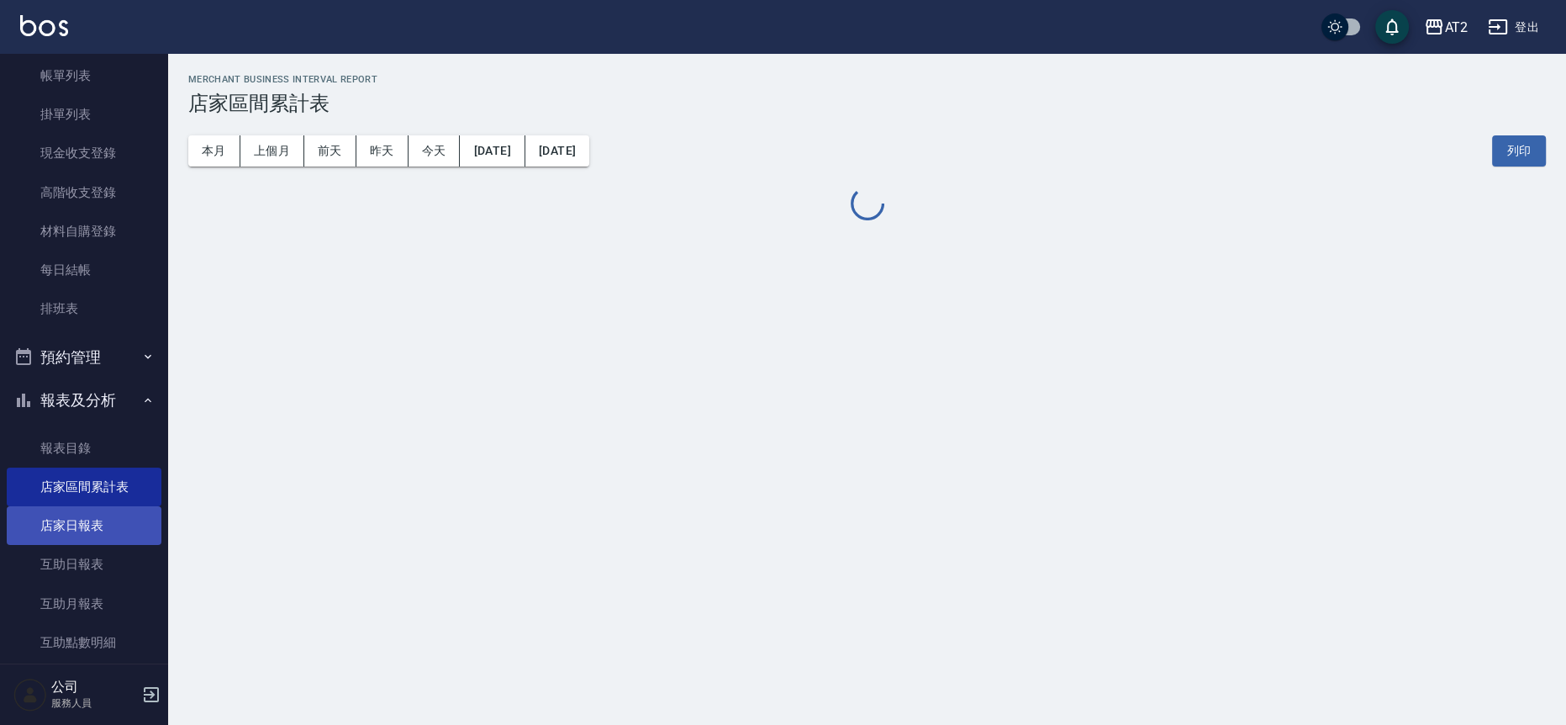
click at [121, 511] on link "店家日報表" at bounding box center [84, 525] width 155 height 39
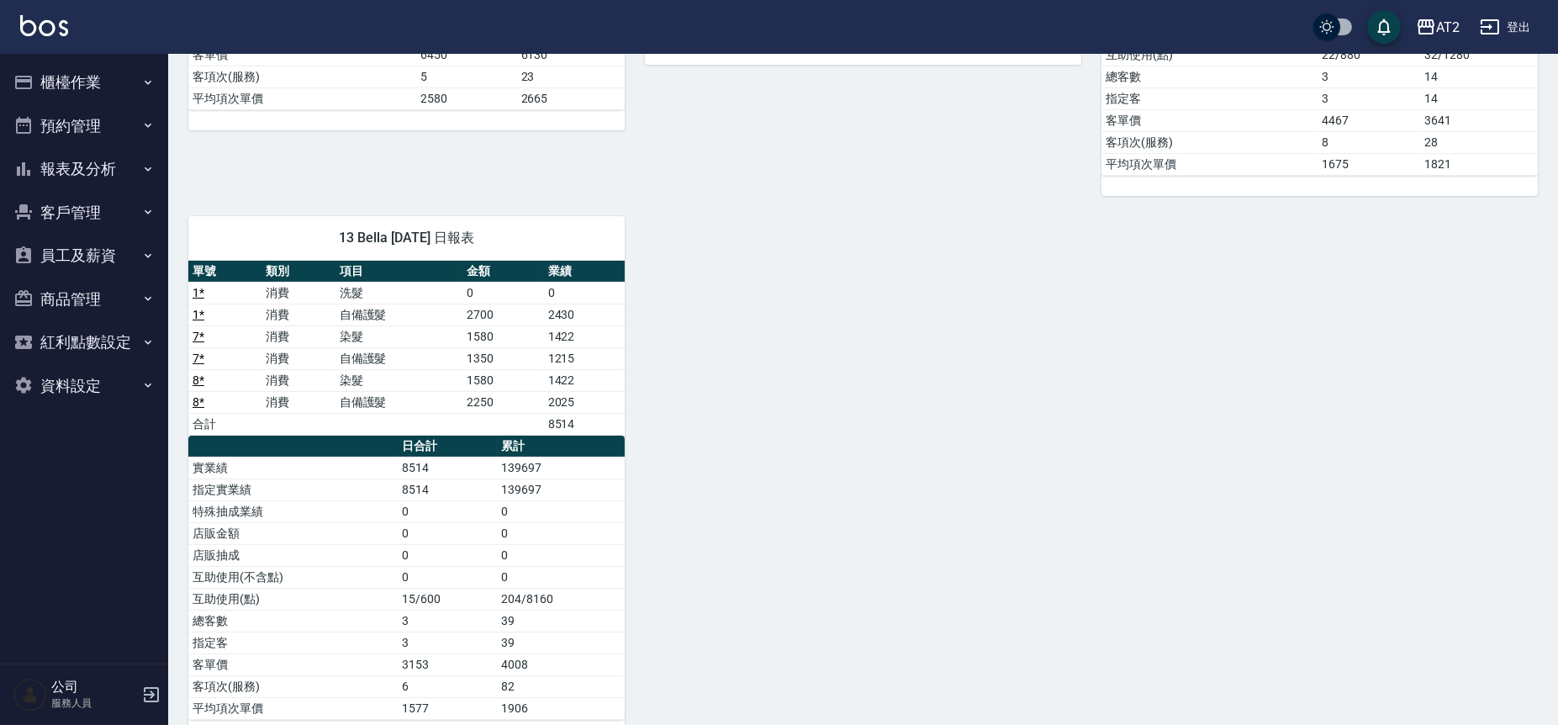
scroll to position [592, 0]
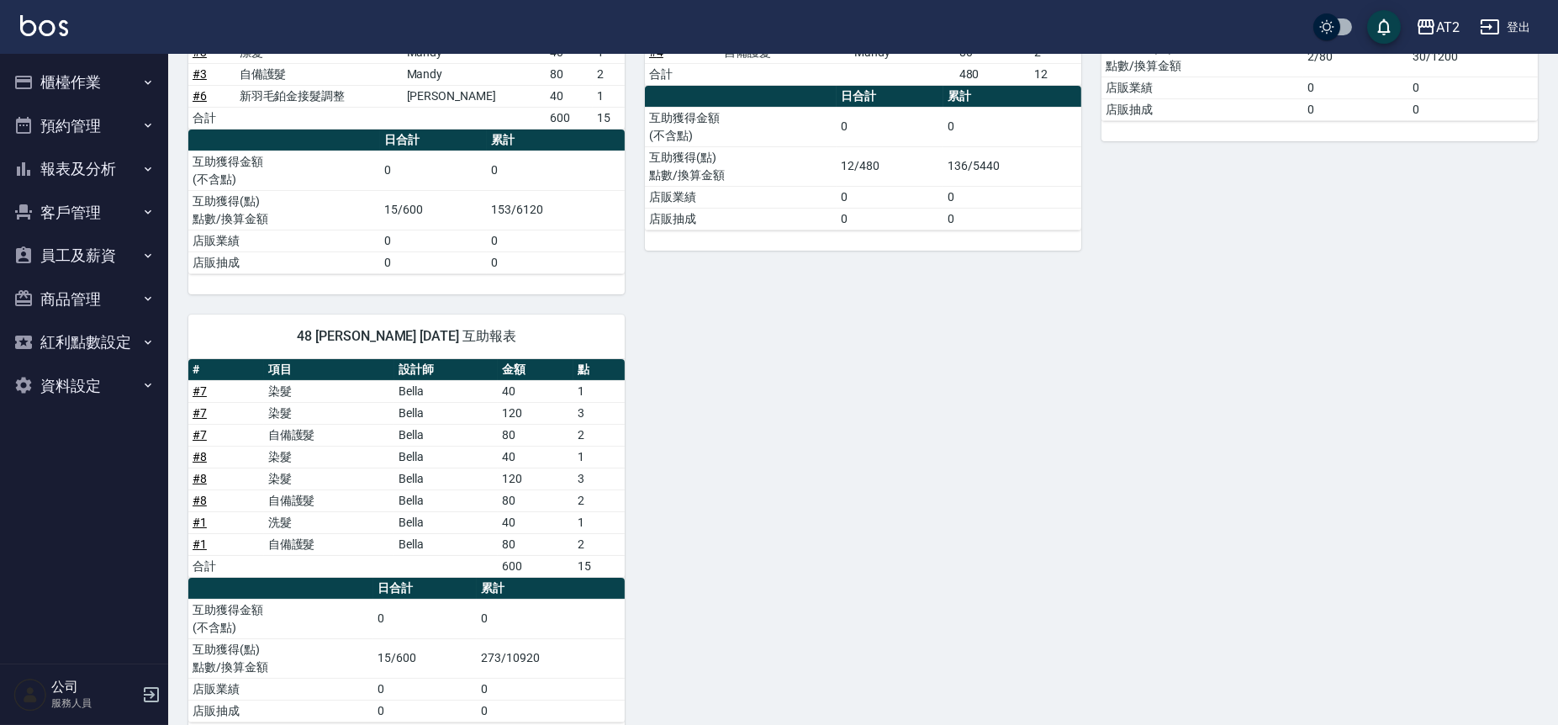
scroll to position [418, 0]
